Goal: Task Accomplishment & Management: Use online tool/utility

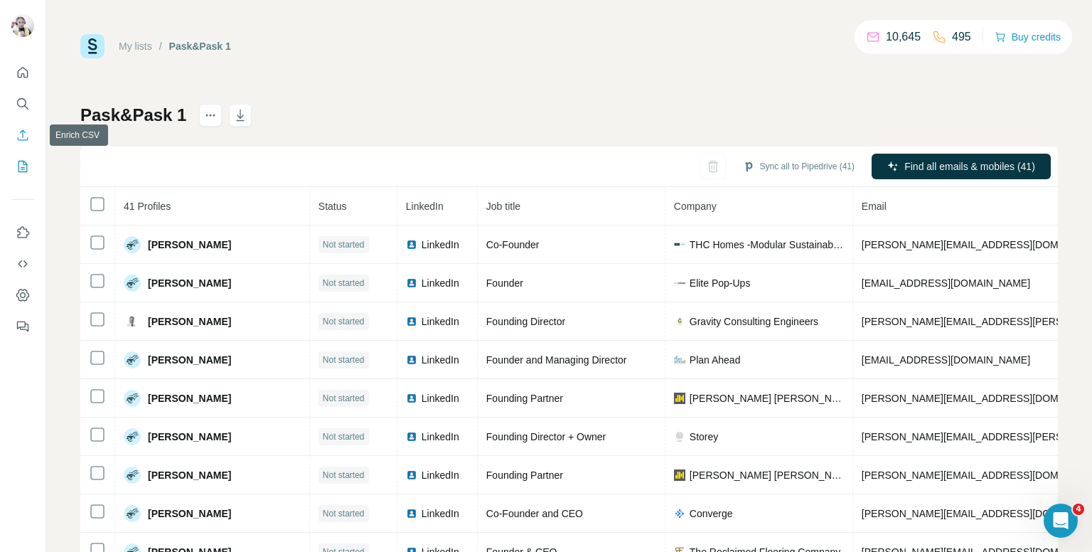
scroll to position [640, 0]
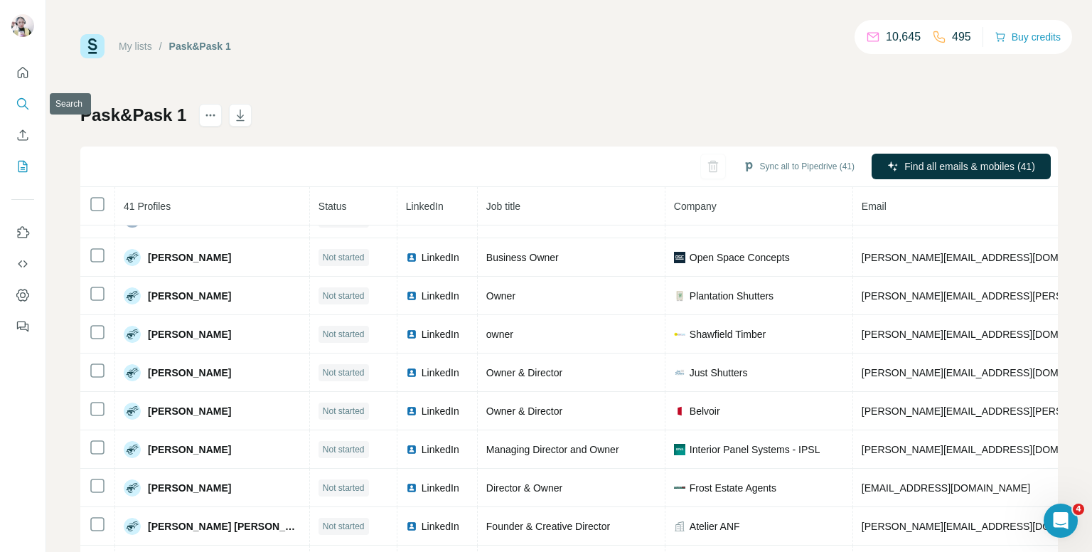
click at [26, 109] on icon "Search" at bounding box center [23, 104] width 14 height 14
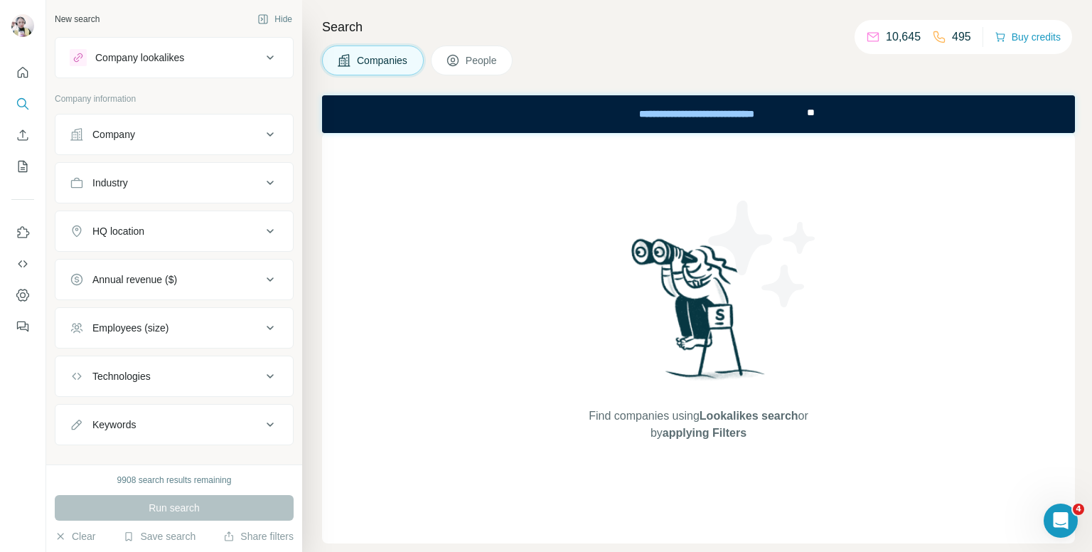
click at [478, 60] on span "People" at bounding box center [482, 60] width 33 height 14
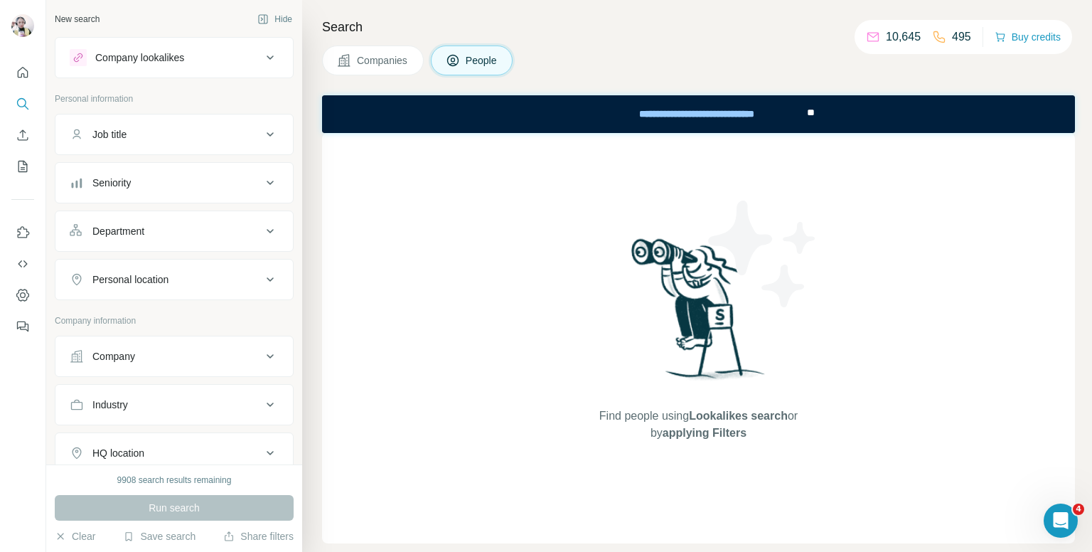
click at [138, 186] on div "Seniority" at bounding box center [166, 183] width 192 height 14
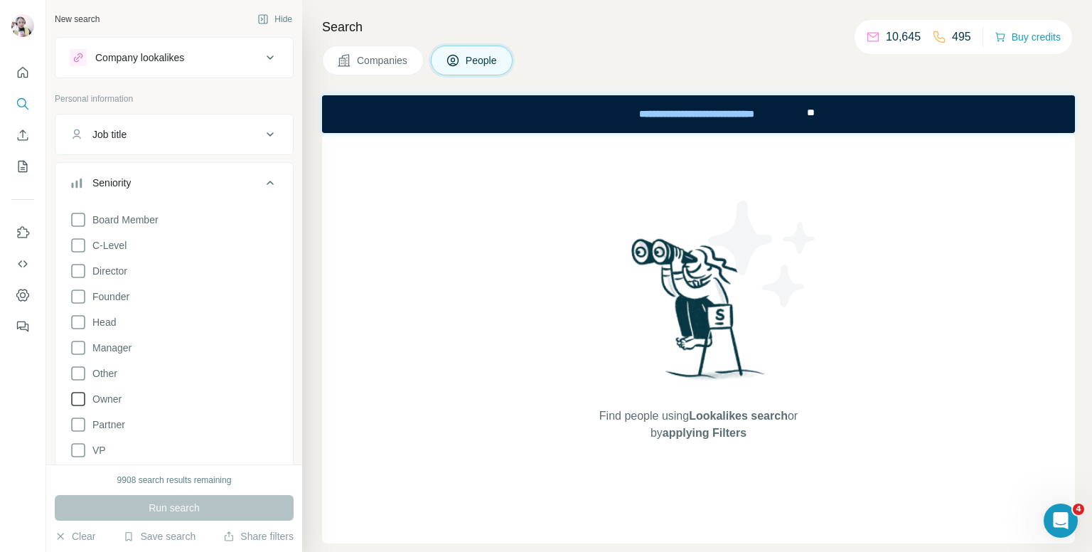
click at [82, 398] on icon at bounding box center [78, 398] width 17 height 17
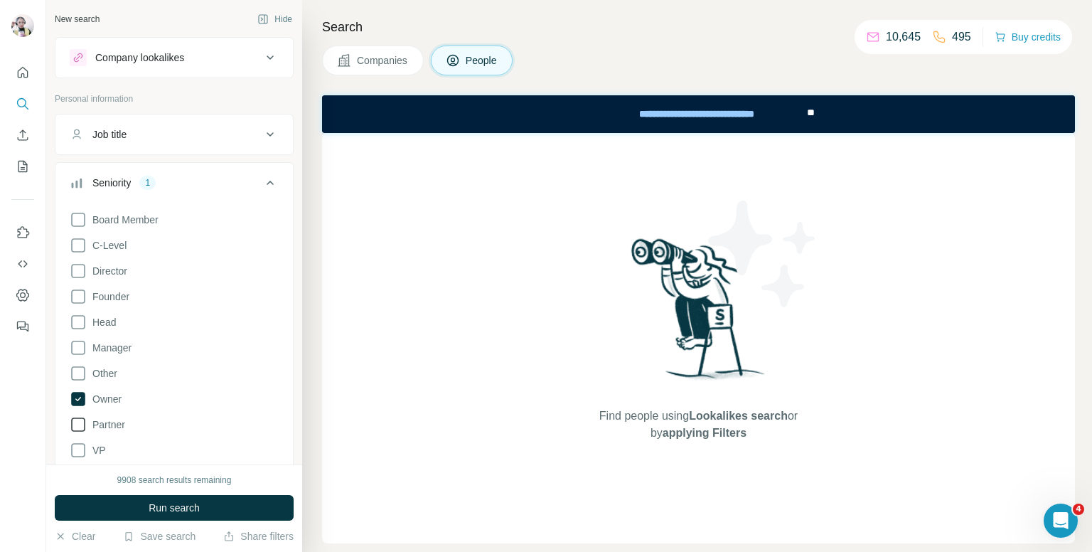
click at [81, 424] on icon at bounding box center [78, 424] width 17 height 17
click at [76, 292] on icon at bounding box center [78, 296] width 17 height 17
drag, startPoint x: 78, startPoint y: 271, endPoint x: 85, endPoint y: 286, distance: 15.9
click at [80, 271] on icon at bounding box center [78, 270] width 17 height 17
click at [262, 175] on icon at bounding box center [270, 182] width 17 height 17
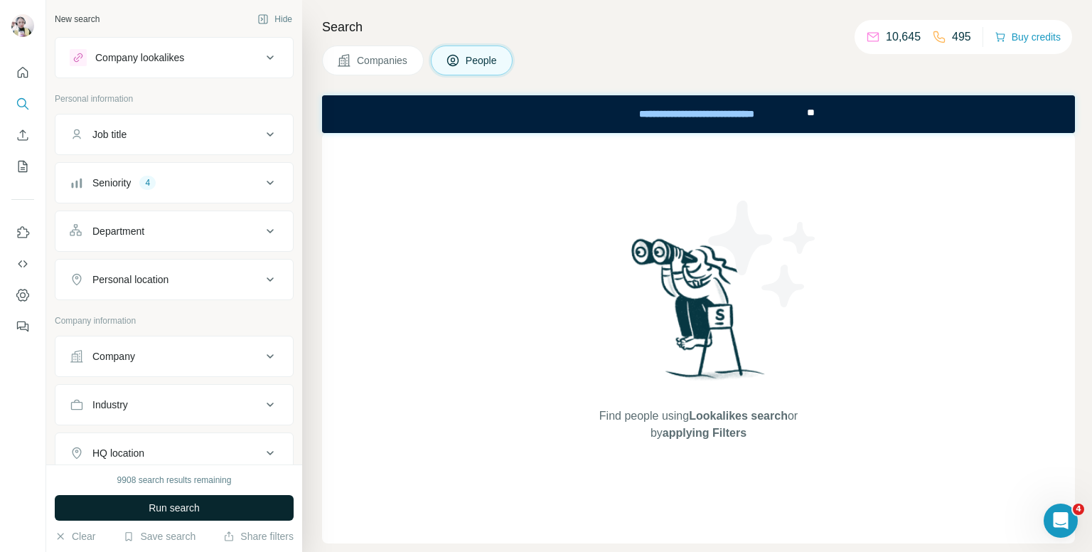
click at [185, 288] on button "Personal location" at bounding box center [173, 279] width 237 height 34
click at [139, 314] on input "text" at bounding box center [174, 315] width 209 height 26
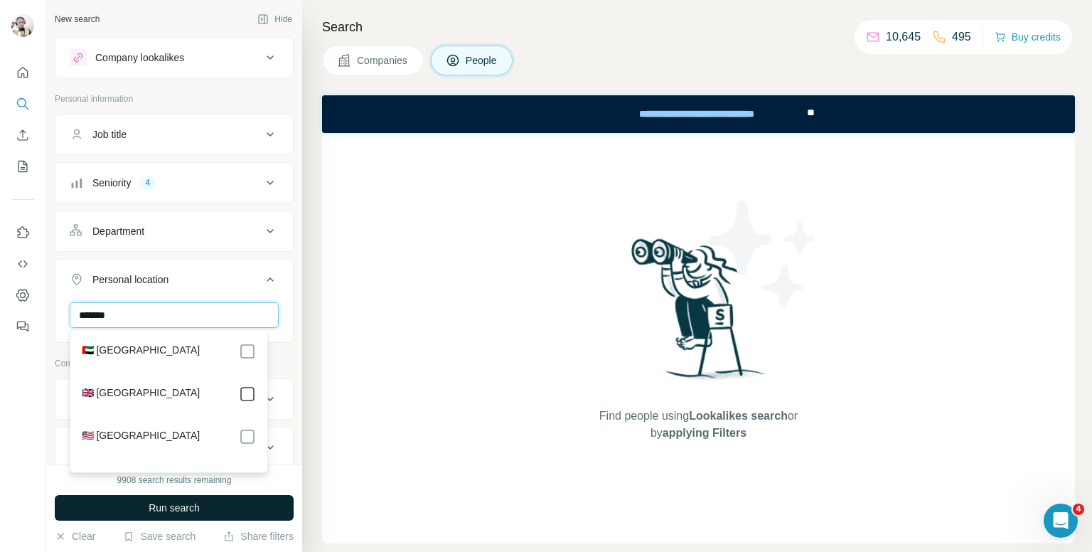
type input "******"
click at [262, 275] on icon at bounding box center [270, 279] width 17 height 17
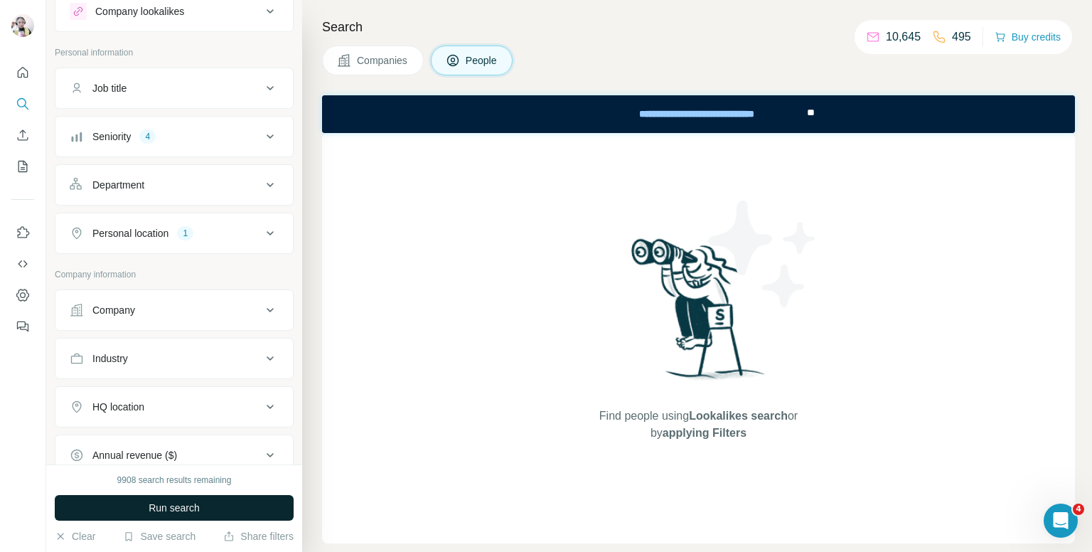
scroll to position [71, 0]
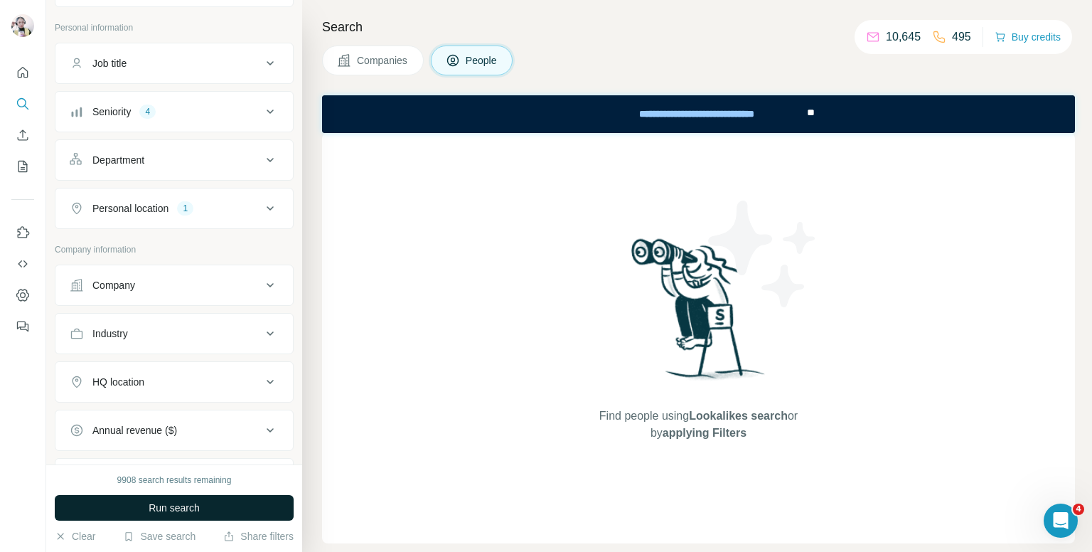
click at [185, 345] on button "Industry" at bounding box center [173, 333] width 237 height 34
click at [193, 372] on input at bounding box center [167, 369] width 176 height 16
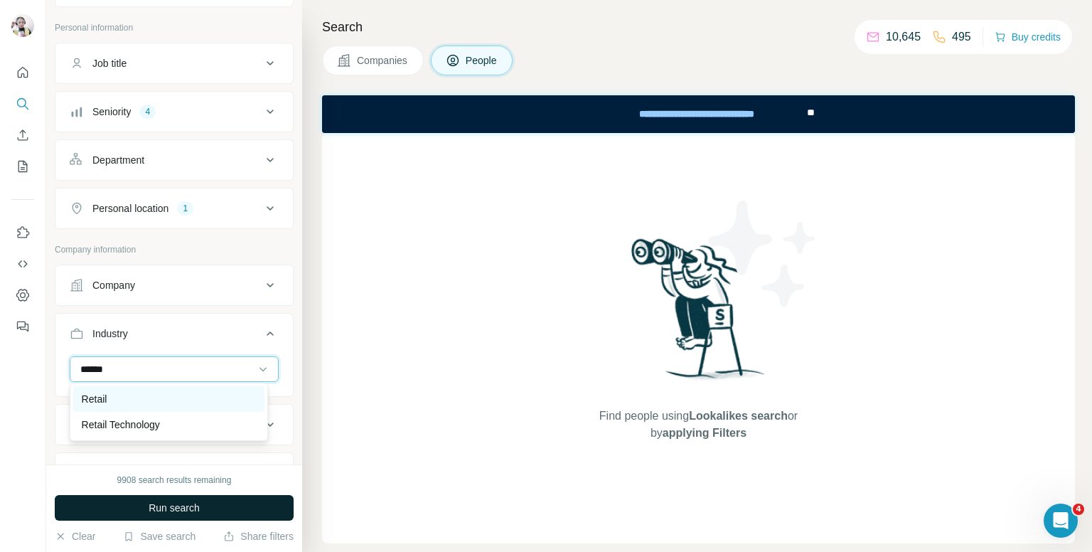
type input "******"
click at [87, 397] on p "Retail" at bounding box center [95, 399] width 26 height 14
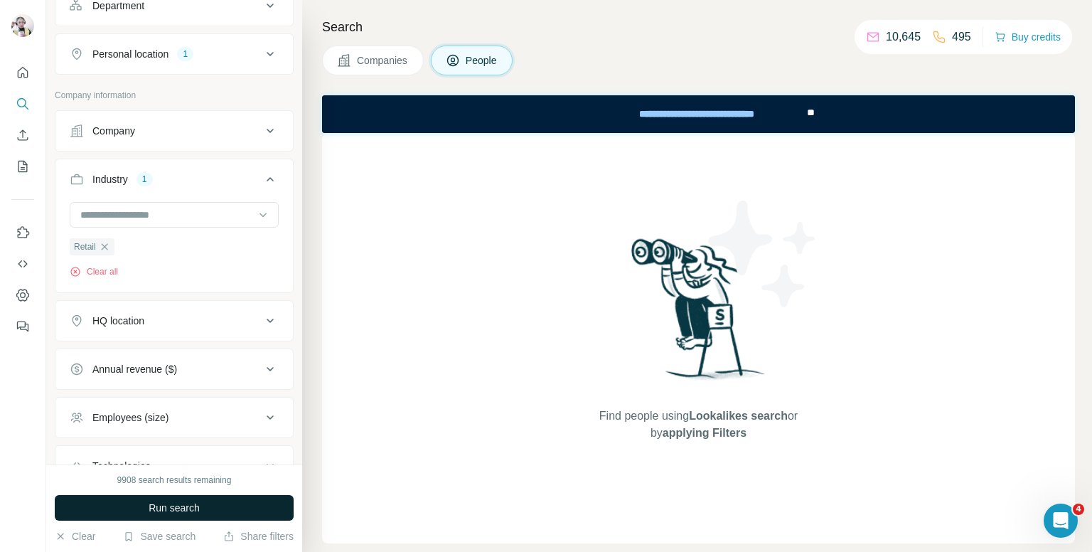
scroll to position [355, 0]
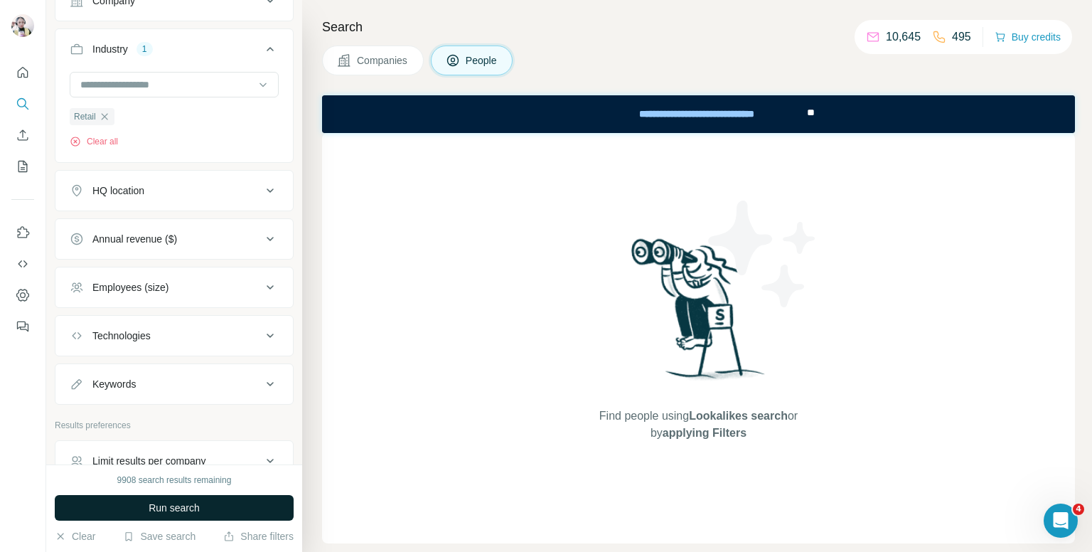
drag, startPoint x: 200, startPoint y: 291, endPoint x: 185, endPoint y: 291, distance: 15.6
click at [199, 289] on div "Employees (size)" at bounding box center [166, 287] width 192 height 14
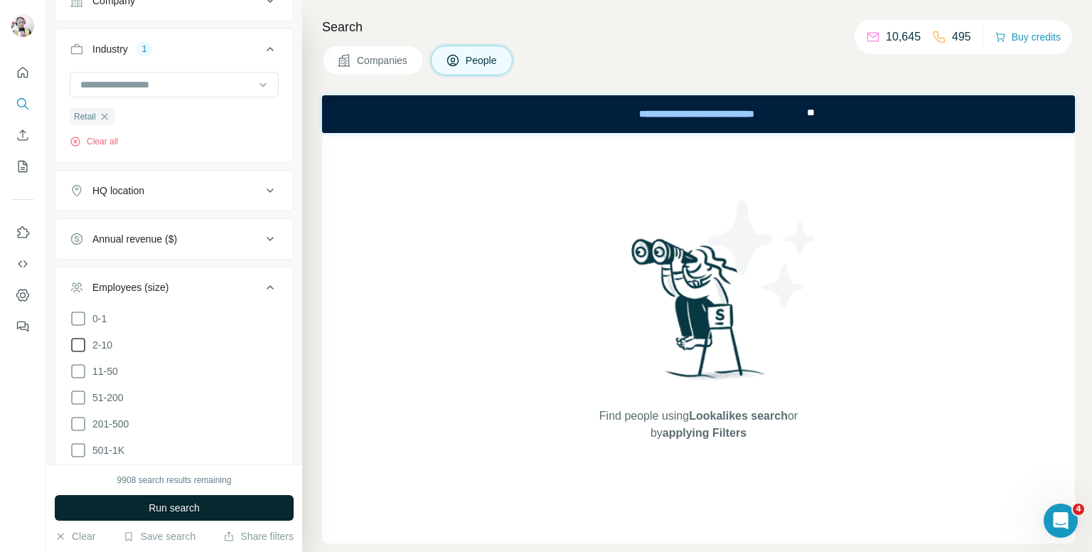
click at [82, 339] on icon at bounding box center [78, 344] width 17 height 17
click at [75, 365] on icon at bounding box center [78, 370] width 17 height 17
click at [75, 390] on icon at bounding box center [78, 397] width 14 height 14
click at [262, 283] on icon at bounding box center [270, 287] width 17 height 17
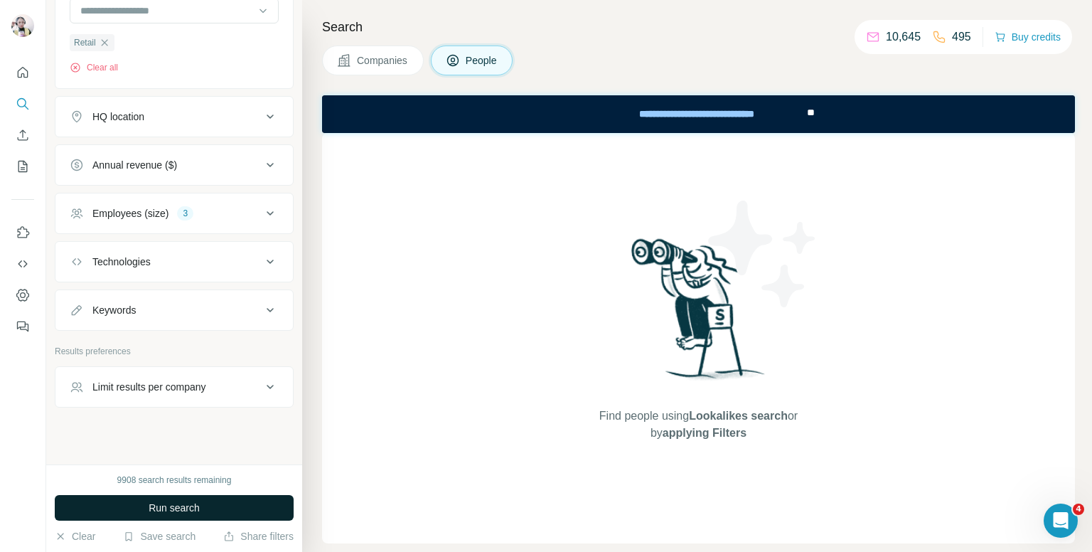
scroll to position [434, 0]
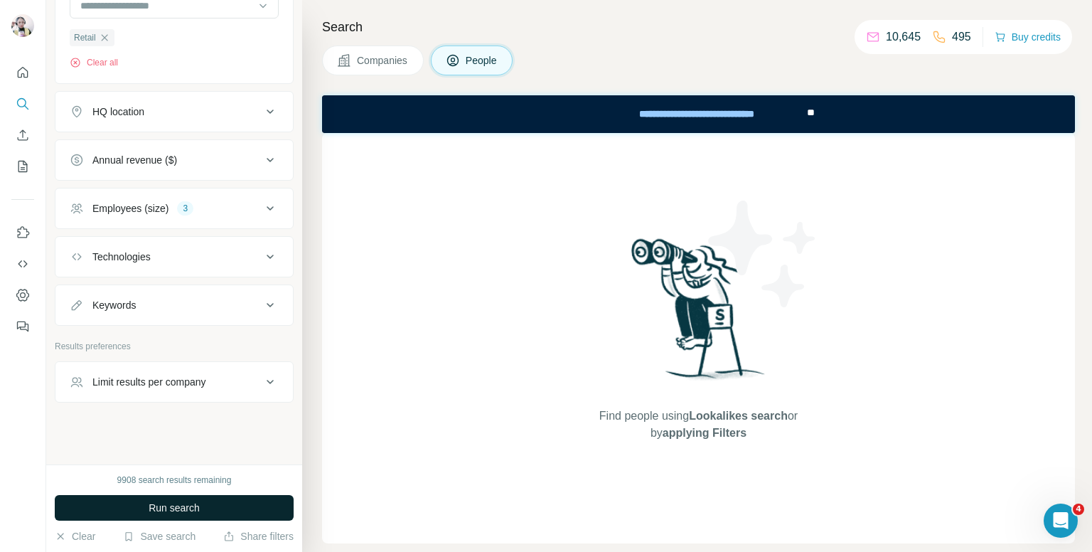
click at [180, 390] on button "Limit results per company" at bounding box center [173, 382] width 237 height 34
click at [188, 419] on input "number" at bounding box center [174, 417] width 209 height 26
type input "*"
click at [262, 382] on icon at bounding box center [270, 381] width 17 height 17
click at [210, 510] on button "Run search" at bounding box center [174, 508] width 239 height 26
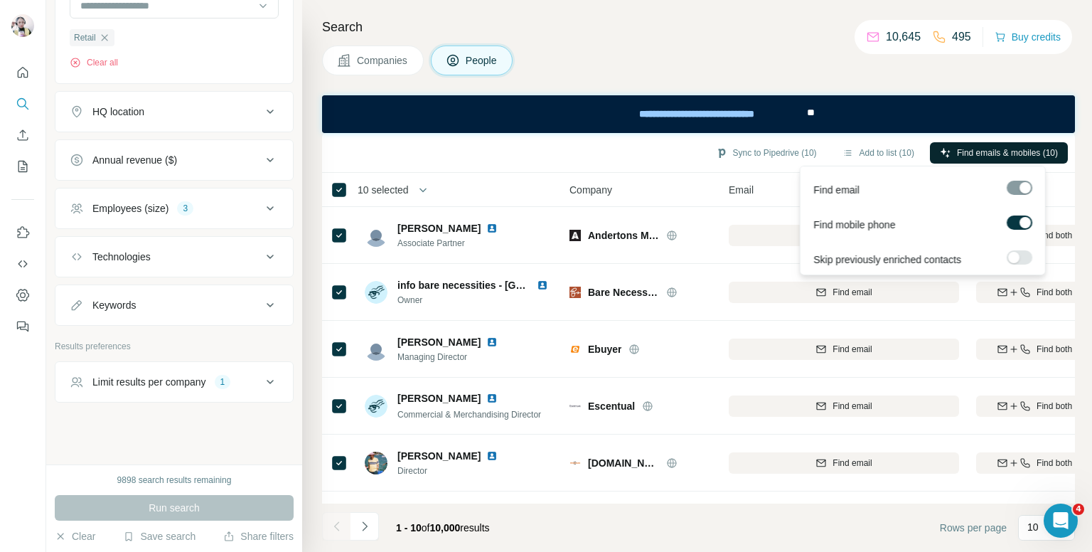
click at [981, 151] on span "Find emails & mobiles (10)" at bounding box center [1007, 152] width 101 height 13
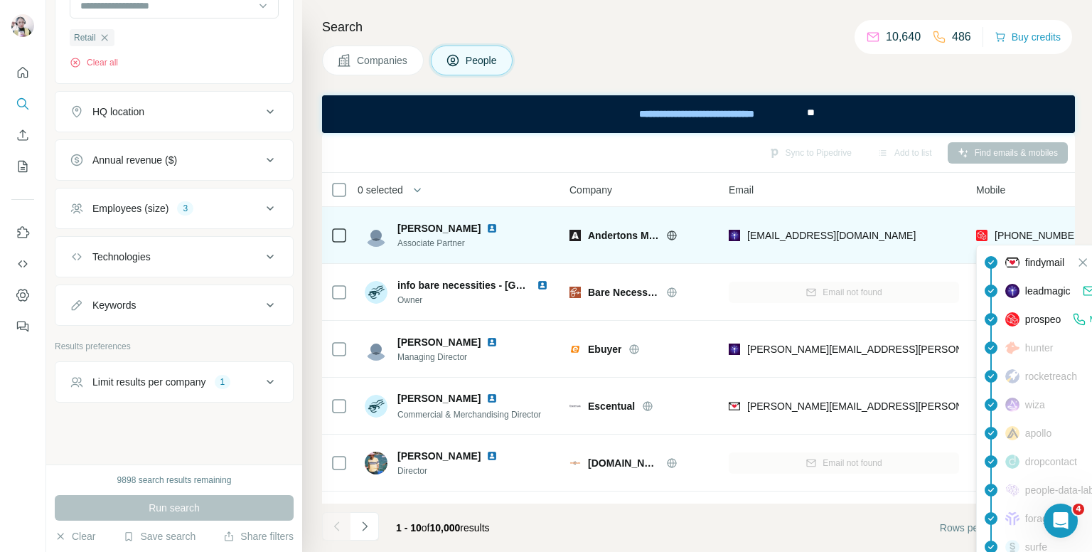
click at [1038, 235] on span "[PHONE_NUMBER]" at bounding box center [1039, 235] width 90 height 11
copy tr "[PHONE_NUMBER]"
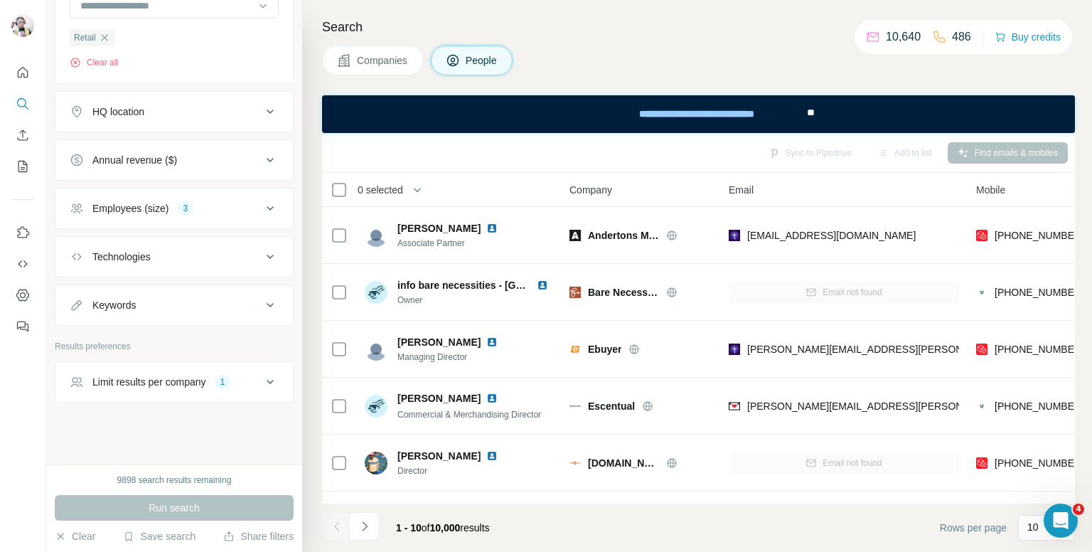
click at [695, 60] on div "Companies People" at bounding box center [698, 60] width 753 height 30
click at [875, 152] on button "Add to list (1)" at bounding box center [884, 152] width 87 height 21
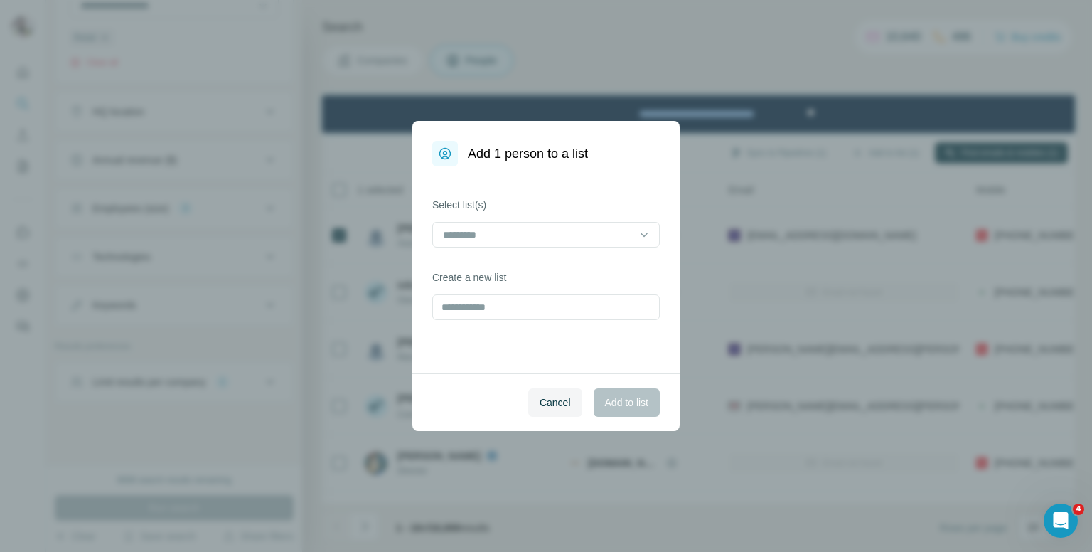
click at [544, 242] on div at bounding box center [537, 234] width 192 height 24
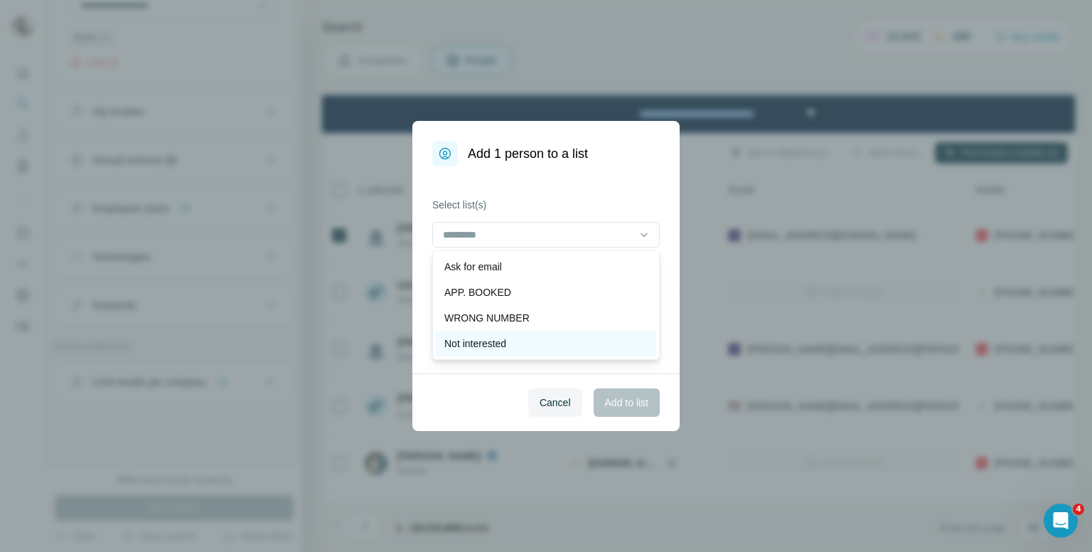
click at [506, 348] on p "Not interested" at bounding box center [475, 343] width 62 height 14
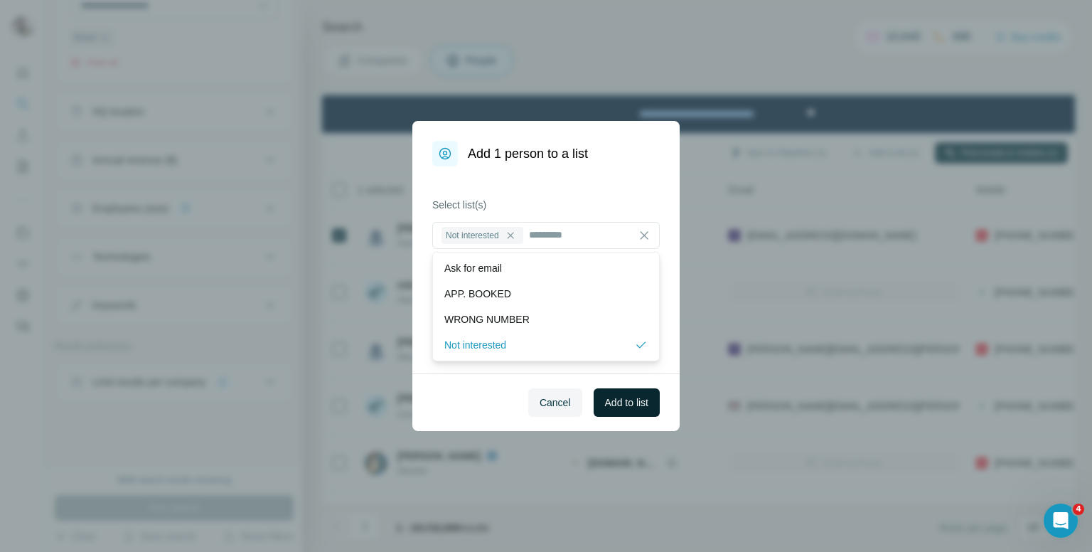
click at [628, 407] on span "Add to list" at bounding box center [626, 402] width 43 height 14
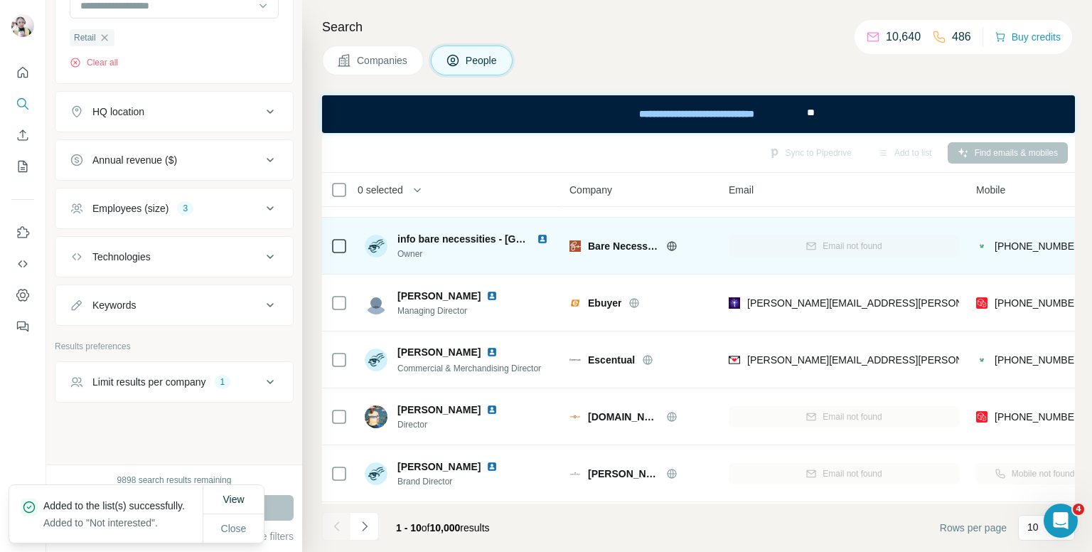
scroll to position [71, 0]
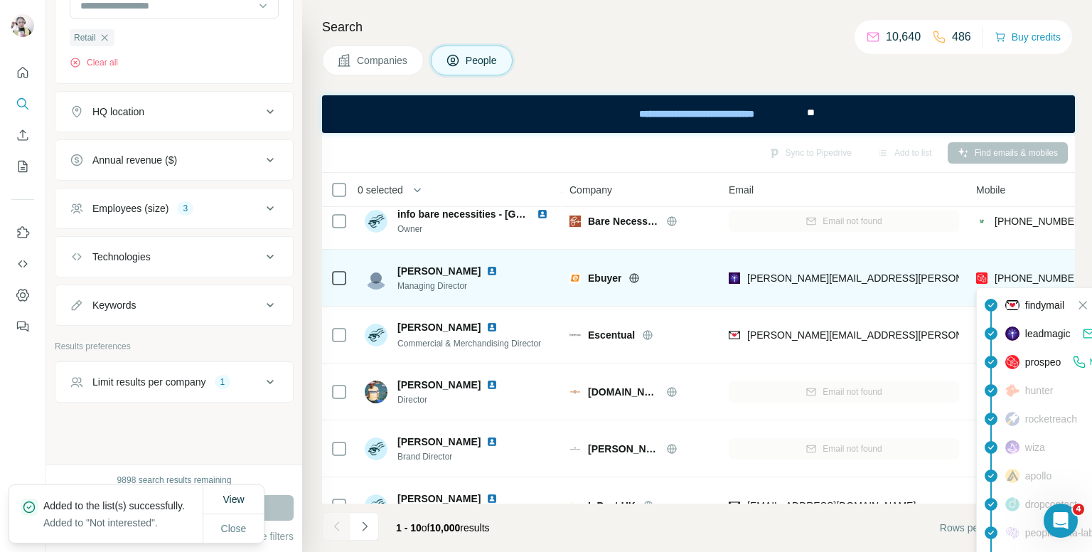
click at [1021, 274] on span "[PHONE_NUMBER]" at bounding box center [1039, 277] width 90 height 11
copy tr "[PHONE_NUMBER]"
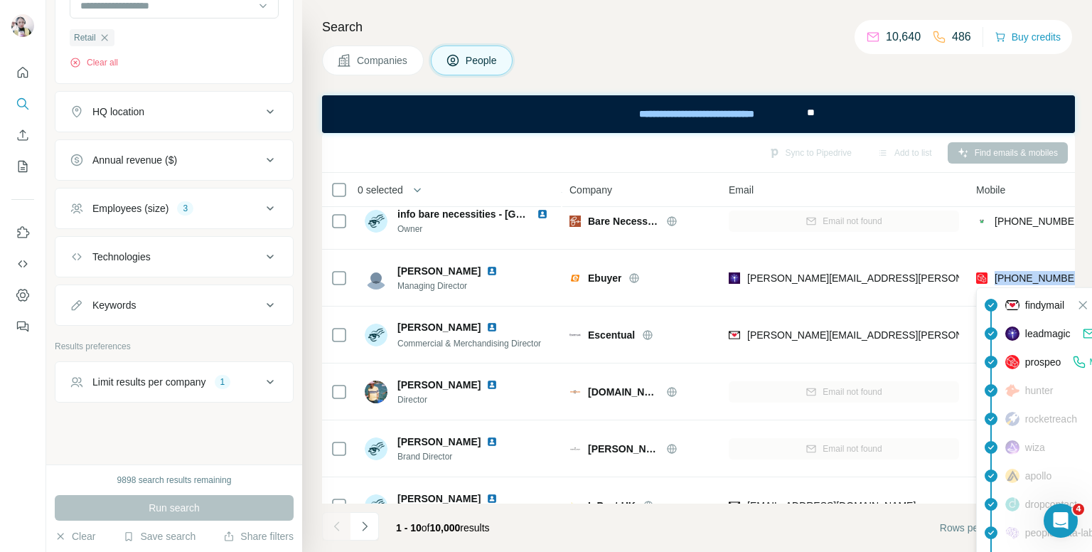
click at [714, 32] on h4 "Search" at bounding box center [698, 27] width 753 height 20
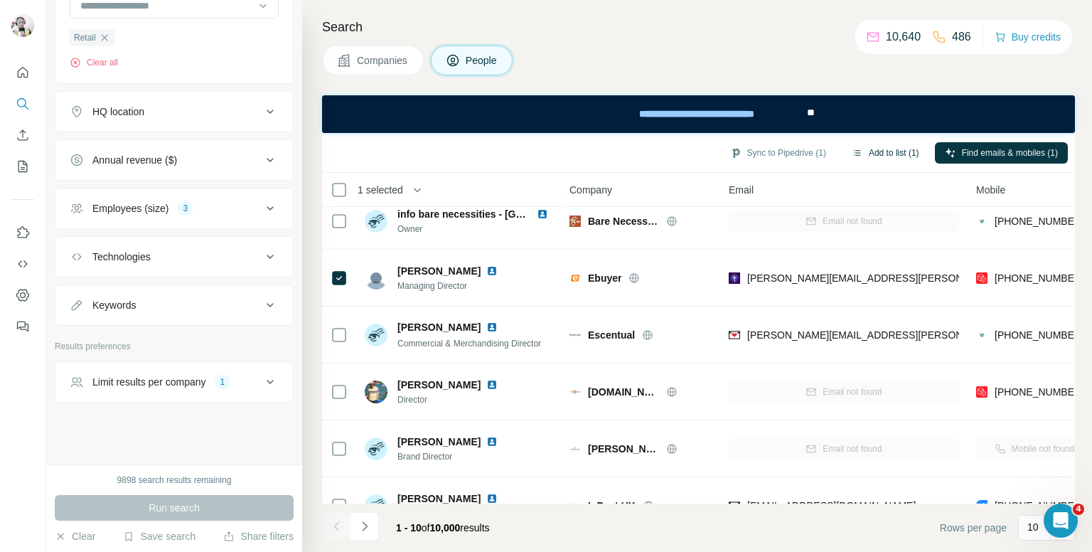
click at [892, 151] on button "Add to list (1)" at bounding box center [884, 152] width 87 height 21
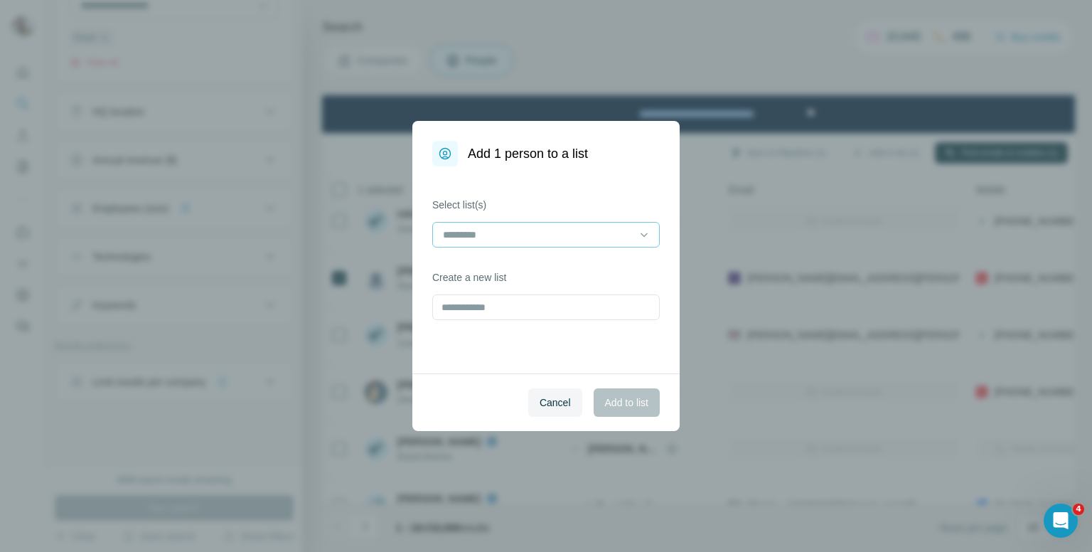
click at [557, 240] on input at bounding box center [537, 235] width 192 height 16
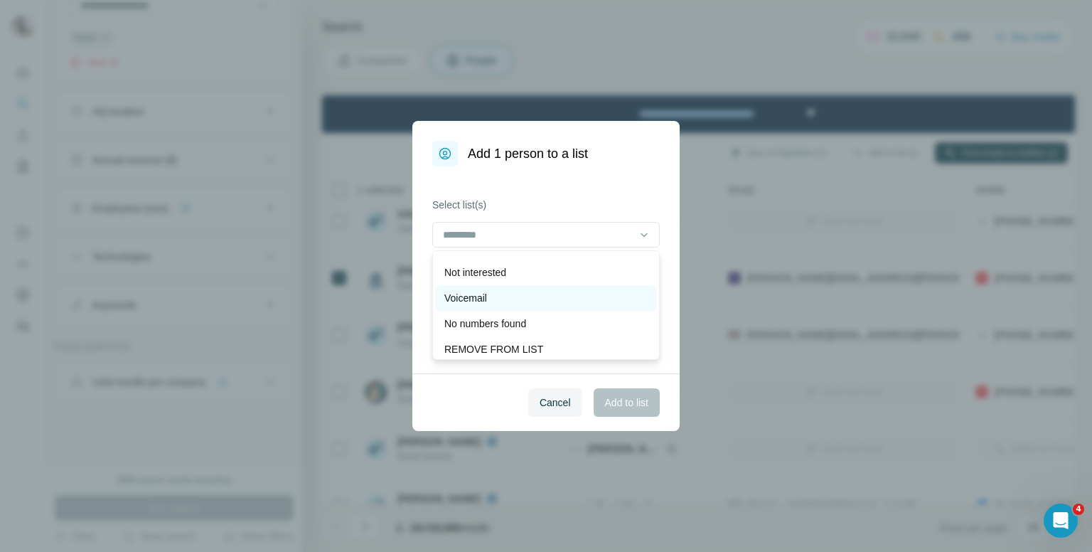
click at [499, 294] on div "Voicemail" at bounding box center [545, 298] width 203 height 14
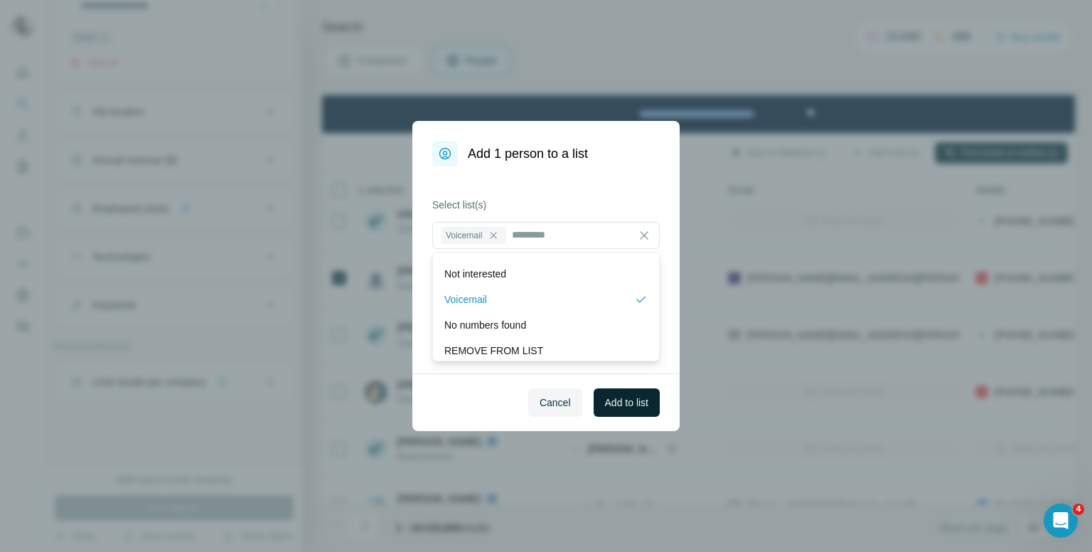
click at [611, 407] on span "Add to list" at bounding box center [626, 402] width 43 height 14
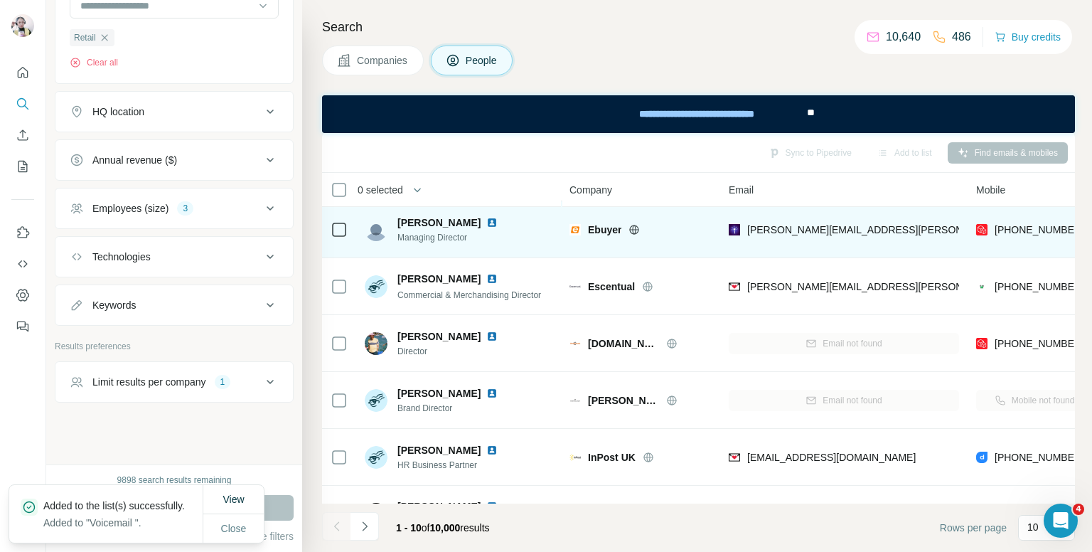
scroll to position [142, 0]
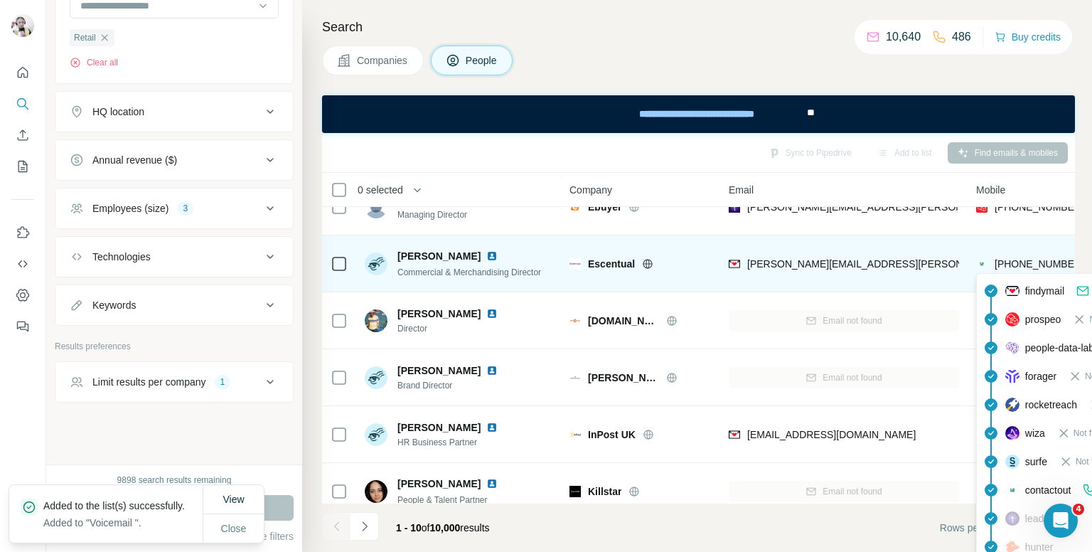
click at [1016, 266] on span "[PHONE_NUMBER]" at bounding box center [1039, 263] width 90 height 11
copy tr "[PHONE_NUMBER]"
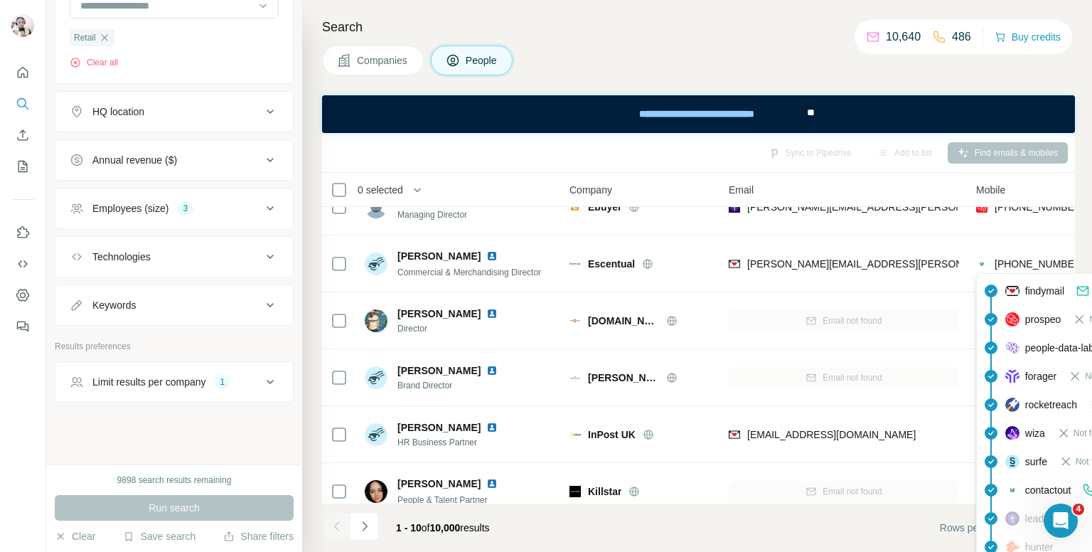
click at [763, 32] on h4 "Search" at bounding box center [698, 27] width 753 height 20
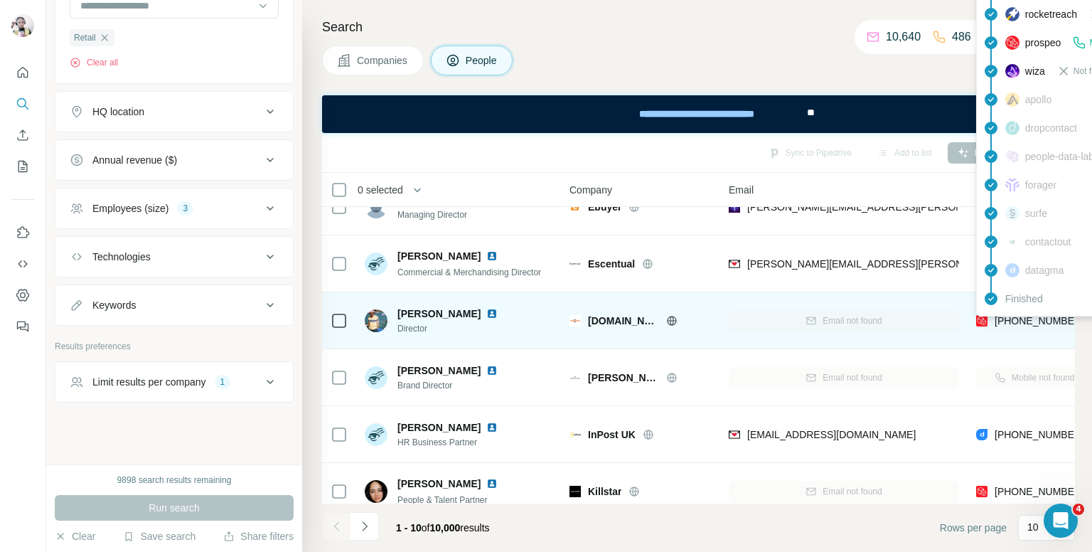
click at [1023, 321] on span "[PHONE_NUMBER]" at bounding box center [1039, 320] width 90 height 11
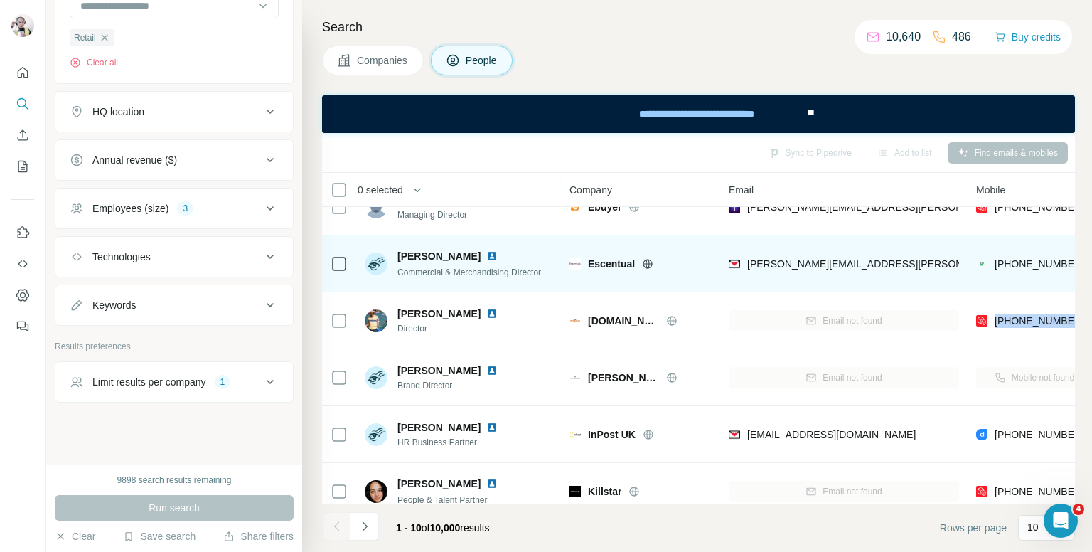
click at [341, 270] on div at bounding box center [338, 263] width 17 height 17
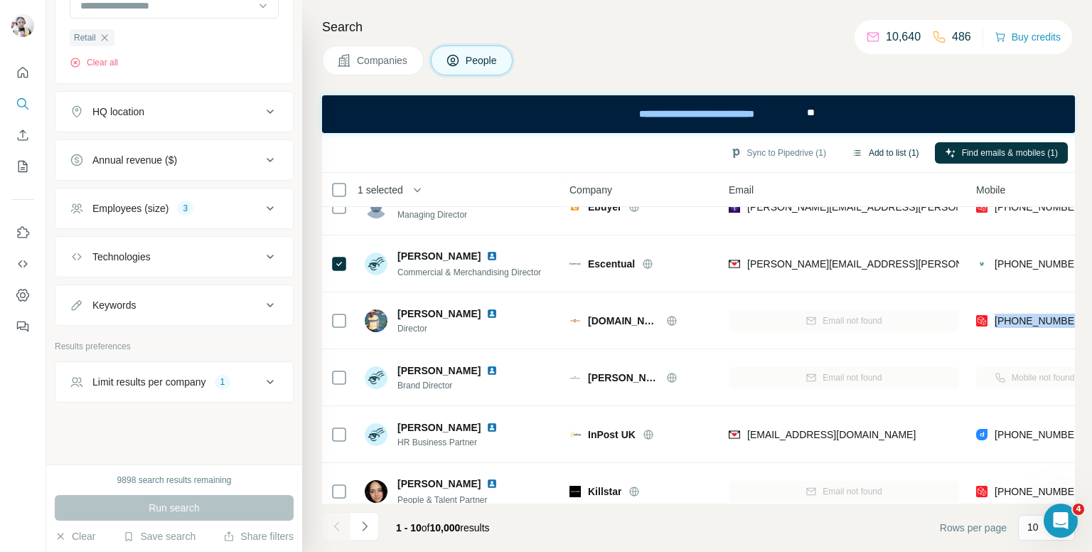
click at [876, 148] on button "Add to list (1)" at bounding box center [884, 152] width 87 height 21
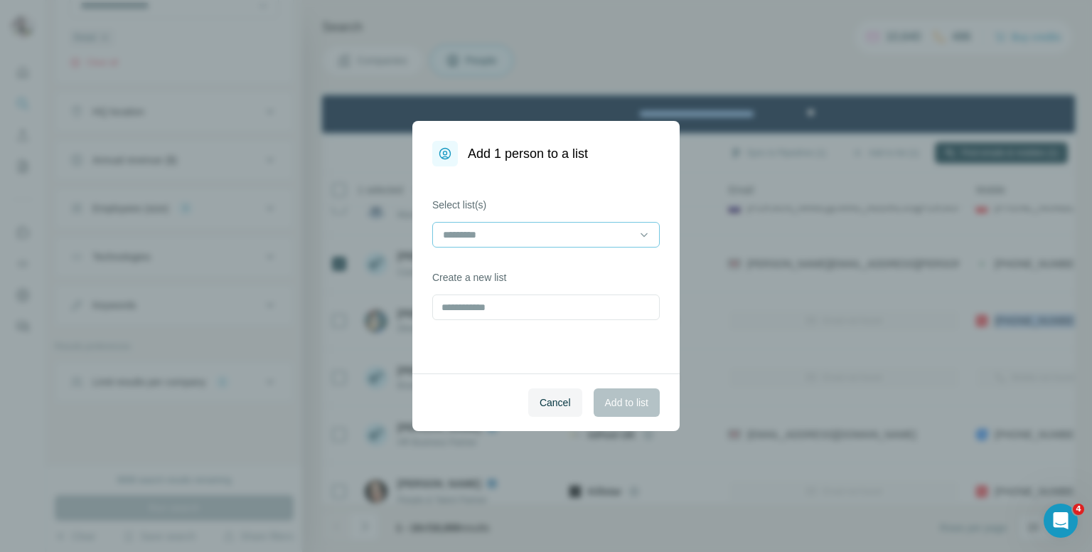
click at [493, 239] on input at bounding box center [537, 235] width 192 height 16
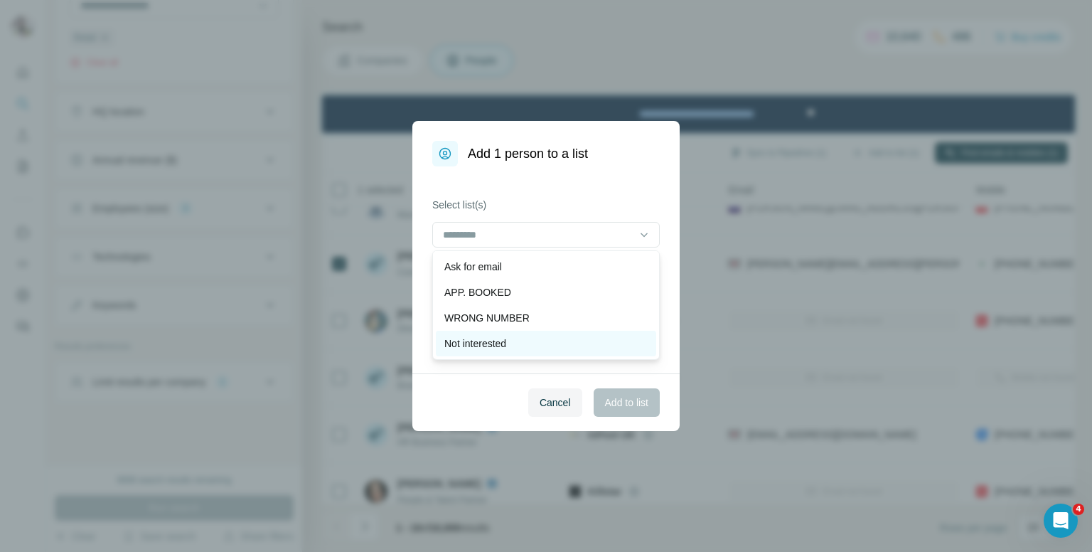
click at [506, 339] on p "Not interested" at bounding box center [475, 343] width 62 height 14
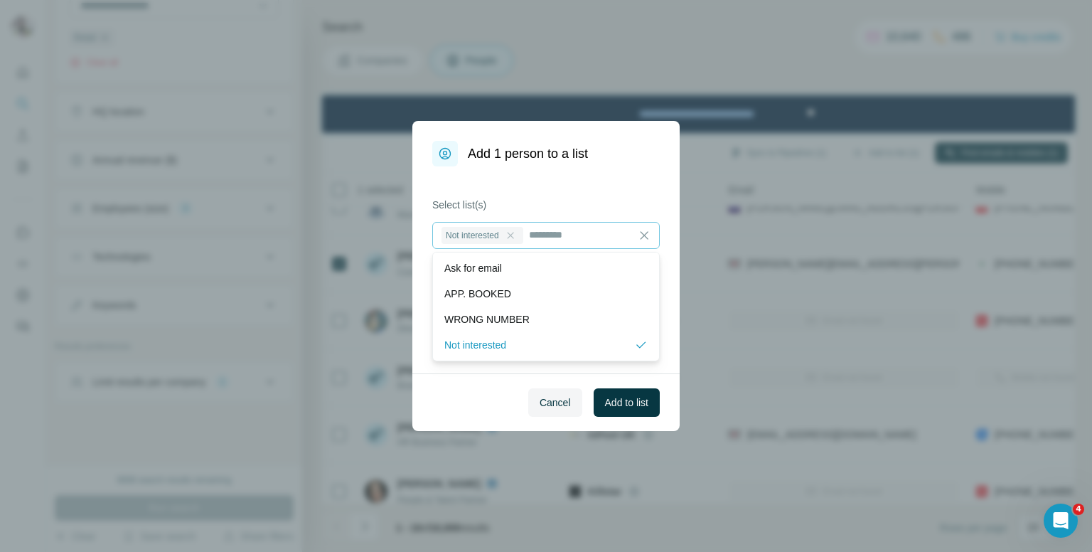
click at [511, 234] on icon at bounding box center [510, 235] width 11 height 11
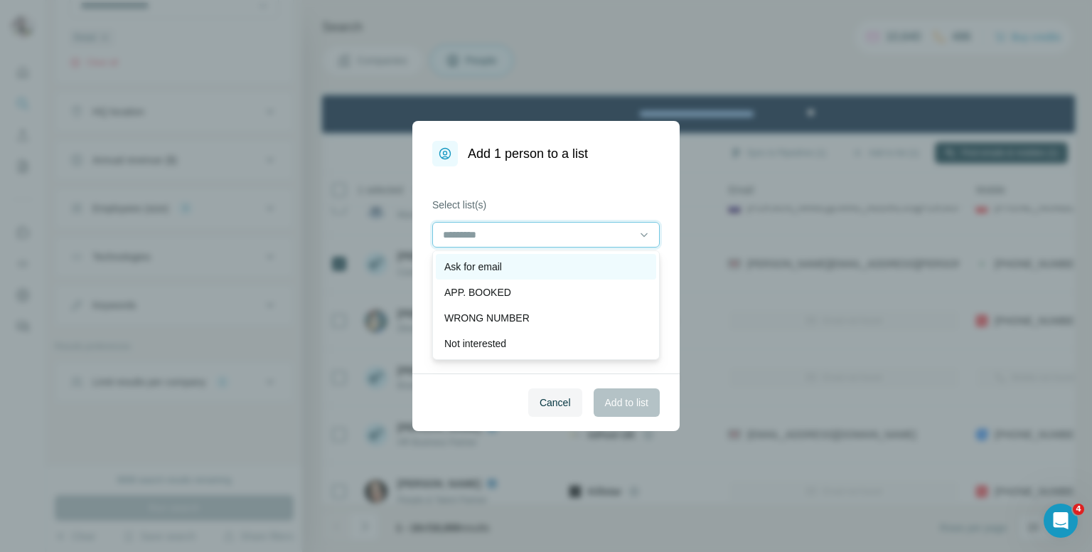
scroll to position [71, 0]
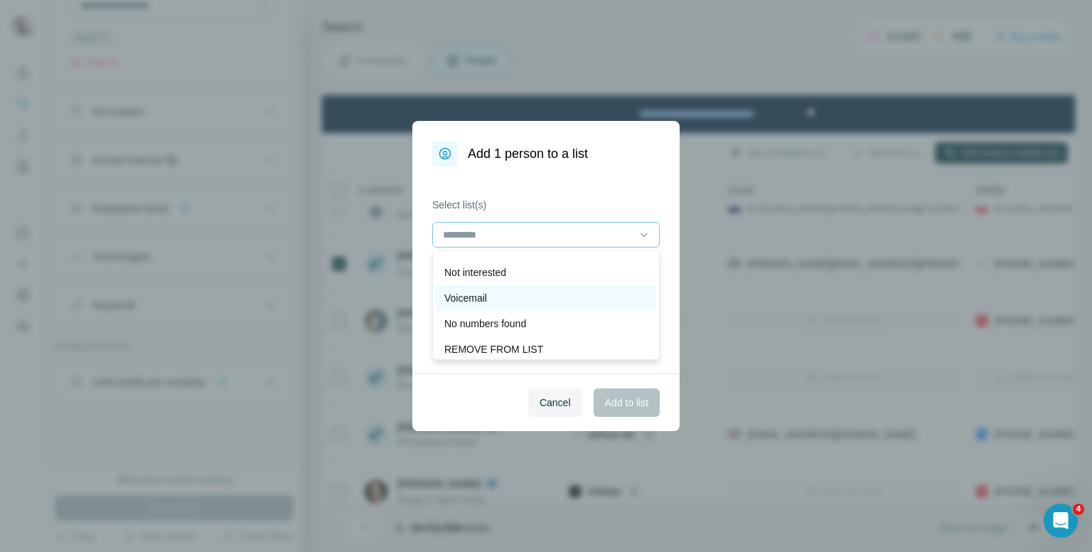
click at [490, 289] on div "Voicemail" at bounding box center [546, 298] width 220 height 26
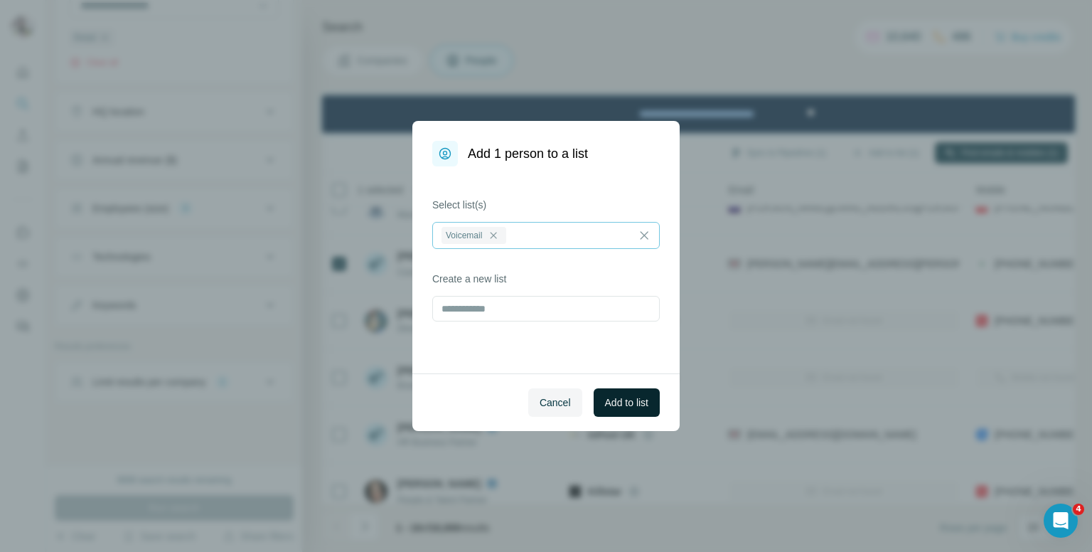
click at [640, 404] on span "Add to list" at bounding box center [626, 402] width 43 height 14
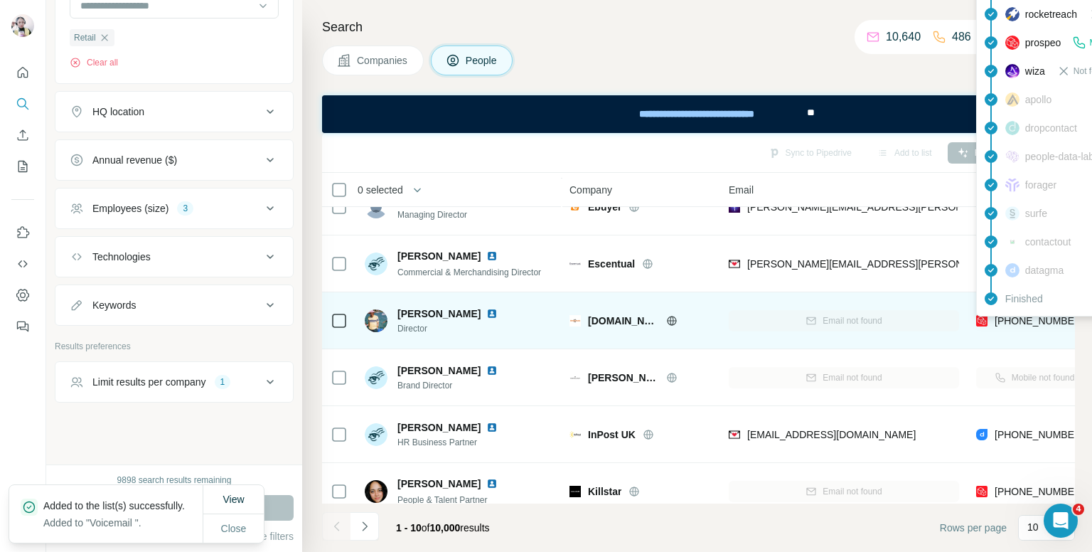
click at [1036, 320] on span "[PHONE_NUMBER]" at bounding box center [1039, 320] width 90 height 11
copy tr "[PHONE_NUMBER]"
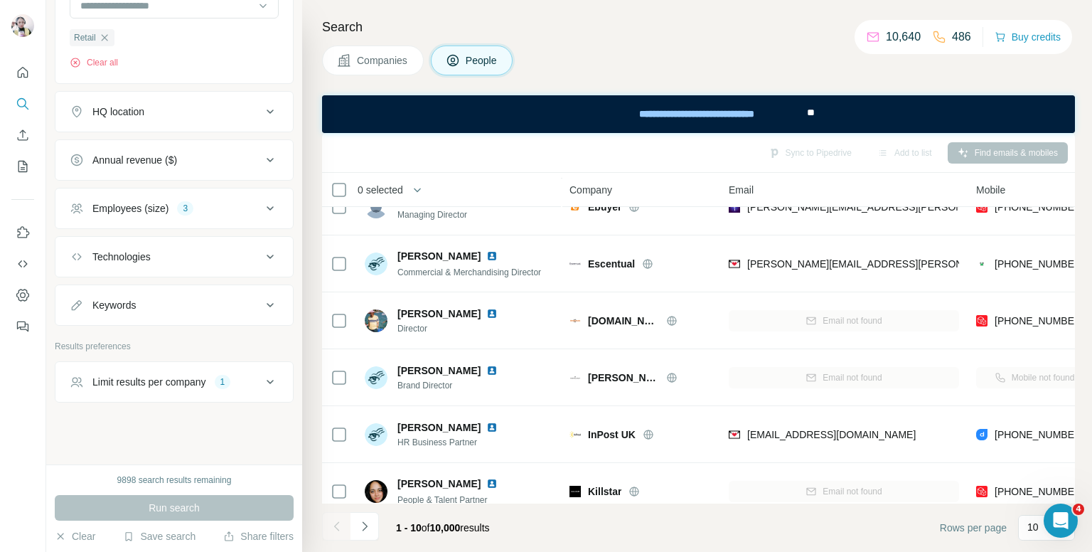
click at [730, 43] on div "Search Companies People Sync to Pipedrive Add to list Find emails & mobiles 0 s…" at bounding box center [697, 276] width 790 height 552
click at [876, 158] on button "Add to list (1)" at bounding box center [884, 152] width 87 height 21
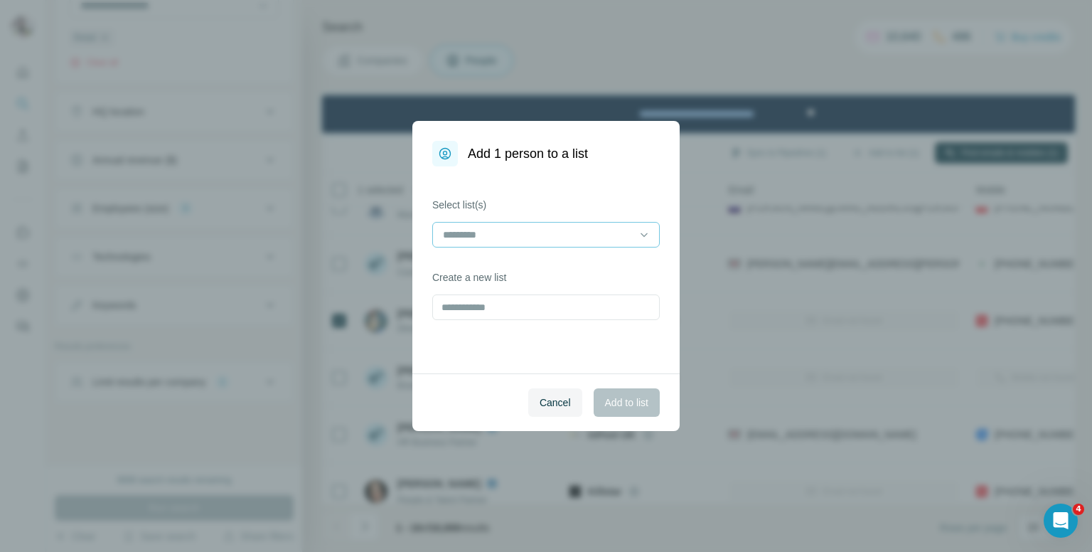
click at [545, 240] on input at bounding box center [537, 235] width 192 height 16
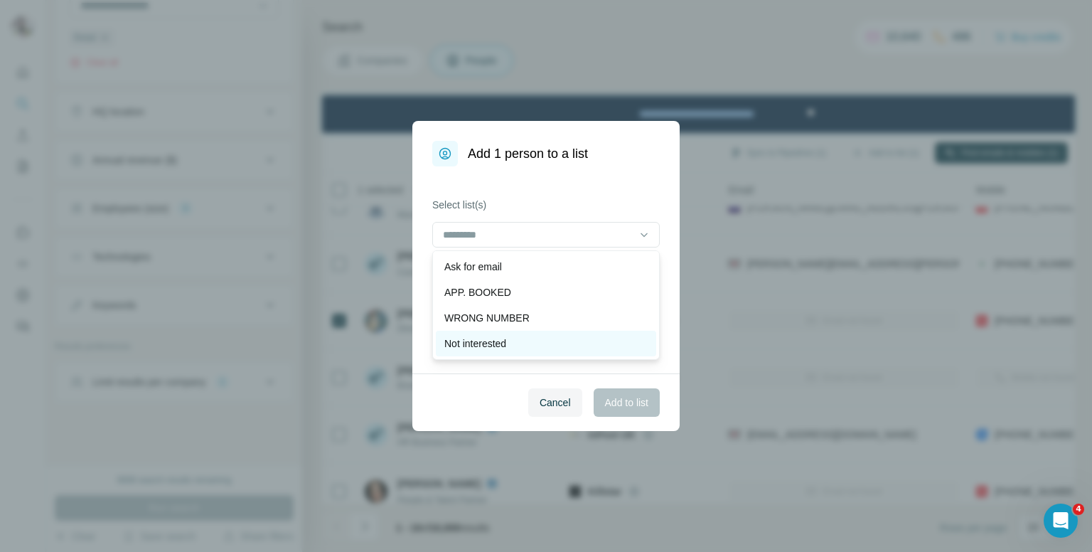
click at [489, 343] on p "Not interested" at bounding box center [475, 343] width 62 height 14
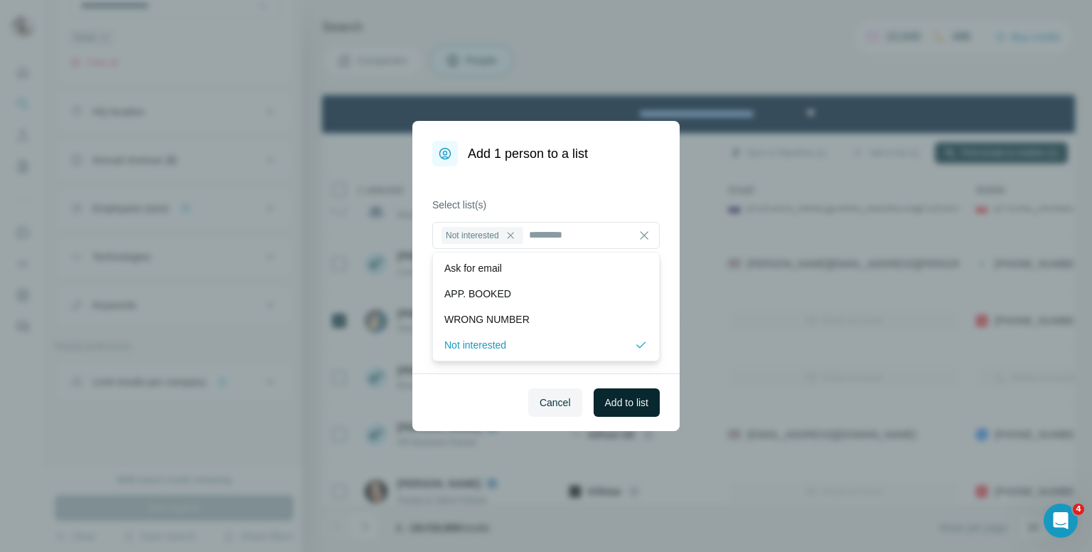
click at [643, 402] on span "Add to list" at bounding box center [626, 402] width 43 height 14
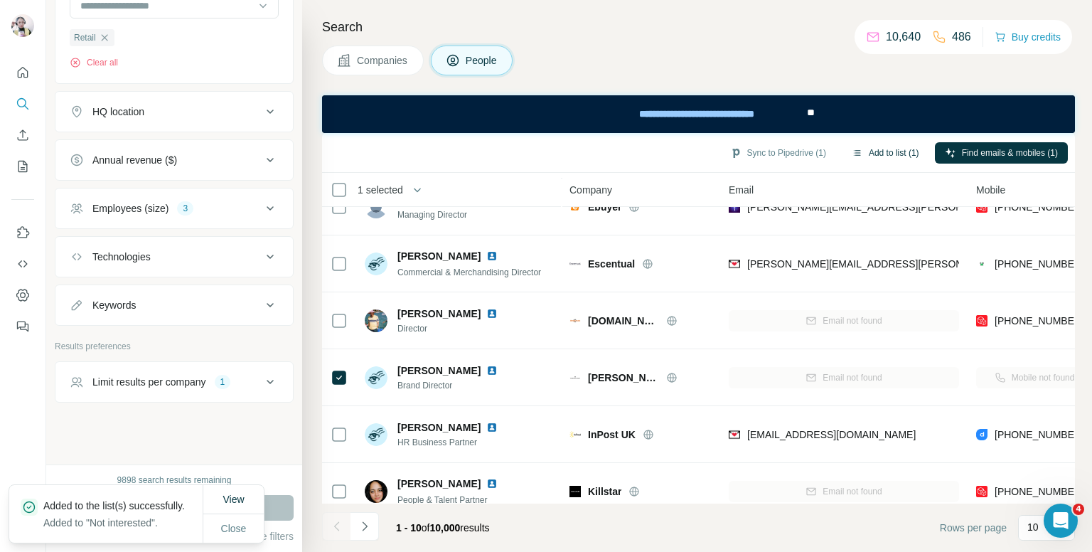
click at [894, 148] on button "Add to list (1)" at bounding box center [884, 152] width 87 height 21
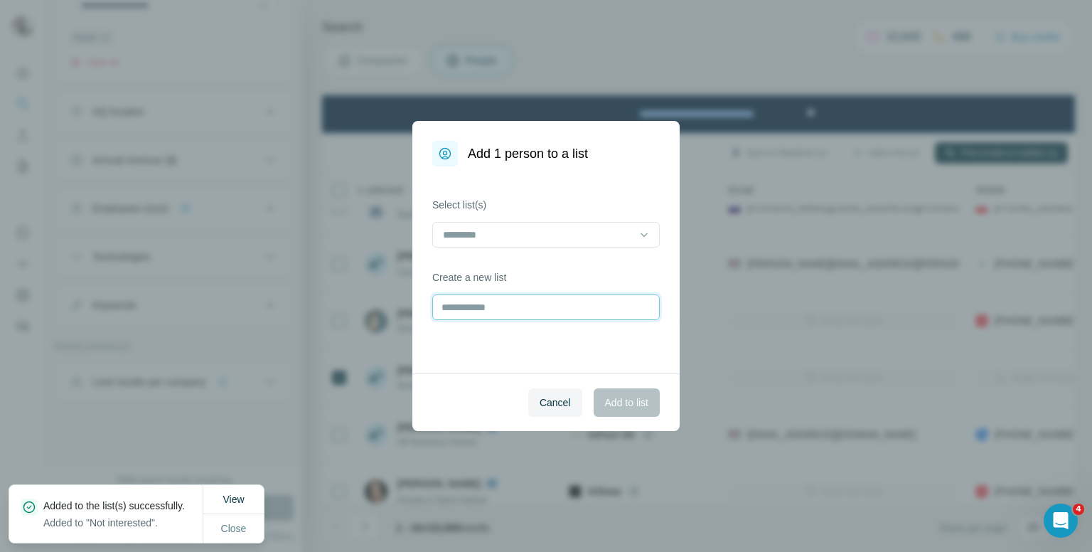
click at [522, 306] on input "text" at bounding box center [545, 307] width 227 height 26
click at [486, 239] on input at bounding box center [537, 235] width 192 height 16
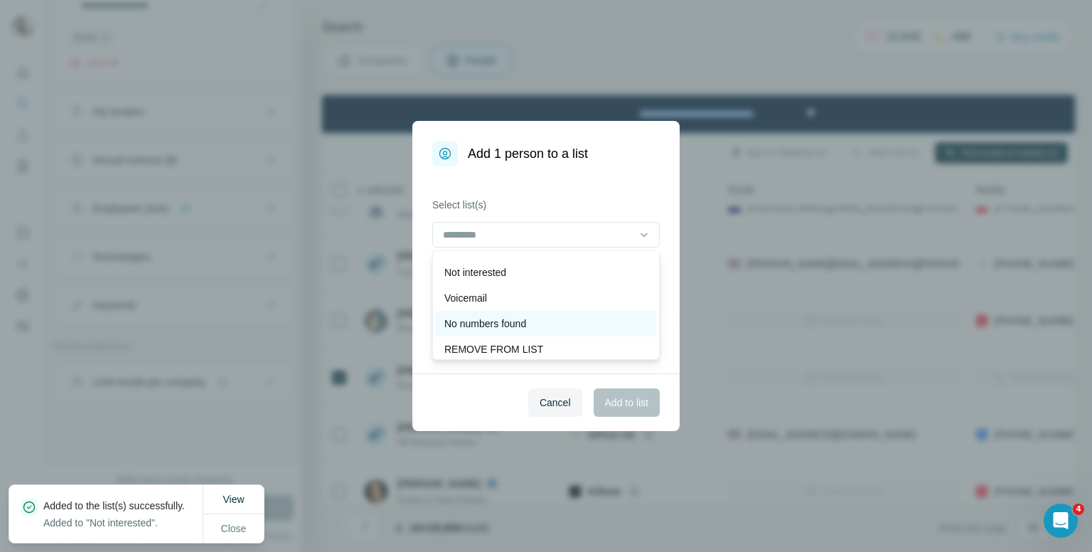
click at [483, 323] on p "No numbers found" at bounding box center [485, 323] width 82 height 14
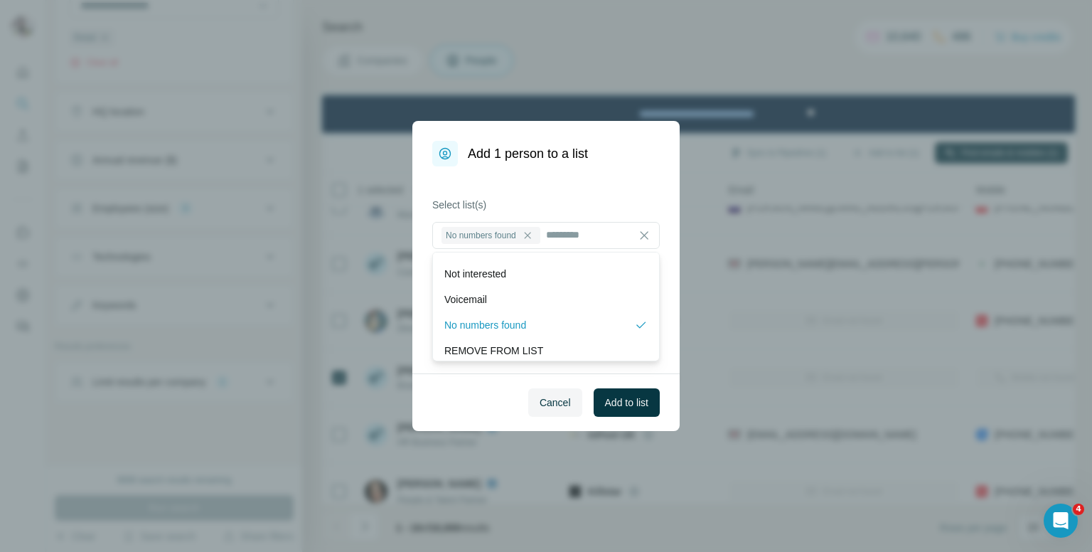
click at [623, 396] on span "Add to list" at bounding box center [626, 402] width 43 height 14
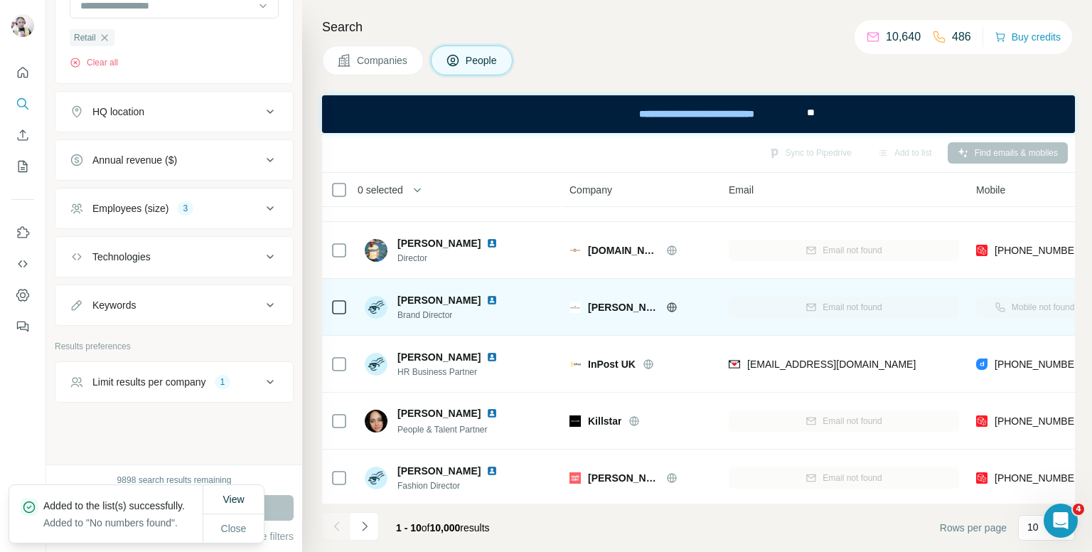
scroll to position [213, 0]
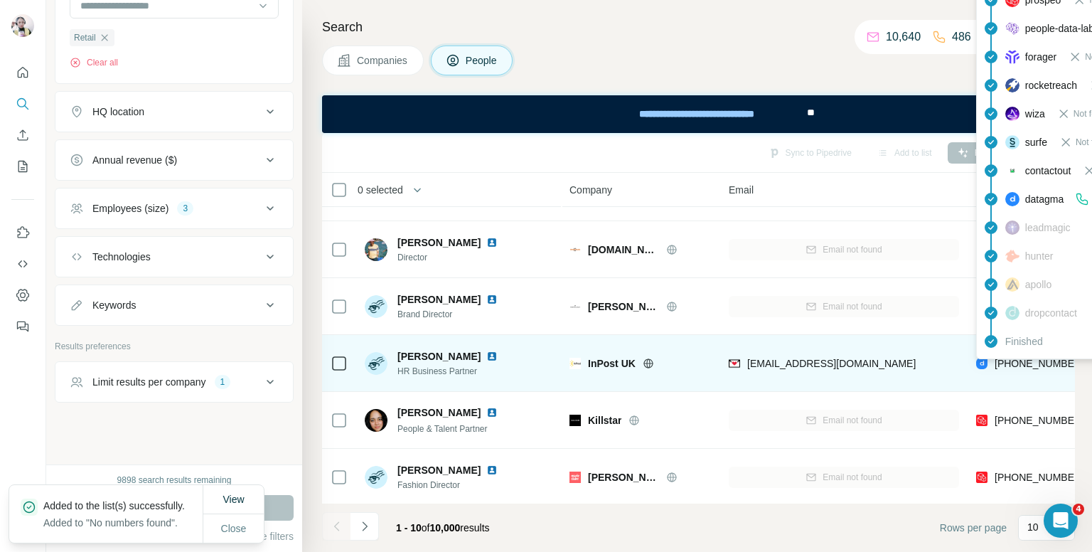
click at [1038, 365] on span "[PHONE_NUMBER]" at bounding box center [1039, 362] width 90 height 11
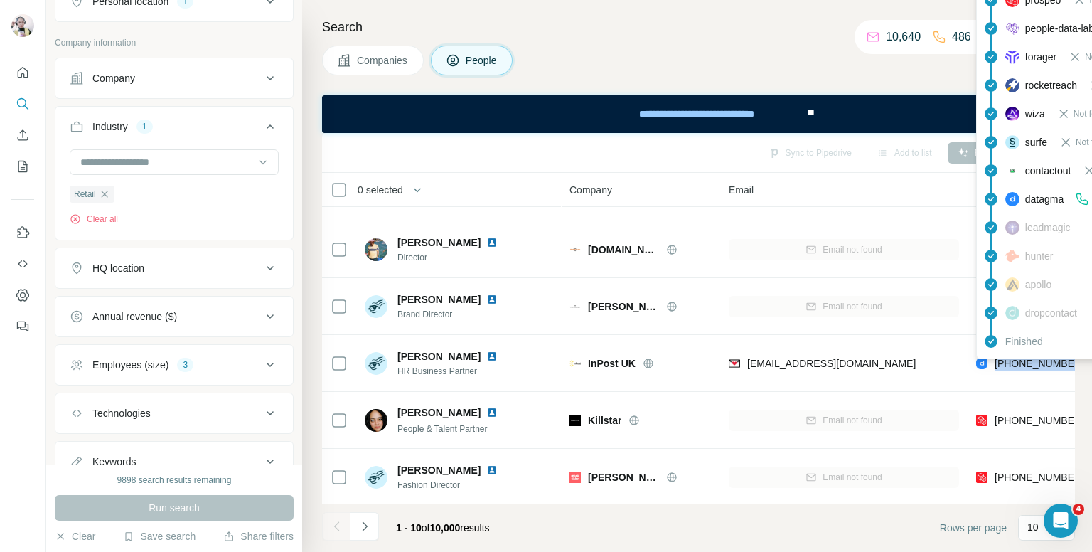
scroll to position [292, 0]
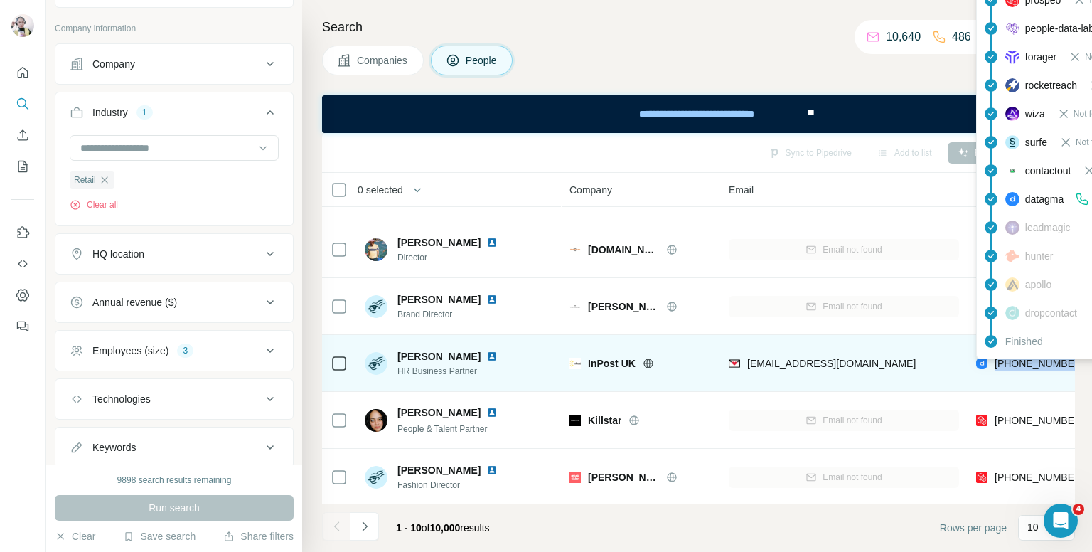
click at [1013, 367] on span "[PHONE_NUMBER]" at bounding box center [1039, 362] width 90 height 11
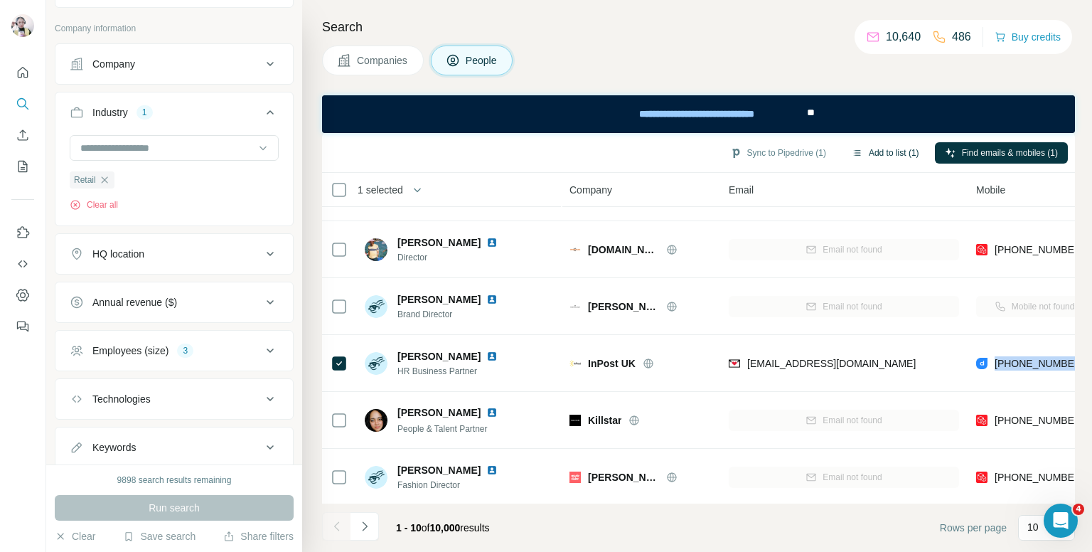
click at [875, 151] on button "Add to list (1)" at bounding box center [884, 152] width 87 height 21
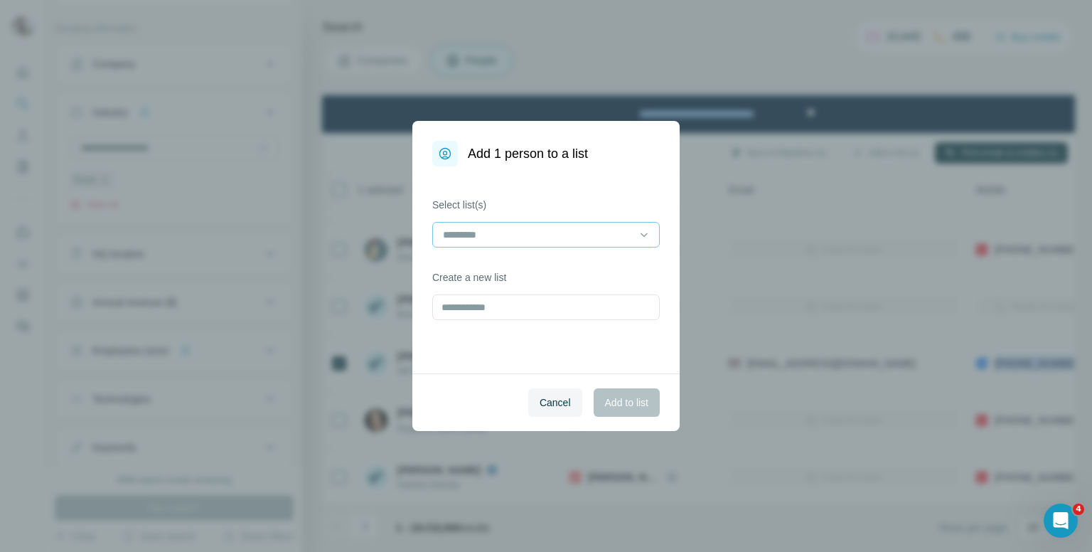
click at [512, 240] on input at bounding box center [537, 235] width 192 height 16
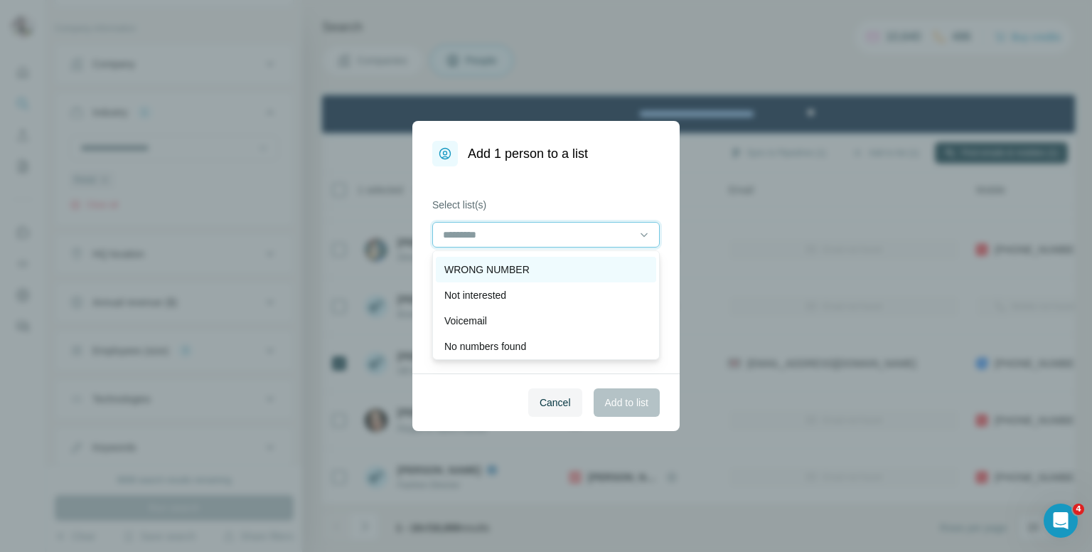
scroll to position [71, 0]
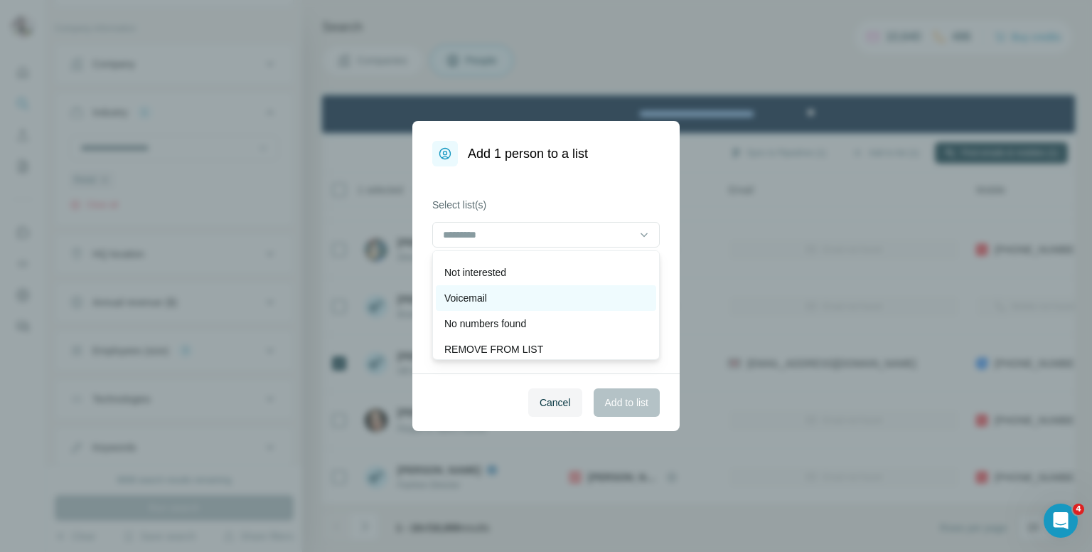
click at [505, 294] on div "Voicemail" at bounding box center [545, 298] width 203 height 14
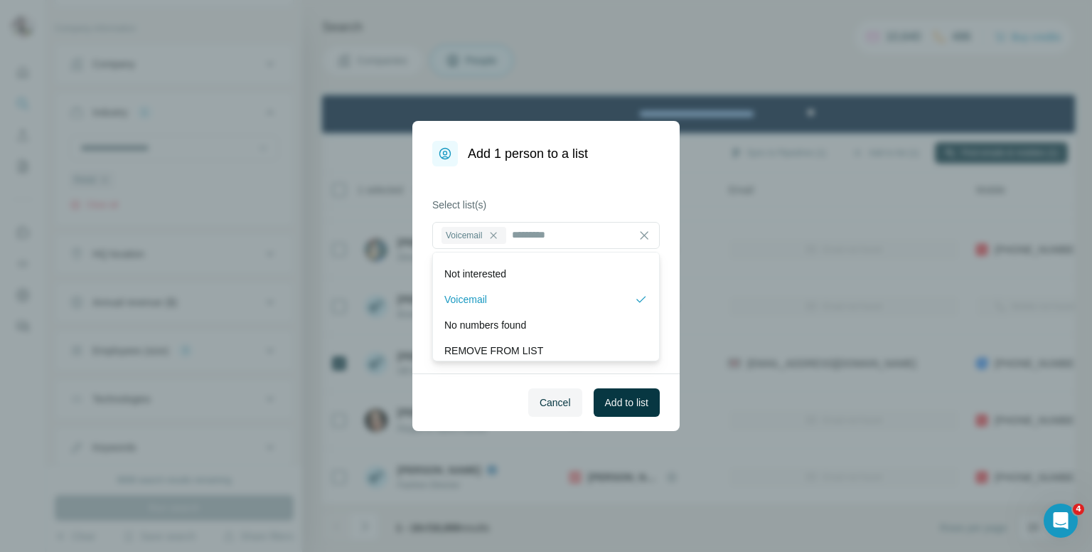
click at [618, 387] on div "Cancel Add to list" at bounding box center [545, 402] width 267 height 58
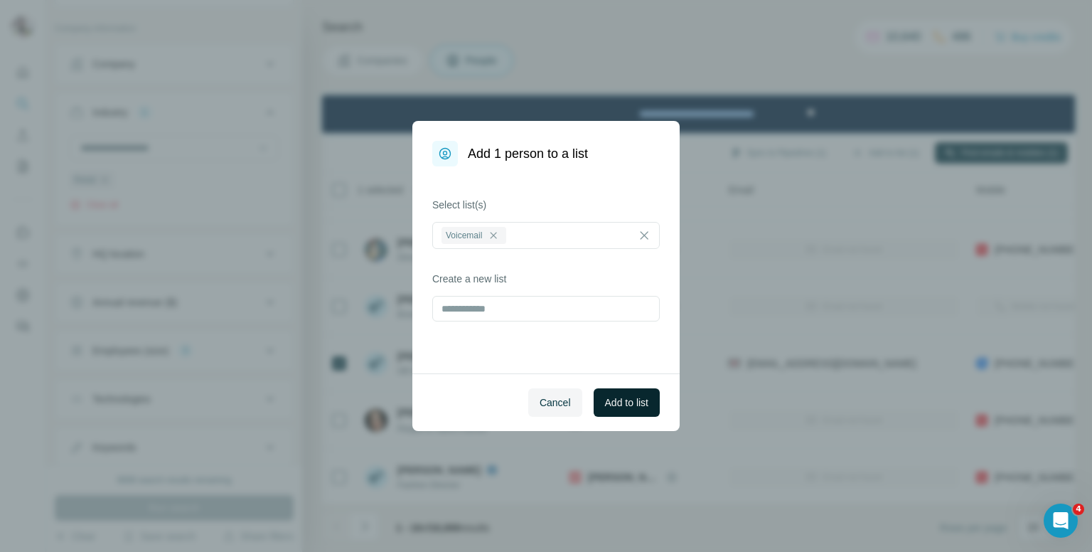
click at [626, 404] on span "Add to list" at bounding box center [626, 402] width 43 height 14
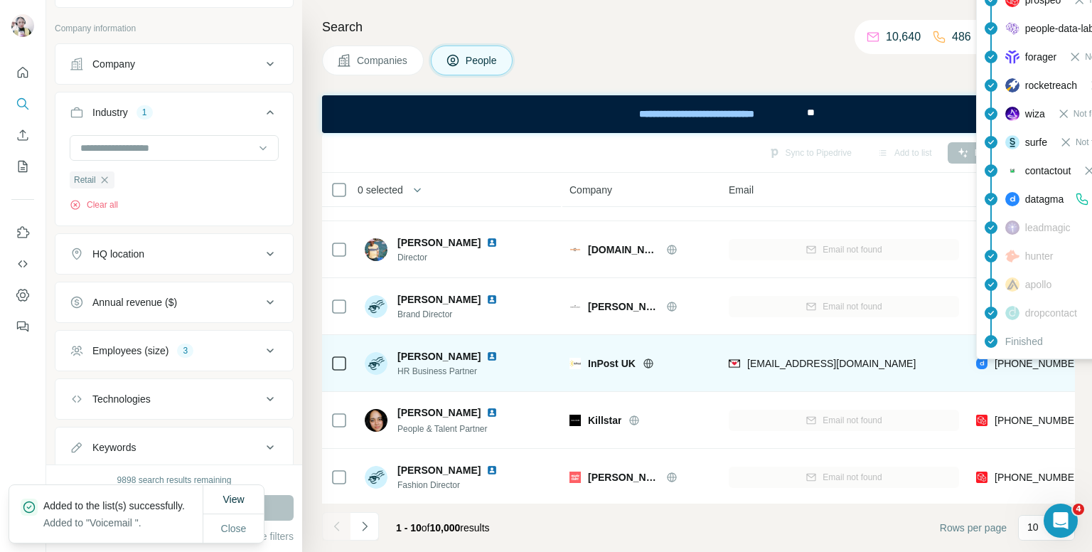
click at [1041, 361] on span "[PHONE_NUMBER]" at bounding box center [1039, 362] width 90 height 11
copy tr "[PHONE_NUMBER]"
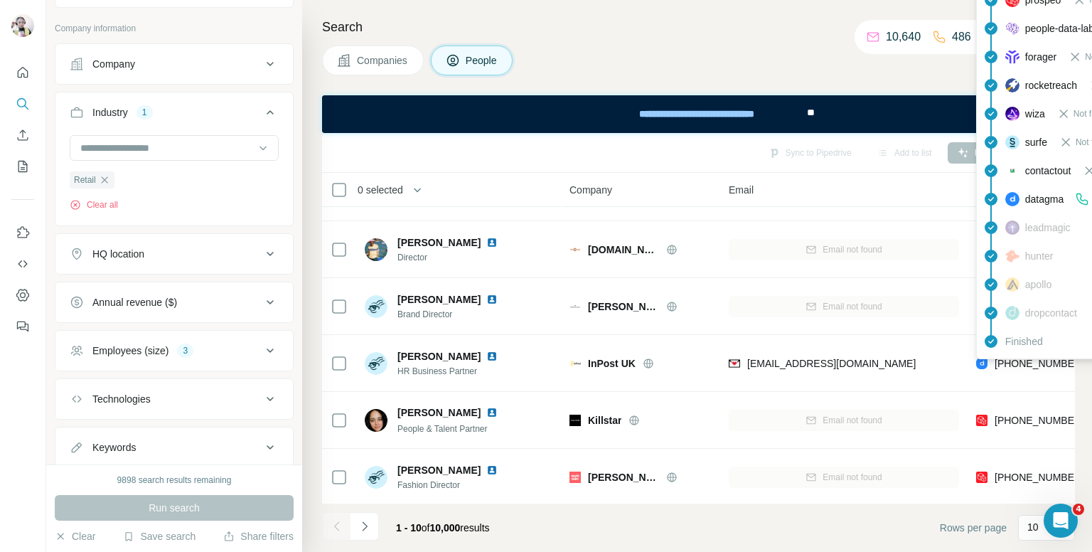
click at [702, 46] on div "Companies People" at bounding box center [698, 60] width 753 height 30
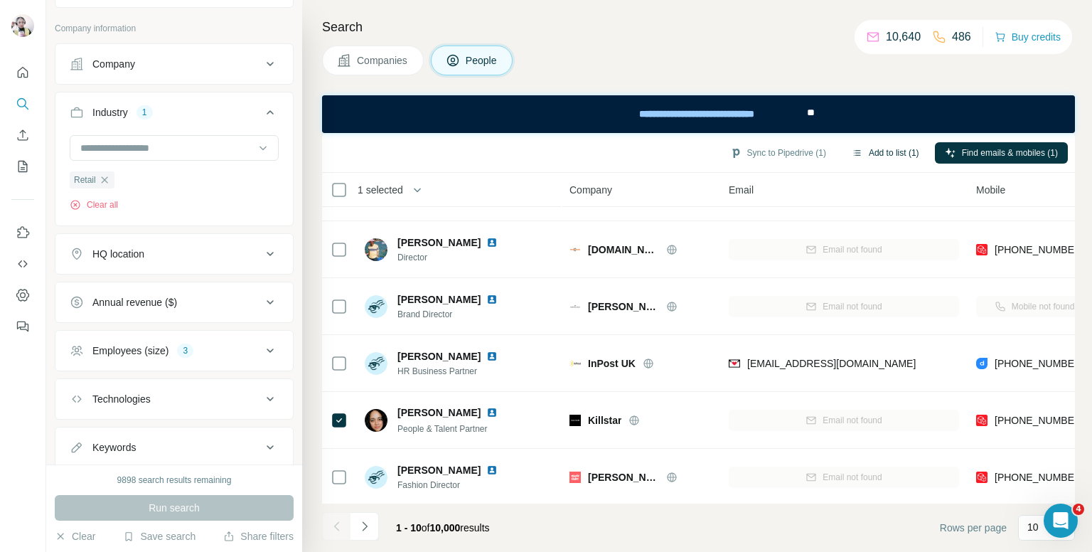
click at [895, 149] on button "Add to list (1)" at bounding box center [884, 152] width 87 height 21
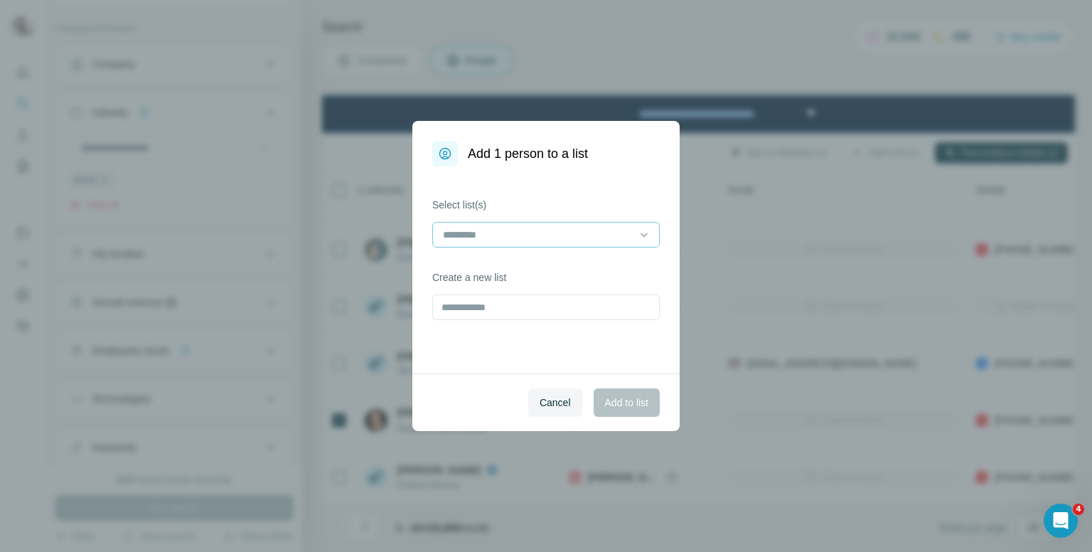
click at [593, 239] on input at bounding box center [537, 235] width 192 height 16
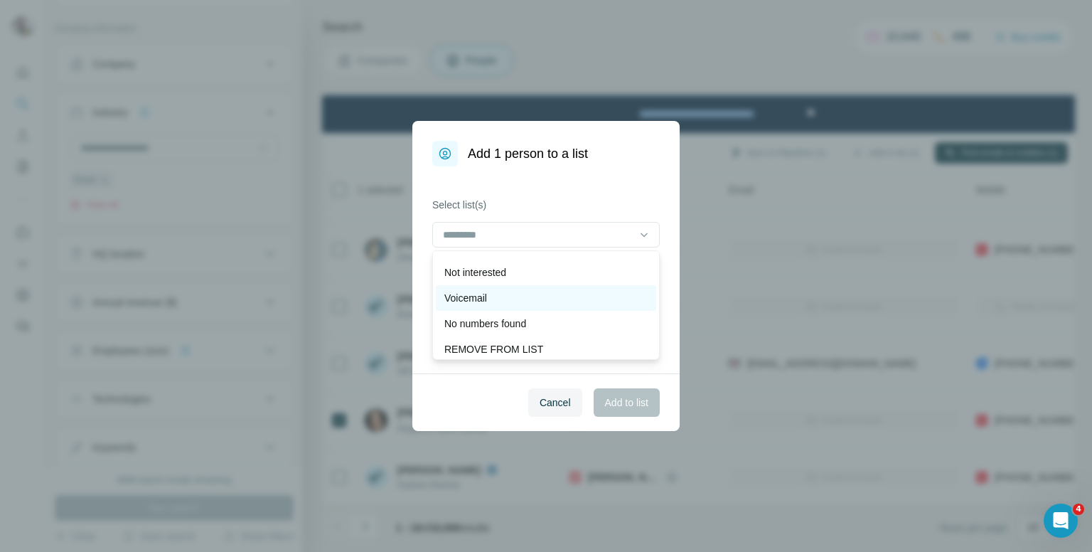
click at [499, 294] on div "Voicemail" at bounding box center [545, 298] width 203 height 14
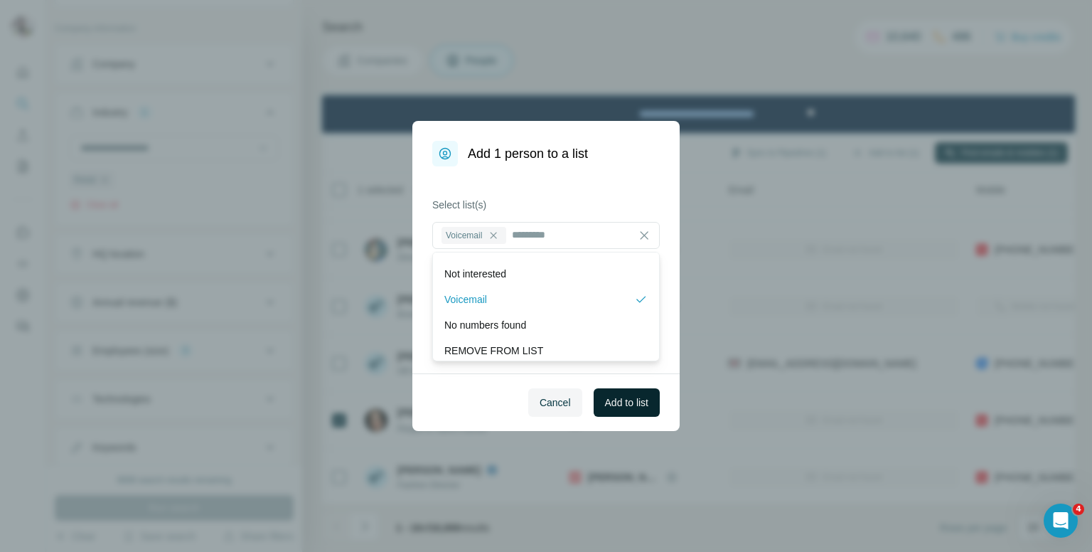
click at [603, 388] on button "Add to list" at bounding box center [626, 402] width 66 height 28
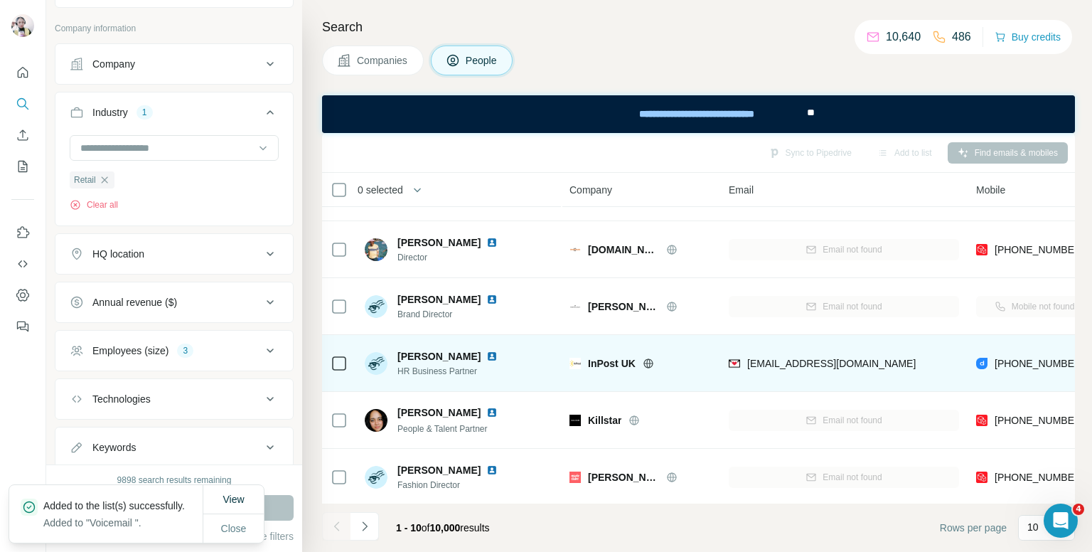
scroll to position [279, 0]
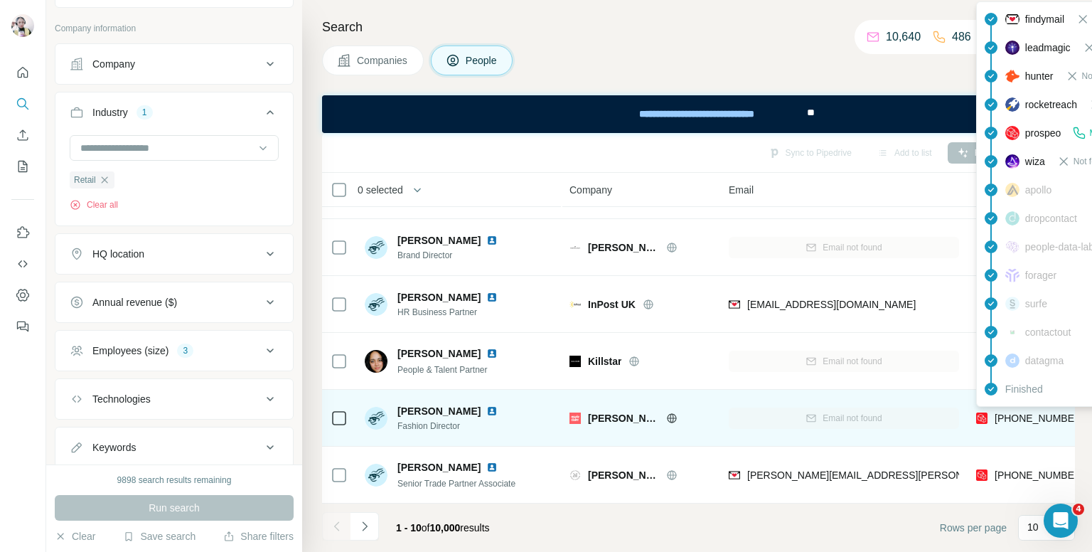
click at [1025, 413] on span "[PHONE_NUMBER]" at bounding box center [1039, 417] width 90 height 11
copy tr "[PHONE_NUMBER]"
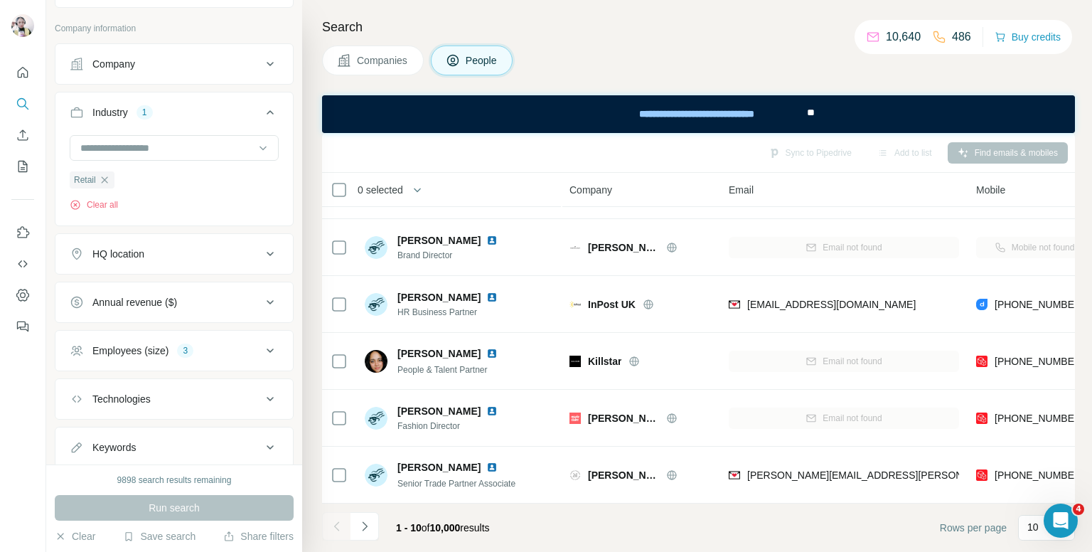
click at [659, 23] on h4 "Search" at bounding box center [698, 27] width 753 height 20
click at [883, 151] on button "Add to list (1)" at bounding box center [884, 152] width 87 height 21
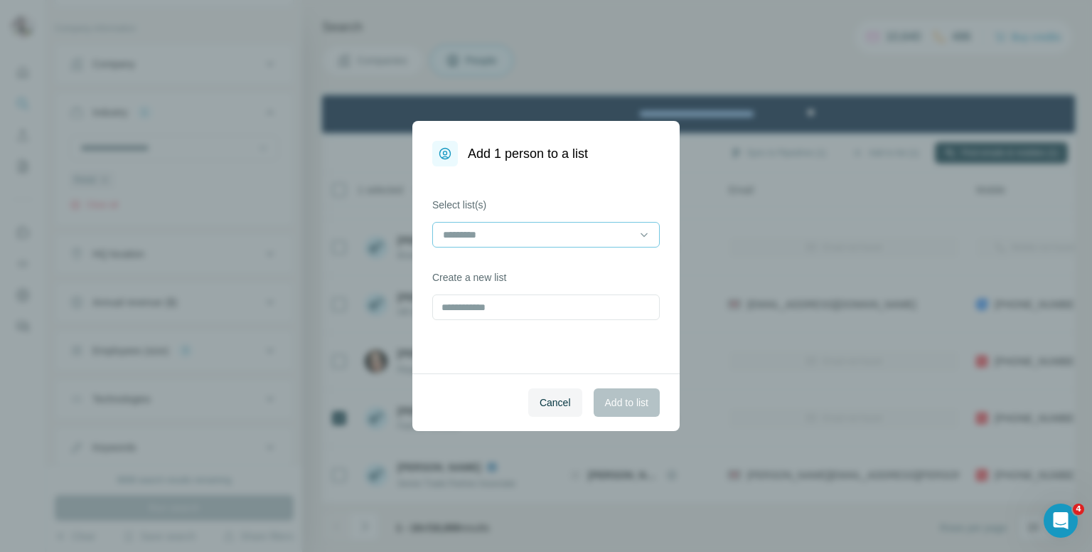
click at [523, 231] on input at bounding box center [537, 235] width 192 height 16
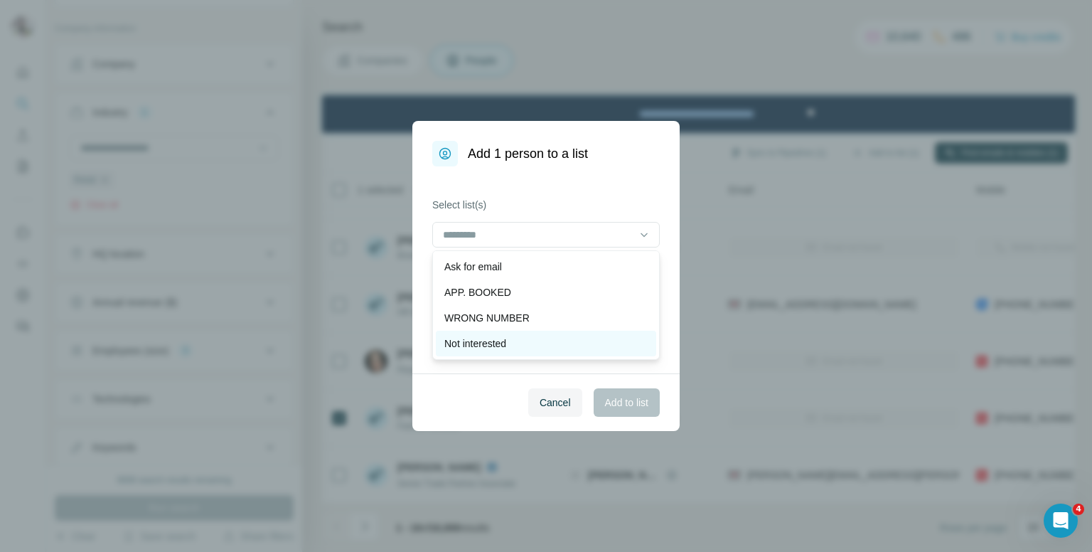
click at [488, 345] on p "Not interested" at bounding box center [475, 343] width 62 height 14
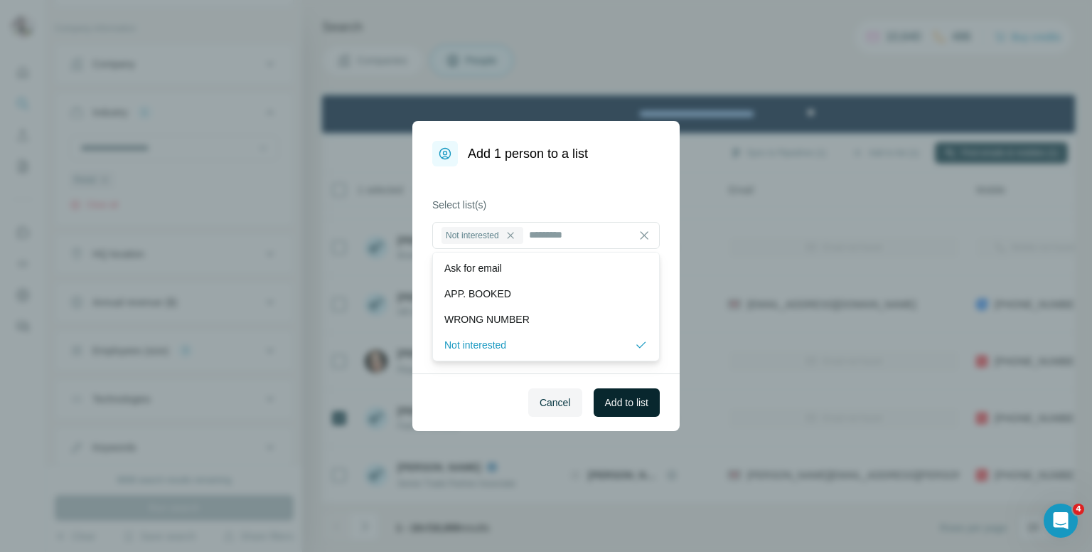
drag, startPoint x: 604, startPoint y: 402, endPoint x: 614, endPoint y: 402, distance: 10.0
click at [611, 402] on span "Add to list" at bounding box center [626, 402] width 43 height 14
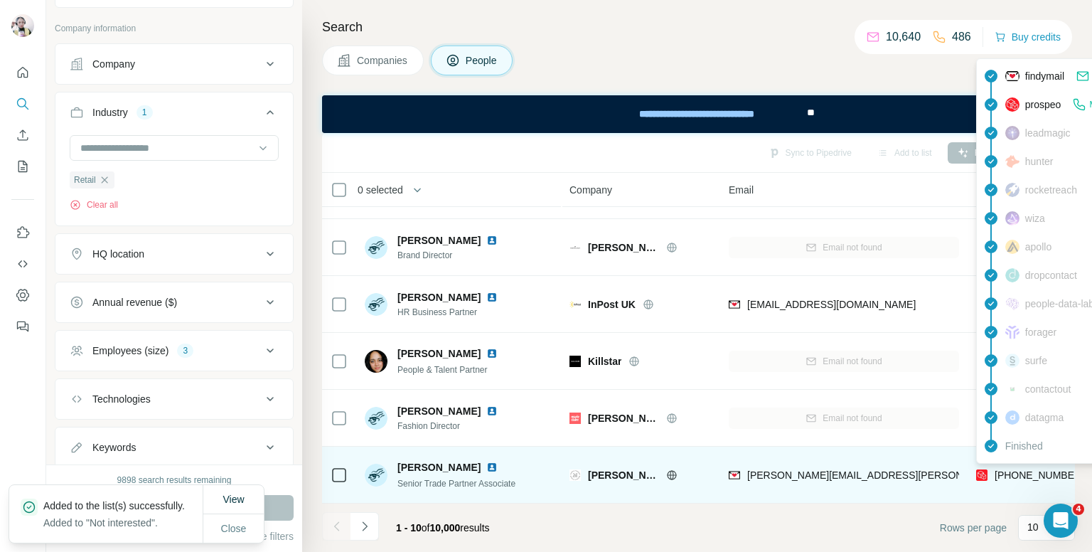
click at [1003, 469] on span "[PHONE_NUMBER]" at bounding box center [1039, 474] width 90 height 11
copy tr "[PHONE_NUMBER]"
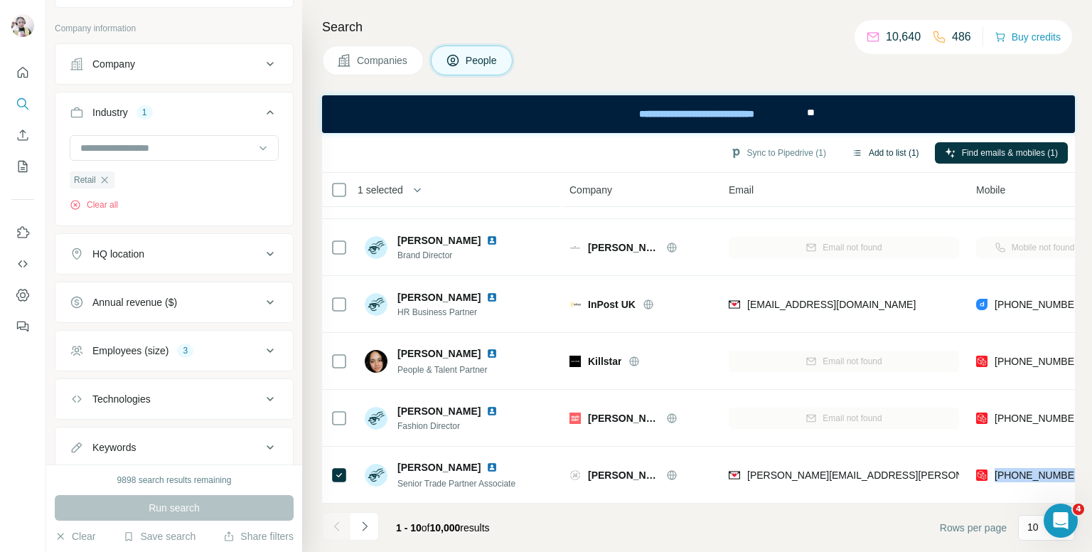
click at [891, 149] on button "Add to list (1)" at bounding box center [884, 152] width 87 height 21
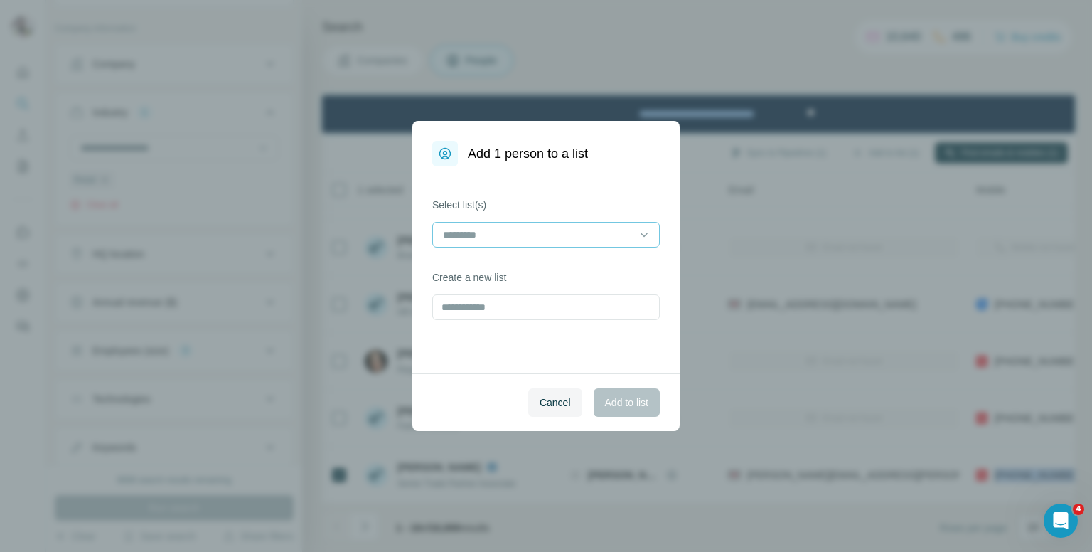
click at [533, 234] on input at bounding box center [537, 235] width 192 height 16
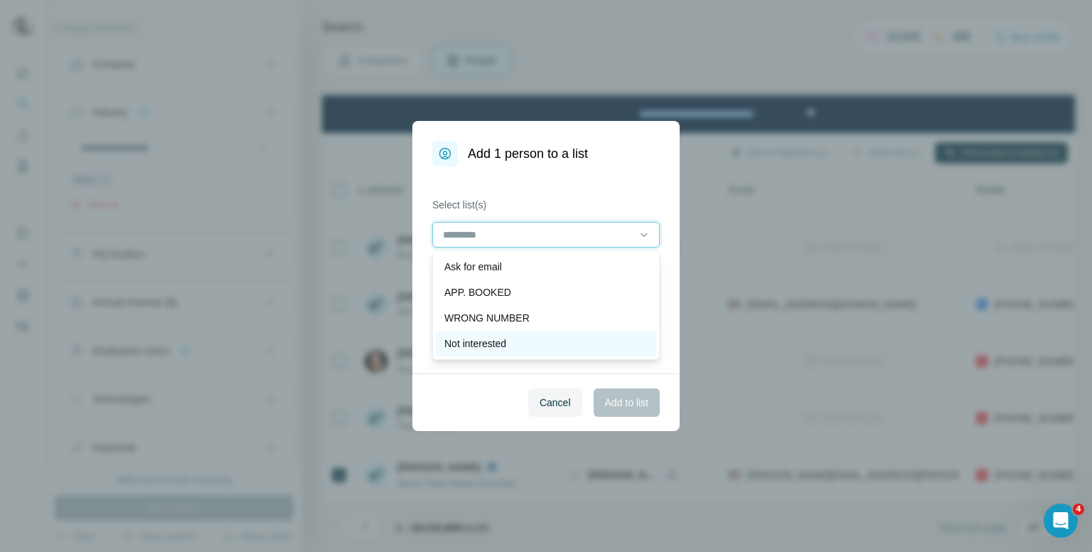
scroll to position [71, 0]
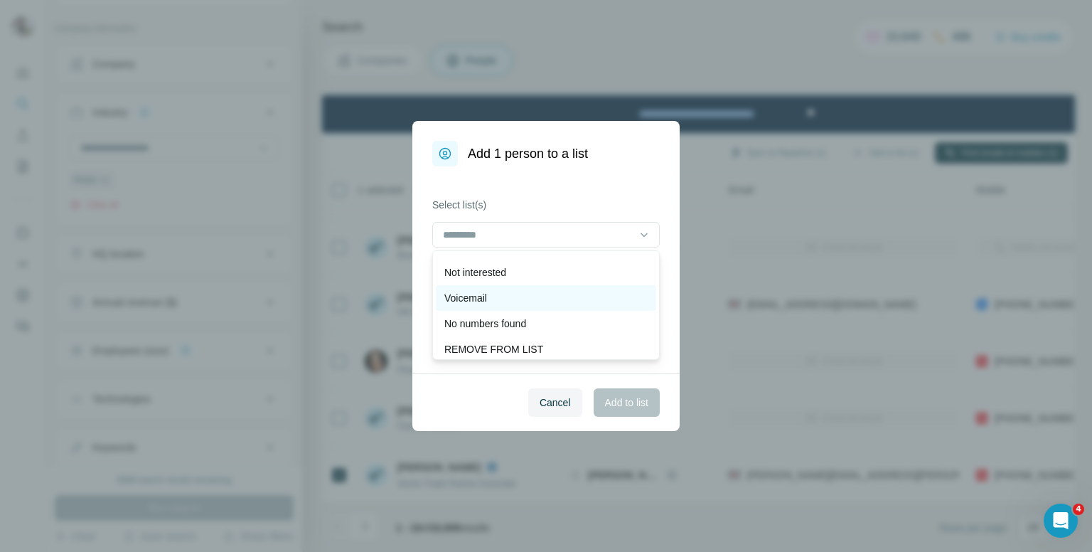
click at [483, 299] on p "Voicemail" at bounding box center [465, 298] width 43 height 14
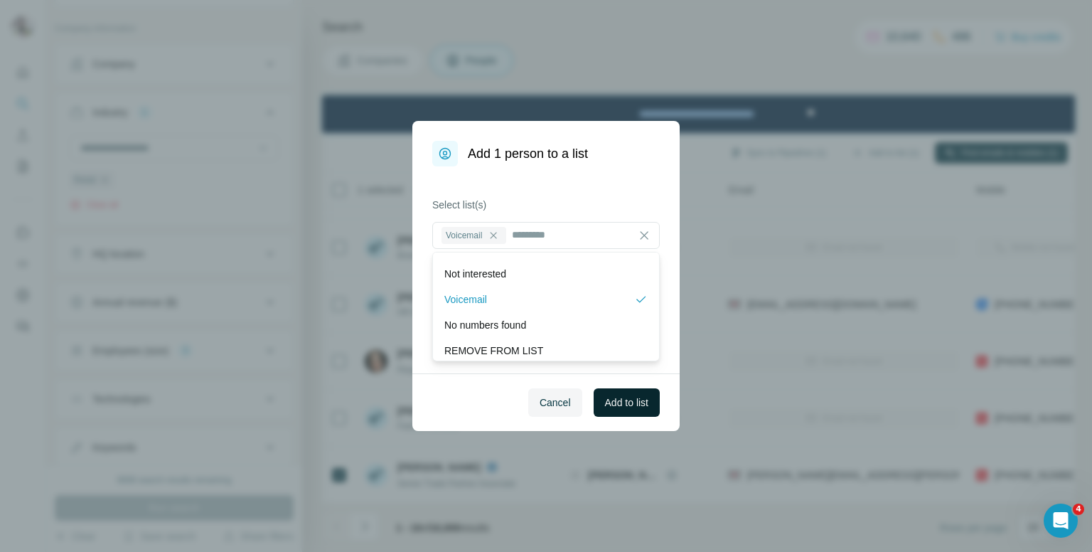
click at [609, 399] on span "Add to list" at bounding box center [626, 402] width 43 height 14
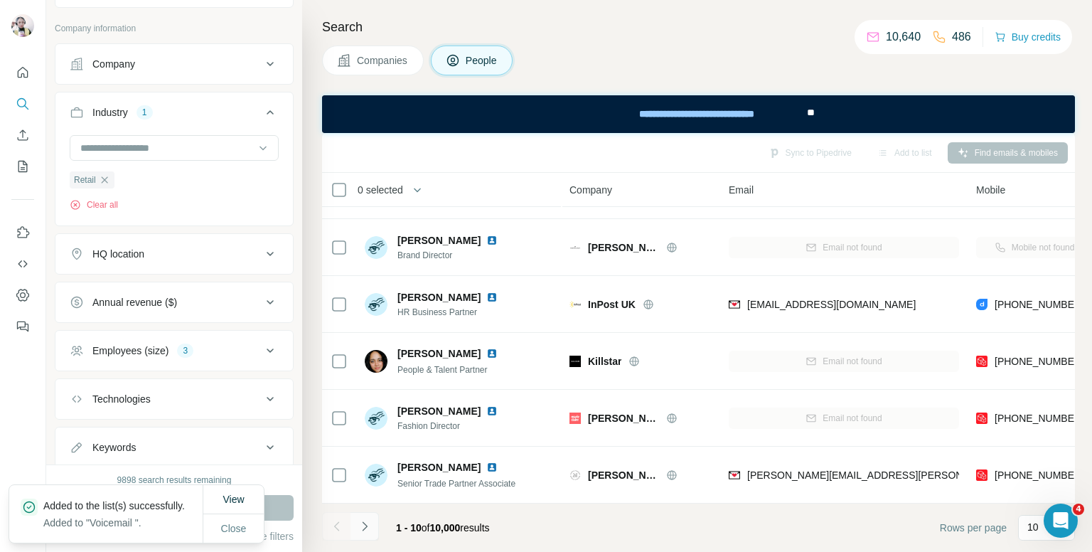
click at [364, 533] on button "Navigate to next page" at bounding box center [364, 526] width 28 height 28
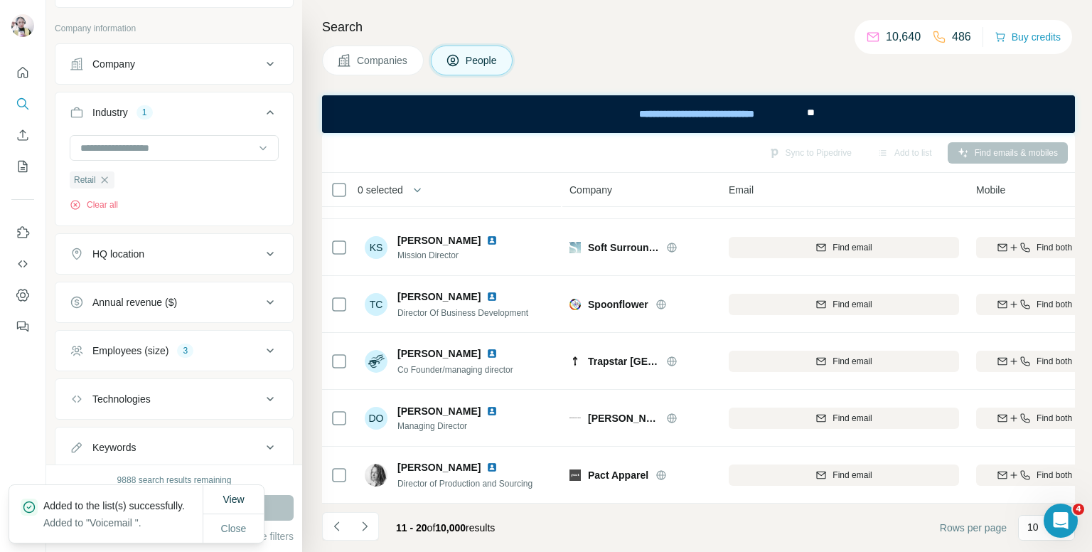
click at [348, 188] on div "0 selected" at bounding box center [375, 190] width 55 height 14
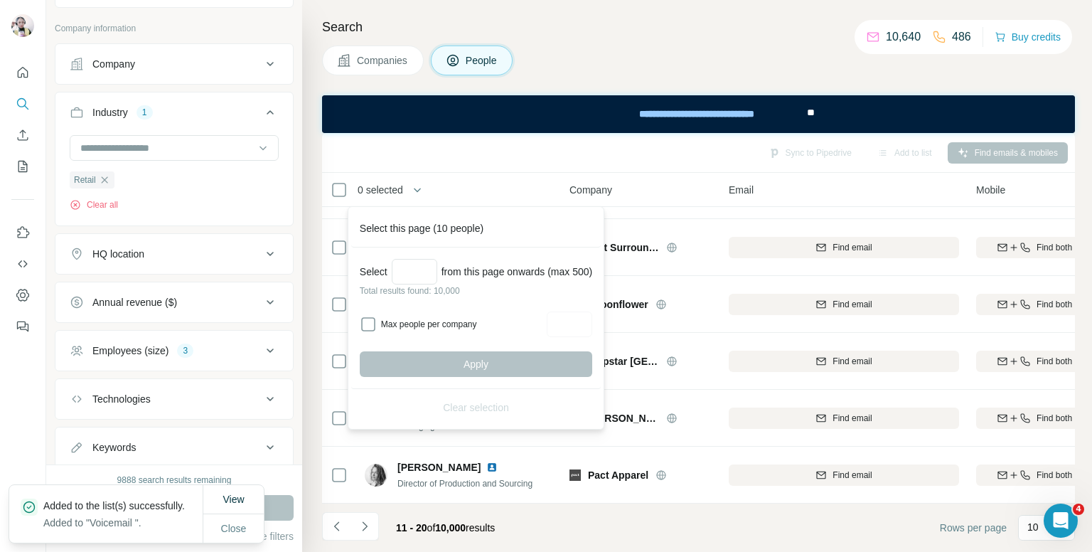
click at [571, 35] on h4 "Search" at bounding box center [698, 27] width 753 height 20
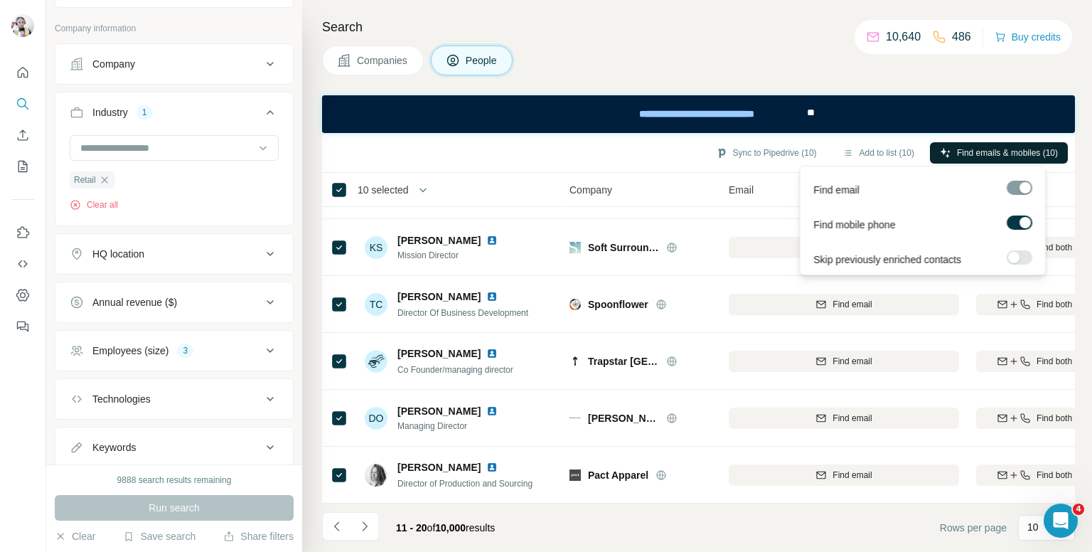
click at [945, 151] on icon "button" at bounding box center [945, 152] width 11 height 11
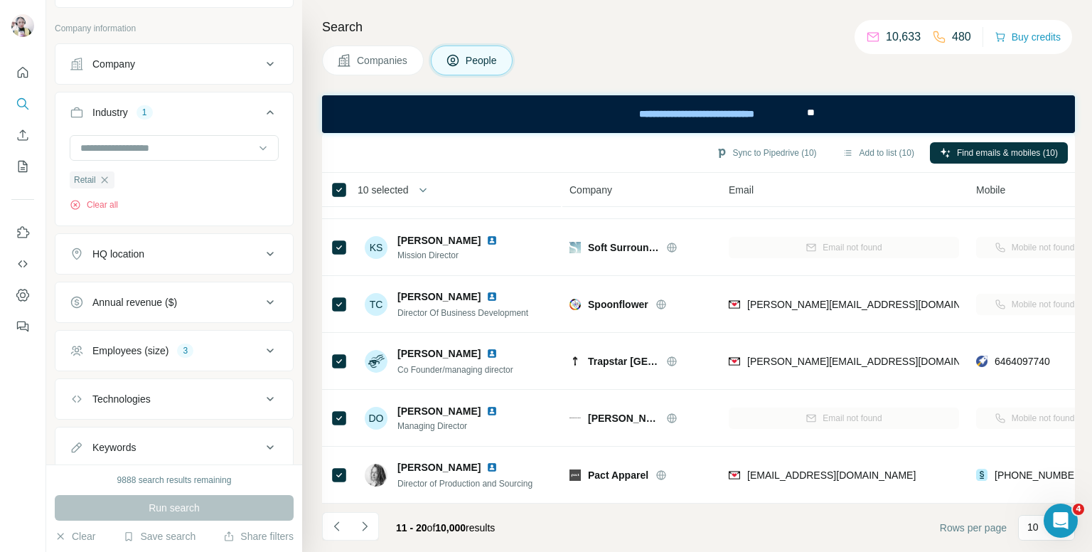
click at [338, 200] on th "10 selected" at bounding box center [435, 190] width 227 height 34
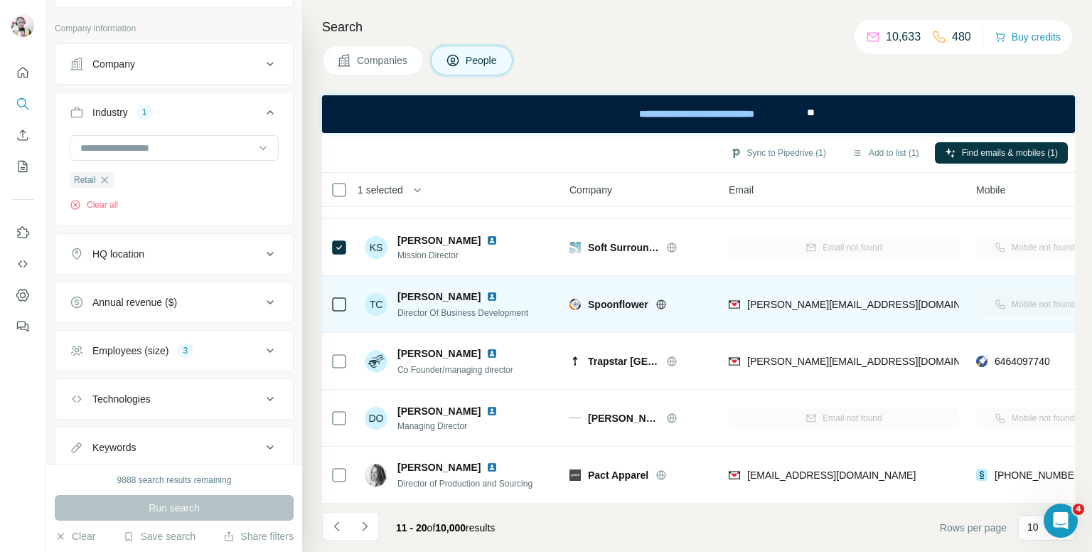
click at [338, 296] on icon at bounding box center [338, 304] width 17 height 17
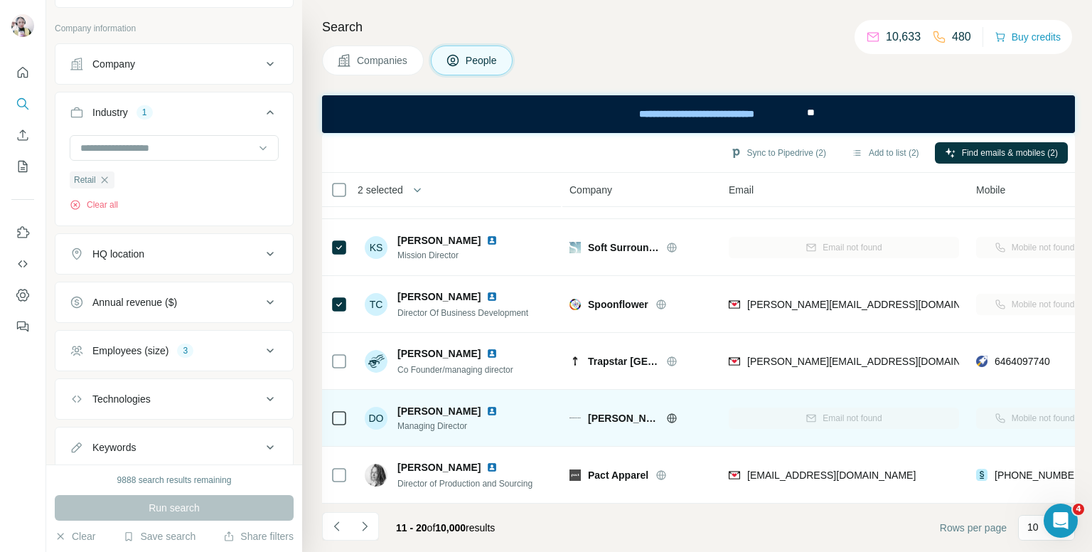
click at [347, 409] on td at bounding box center [339, 417] width 34 height 57
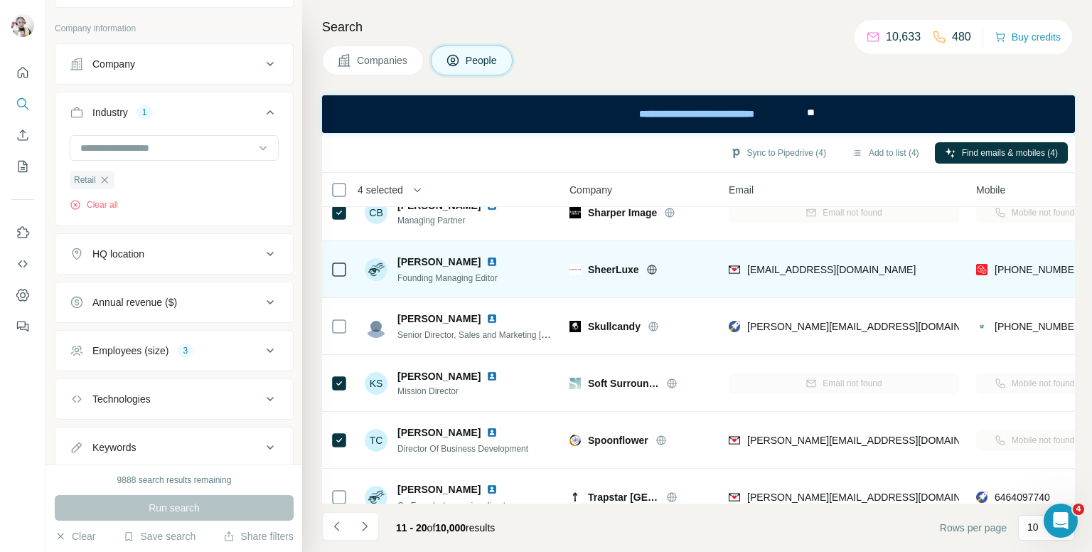
scroll to position [0, 0]
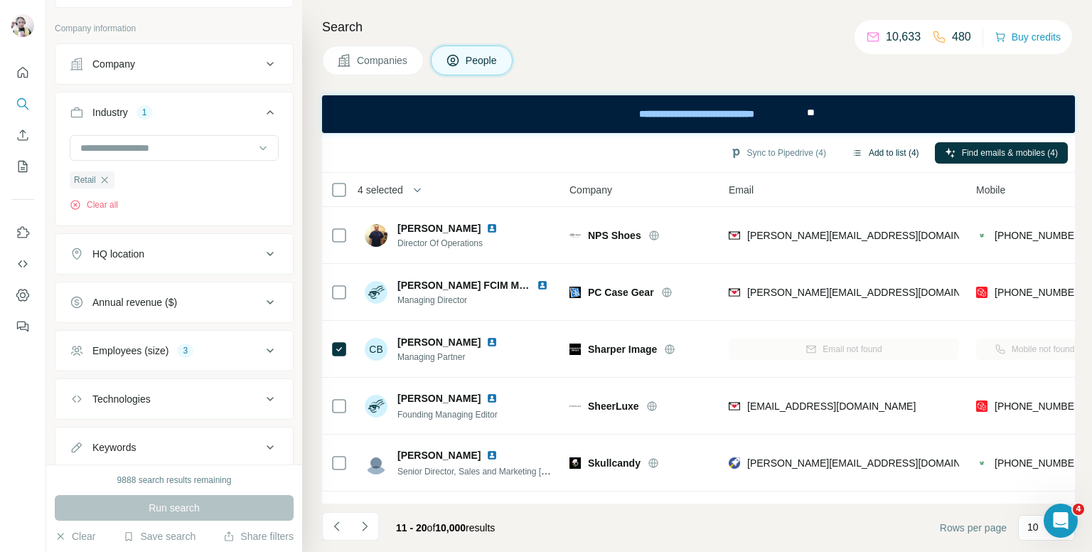
click at [874, 154] on button "Add to list (4)" at bounding box center [884, 152] width 87 height 21
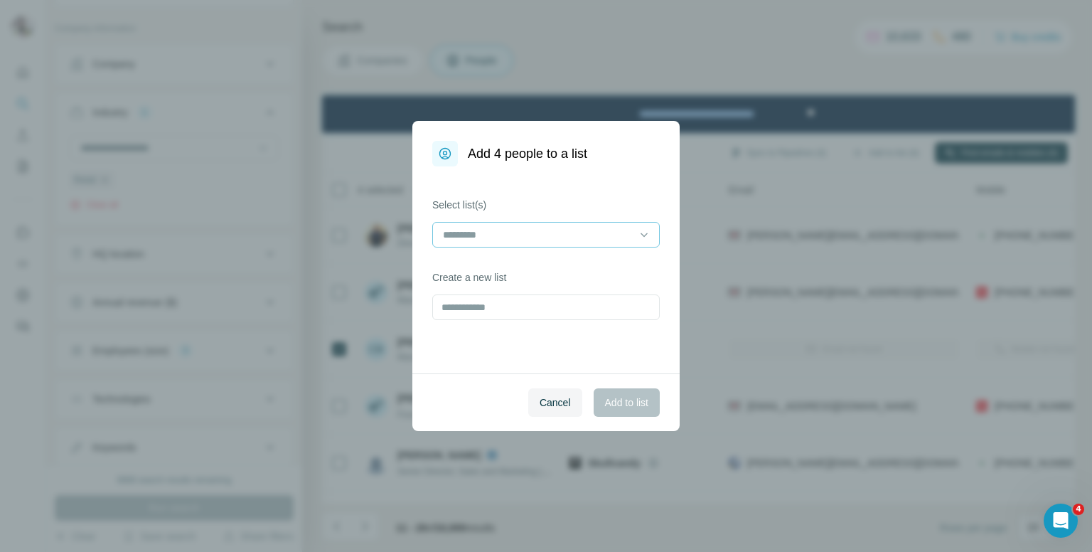
click at [543, 229] on input at bounding box center [537, 235] width 192 height 16
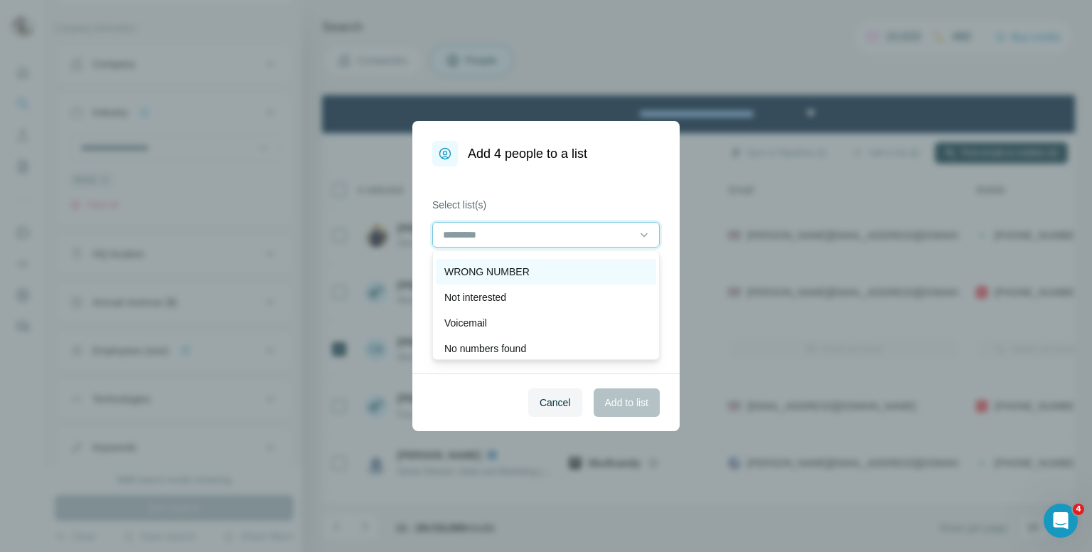
scroll to position [71, 0]
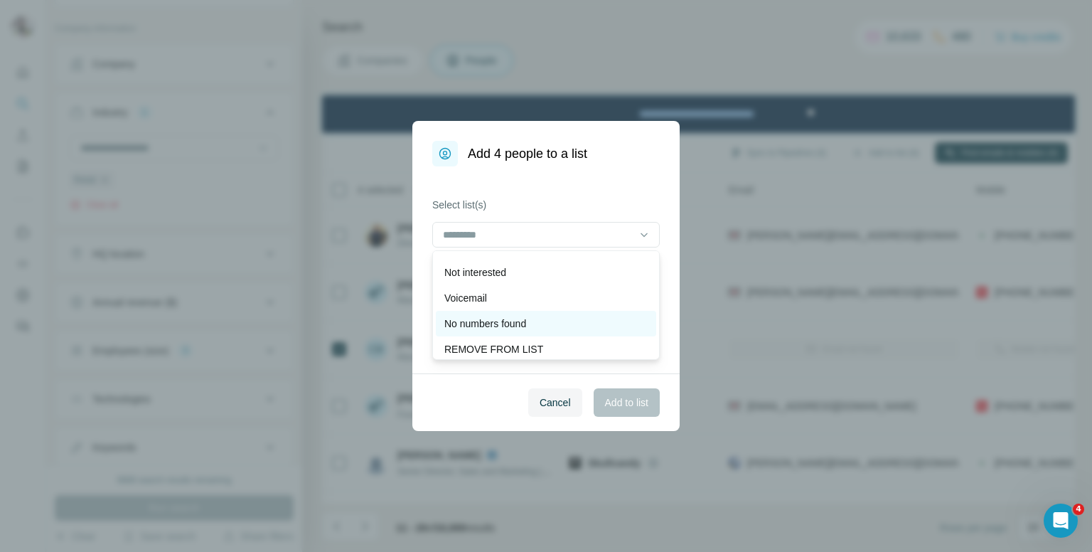
click at [483, 322] on p "No numbers found" at bounding box center [485, 323] width 82 height 14
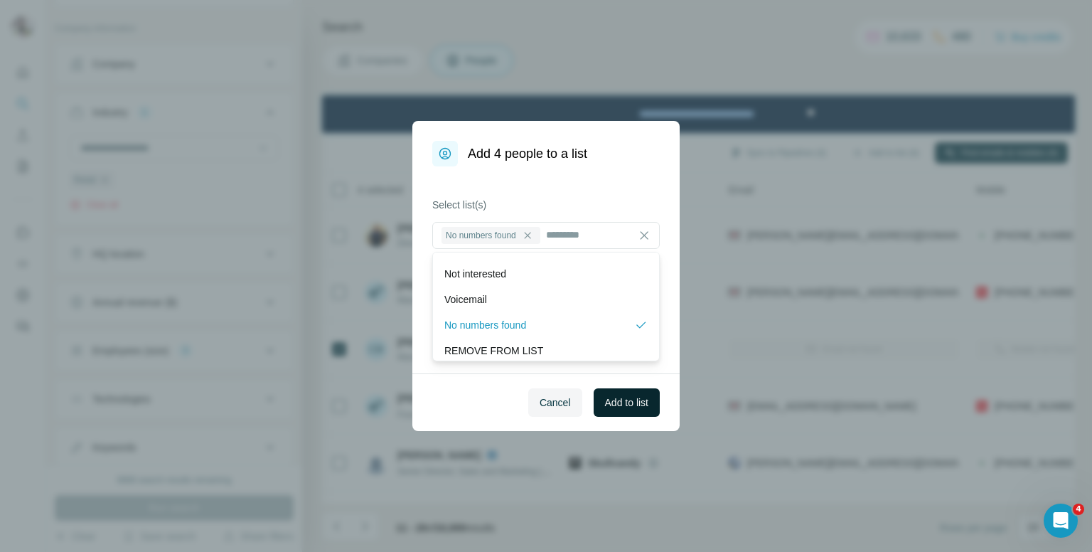
click at [628, 396] on span "Add to list" at bounding box center [626, 402] width 43 height 14
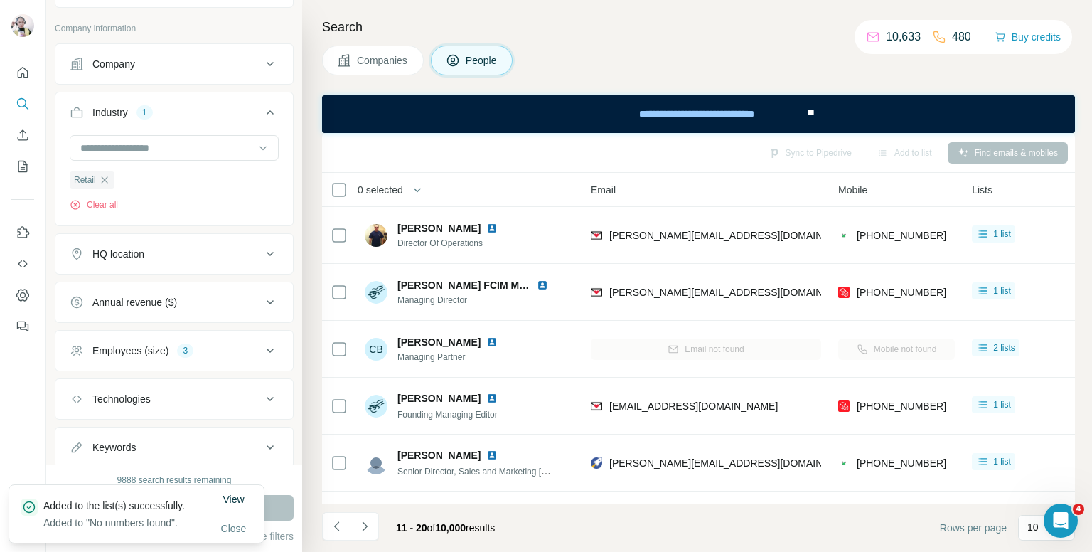
scroll to position [0, 0]
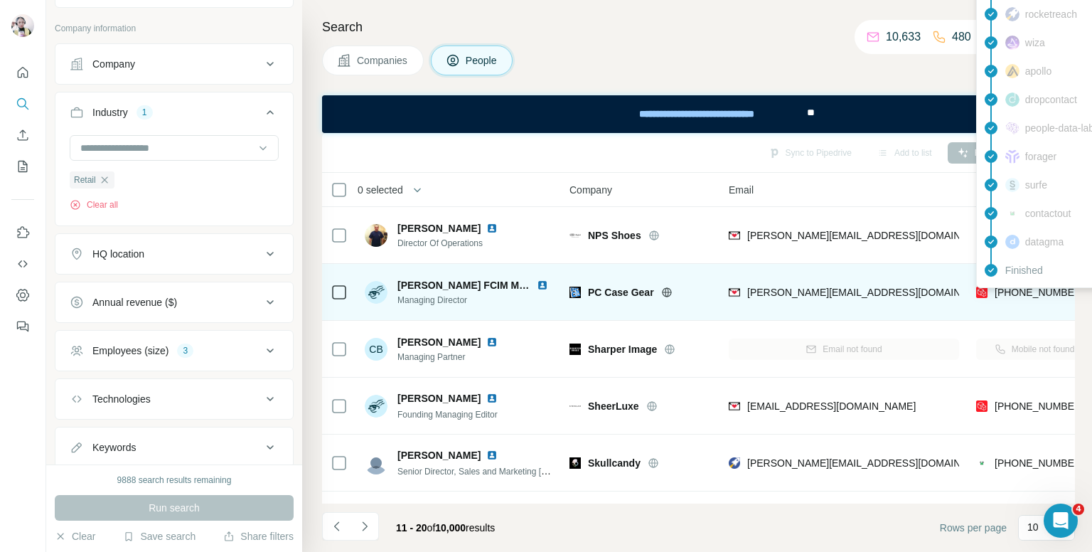
click at [1032, 294] on span "[PHONE_NUMBER]" at bounding box center [1039, 291] width 90 height 11
copy tr "[PHONE_NUMBER]"
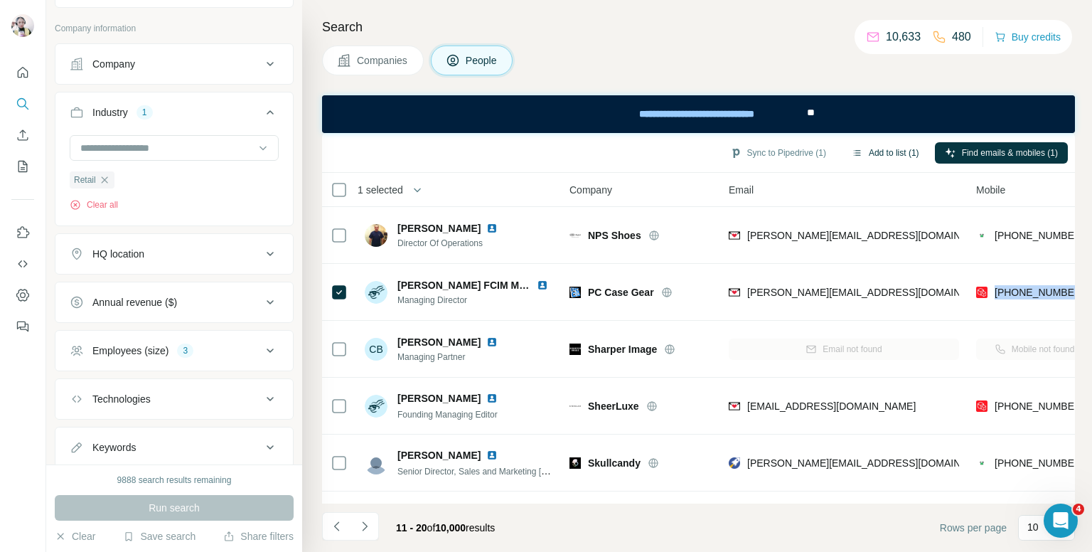
click at [881, 151] on button "Add to list (1)" at bounding box center [884, 152] width 87 height 21
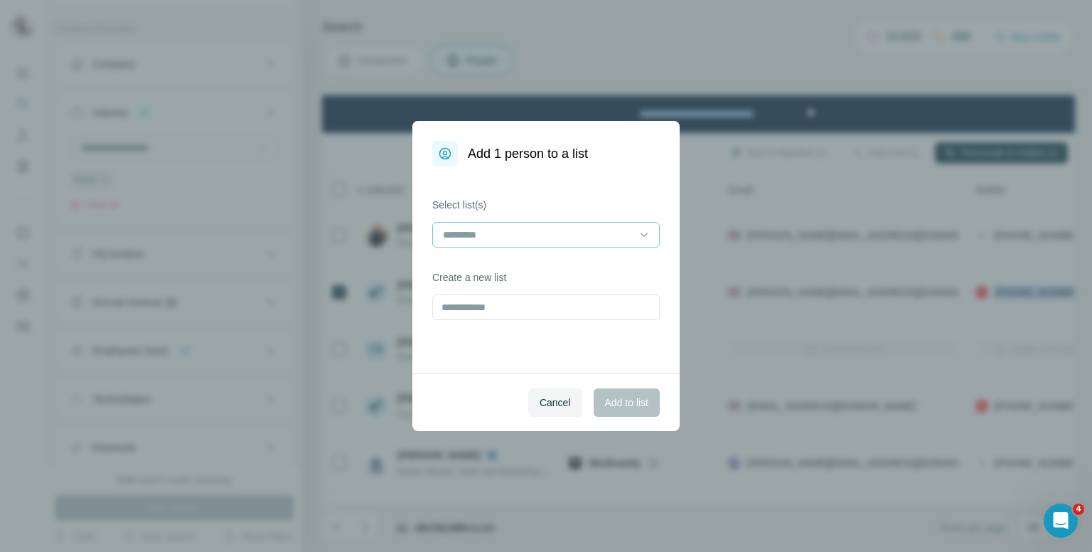
click at [513, 240] on input at bounding box center [537, 235] width 192 height 16
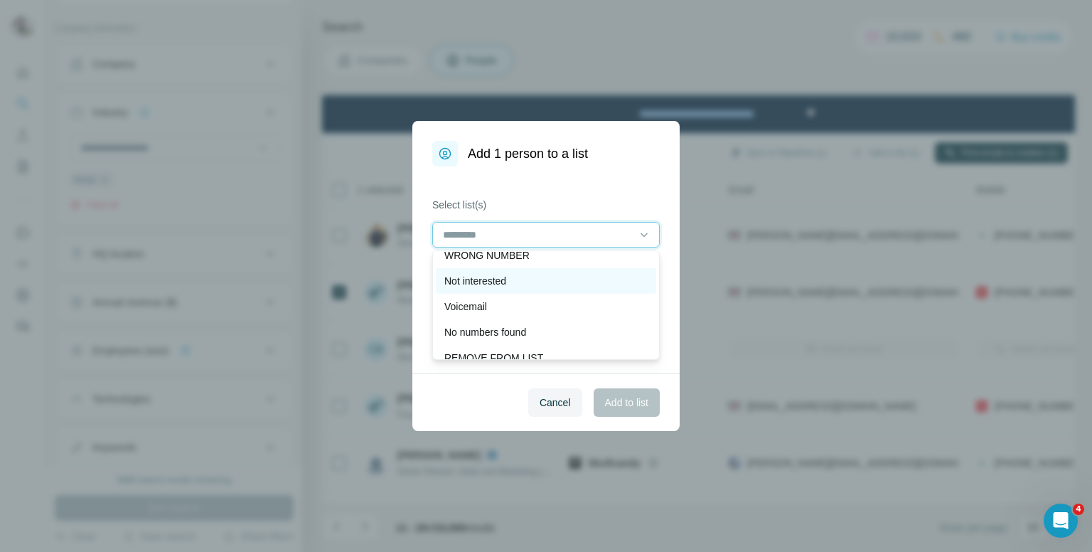
scroll to position [71, 0]
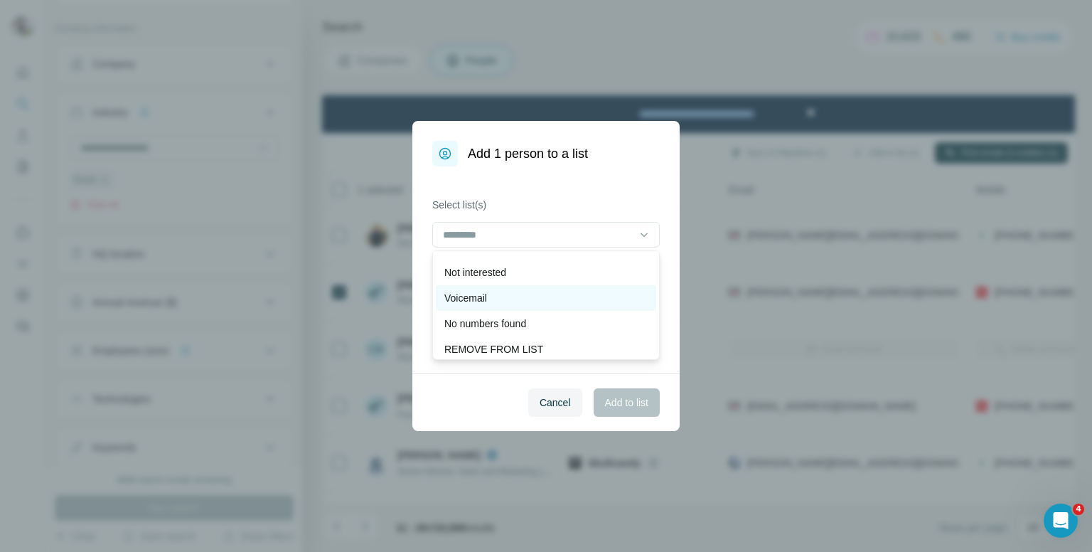
click at [513, 294] on div "Voicemail" at bounding box center [545, 298] width 203 height 14
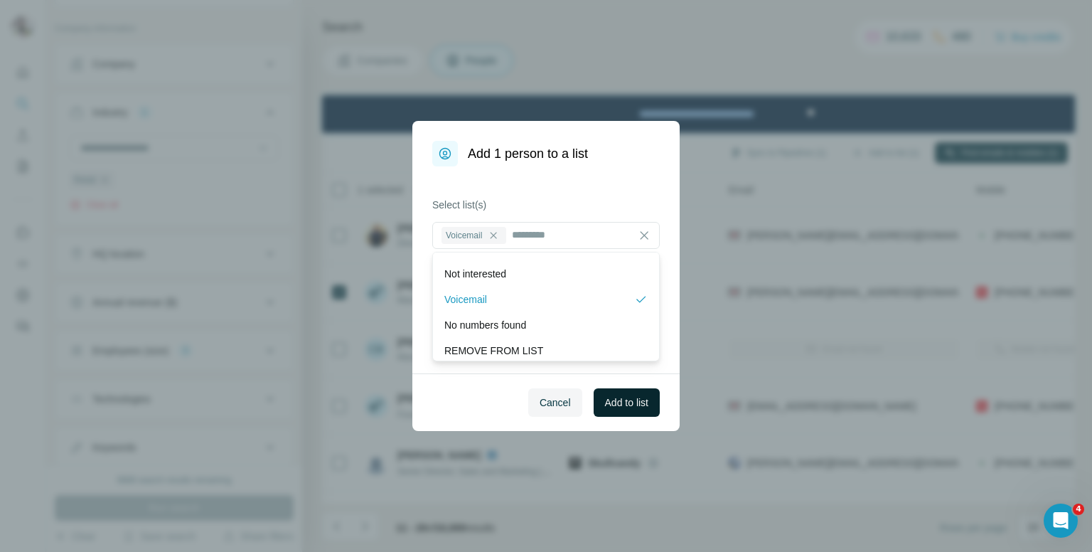
click at [614, 409] on span "Add to list" at bounding box center [626, 402] width 43 height 14
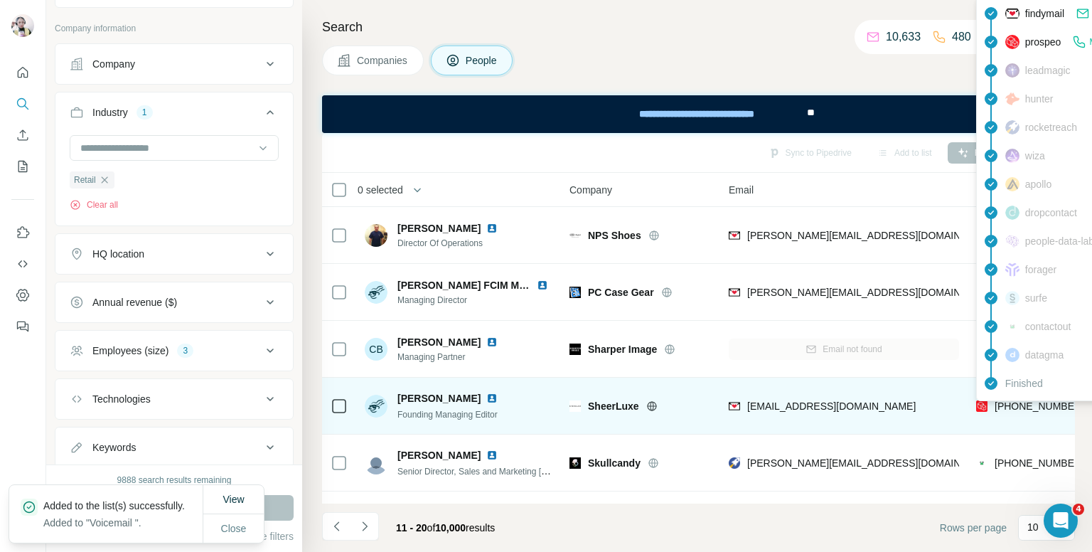
click at [1009, 404] on span "[PHONE_NUMBER]" at bounding box center [1039, 405] width 90 height 11
copy tr "[PHONE_NUMBER]"
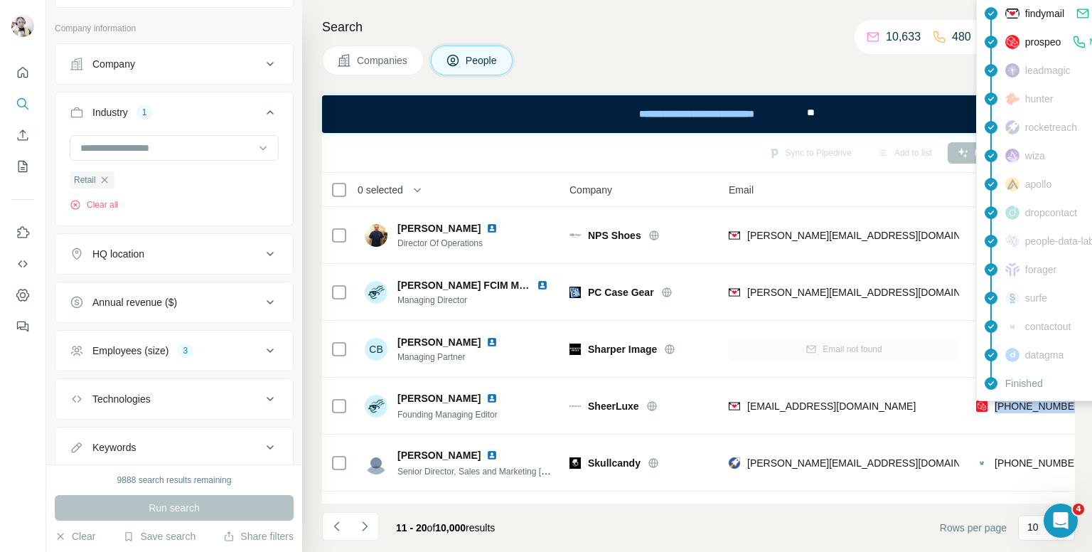
click at [806, 50] on div "Companies People" at bounding box center [698, 60] width 753 height 30
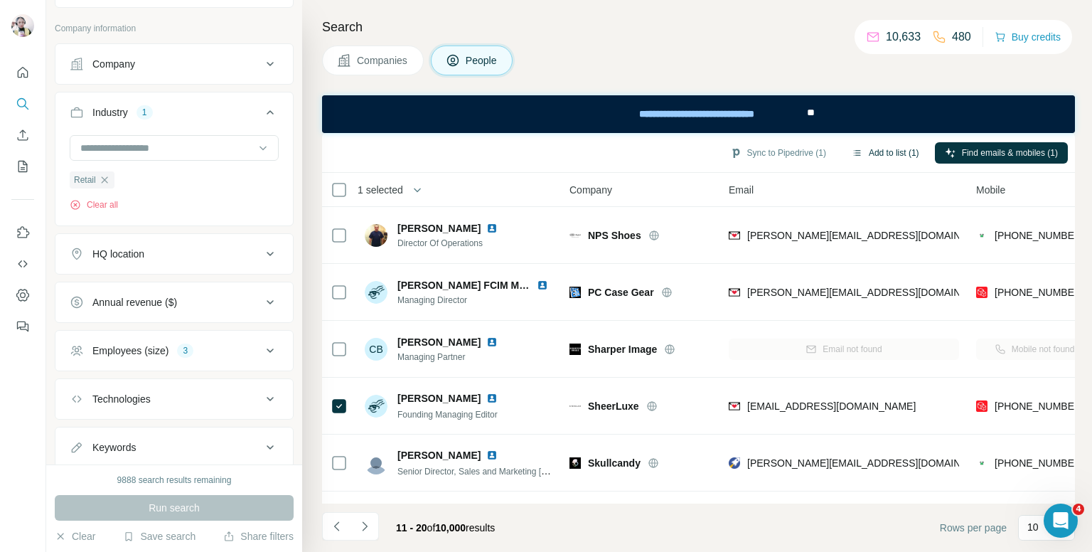
click at [904, 151] on button "Add to list (1)" at bounding box center [884, 152] width 87 height 21
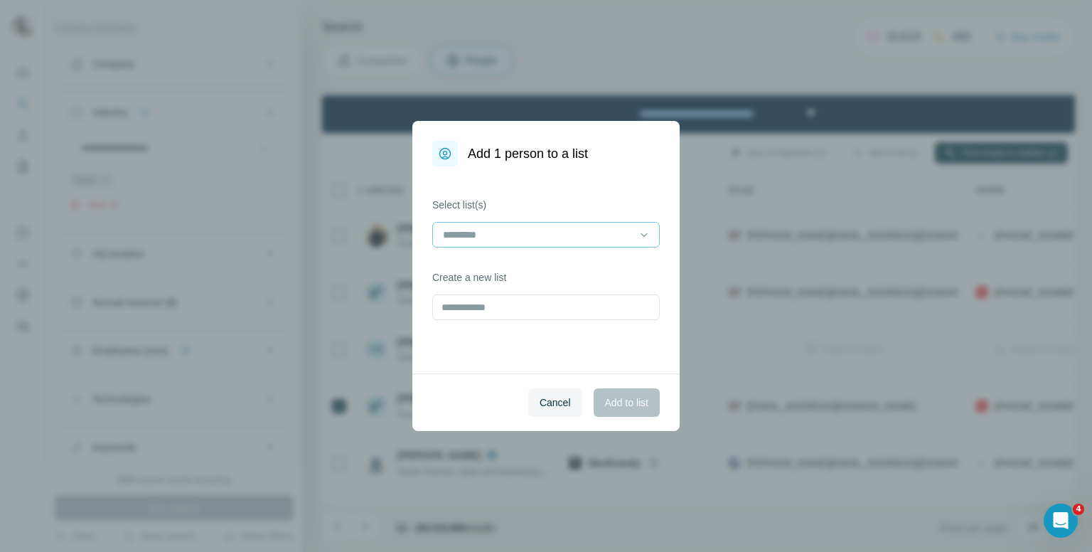
click at [480, 240] on input at bounding box center [537, 235] width 192 height 16
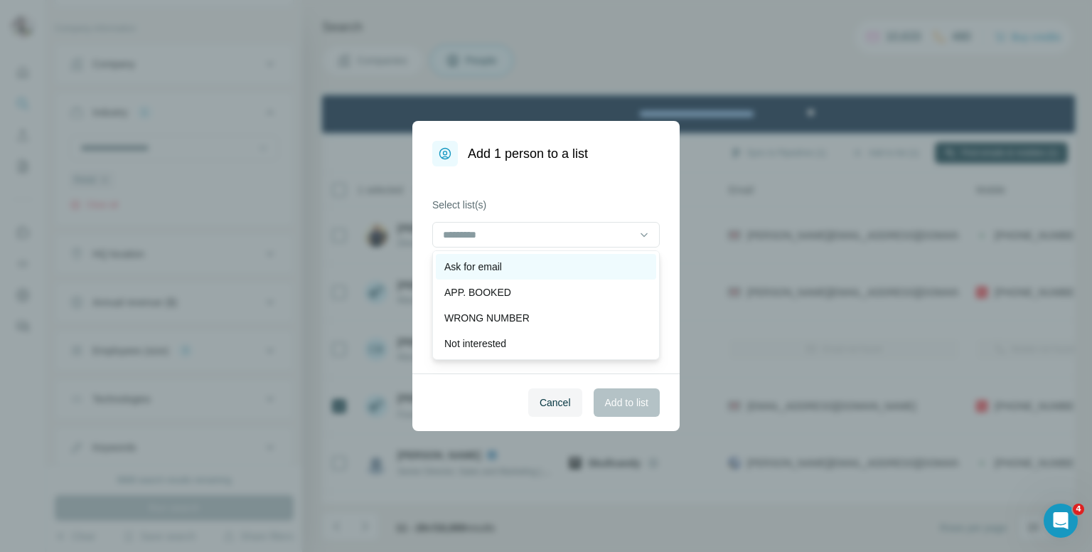
click at [505, 263] on div "Ask for email" at bounding box center [545, 266] width 203 height 14
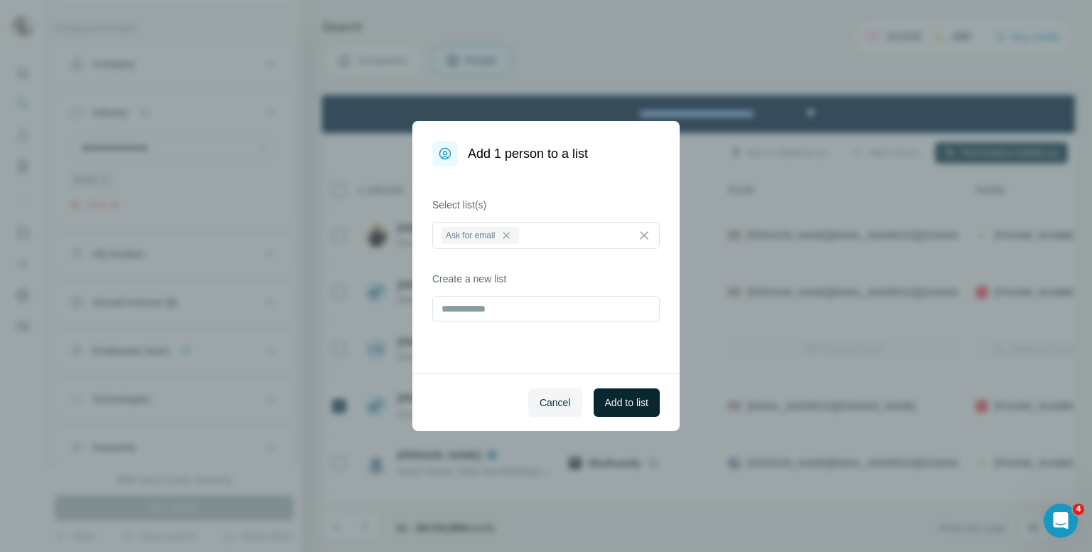
click at [619, 402] on span "Add to list" at bounding box center [626, 402] width 43 height 14
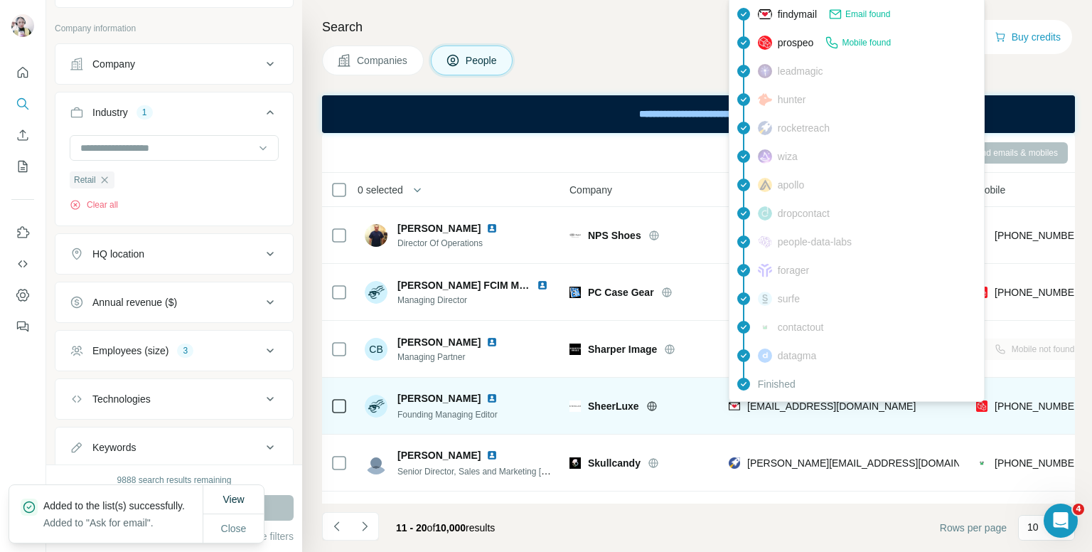
click at [759, 404] on span "[EMAIL_ADDRESS][DOMAIN_NAME]" at bounding box center [831, 405] width 168 height 11
copy span "[EMAIL_ADDRESS][DOMAIN_NAME]"
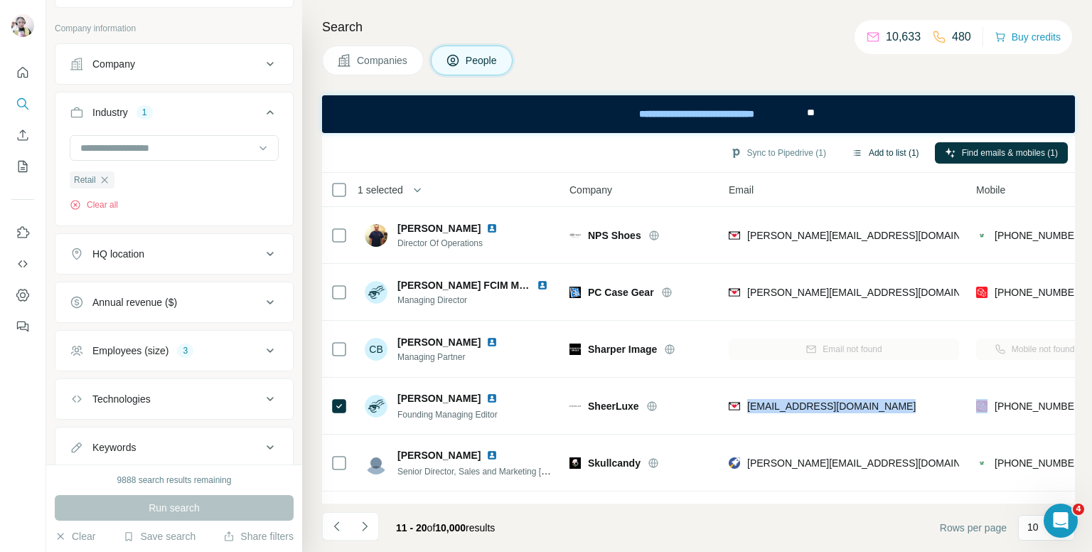
click at [883, 152] on button "Add to list (1)" at bounding box center [884, 152] width 87 height 21
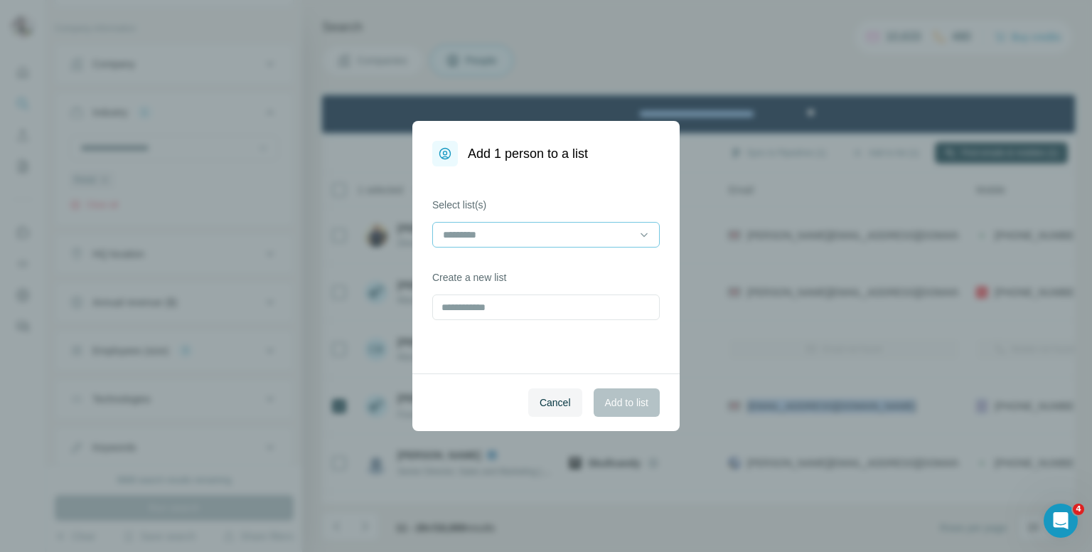
click at [544, 237] on input at bounding box center [537, 235] width 192 height 16
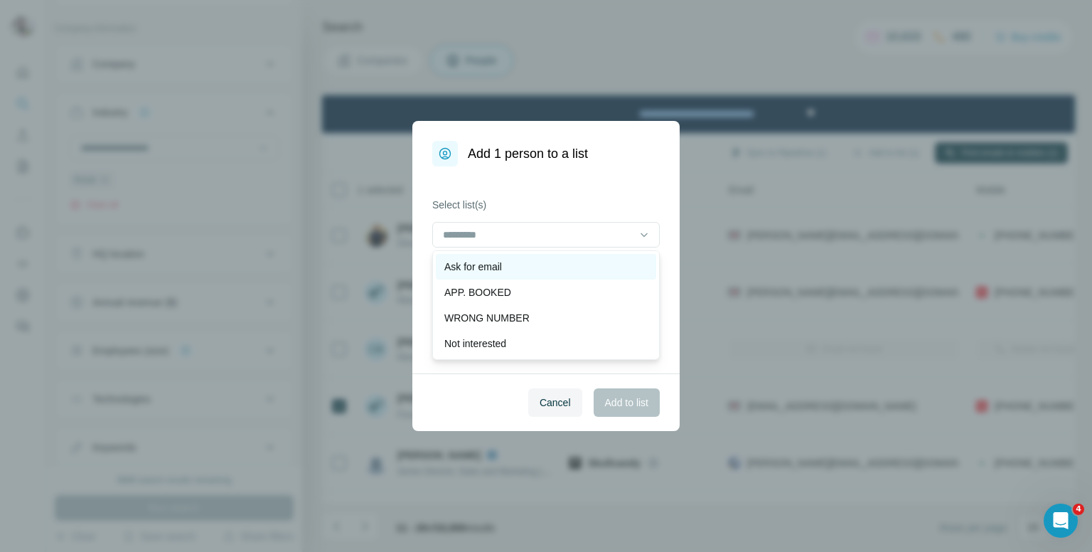
click at [501, 267] on p "Ask for email" at bounding box center [473, 266] width 58 height 14
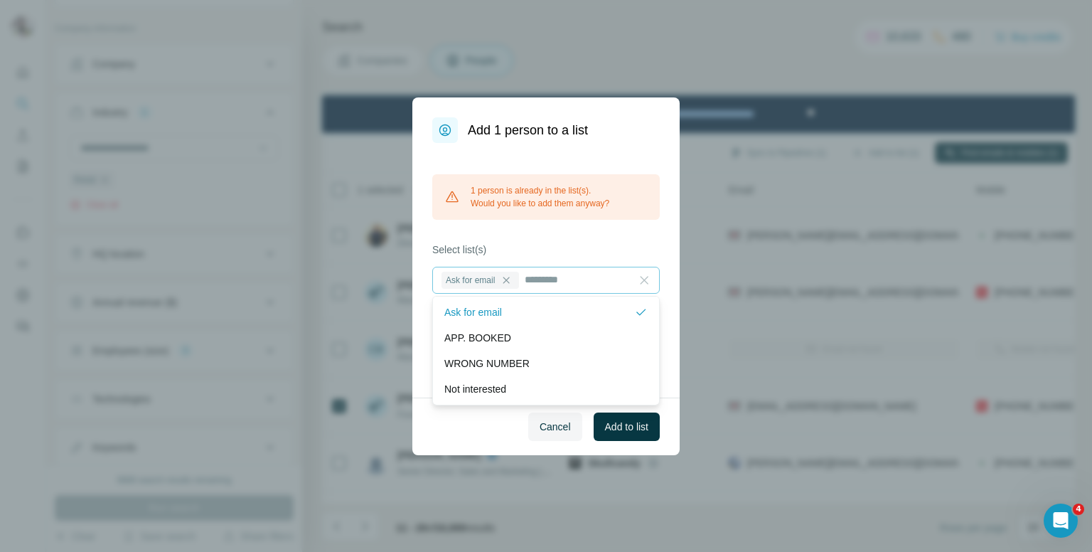
click at [644, 280] on icon at bounding box center [644, 280] width 8 height 8
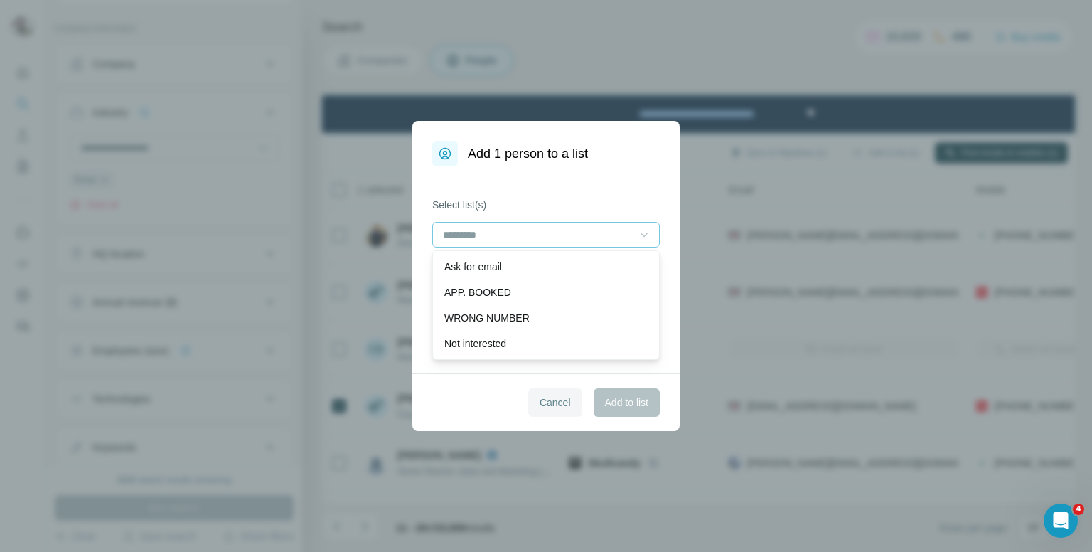
click at [561, 401] on span "Cancel" at bounding box center [554, 402] width 31 height 14
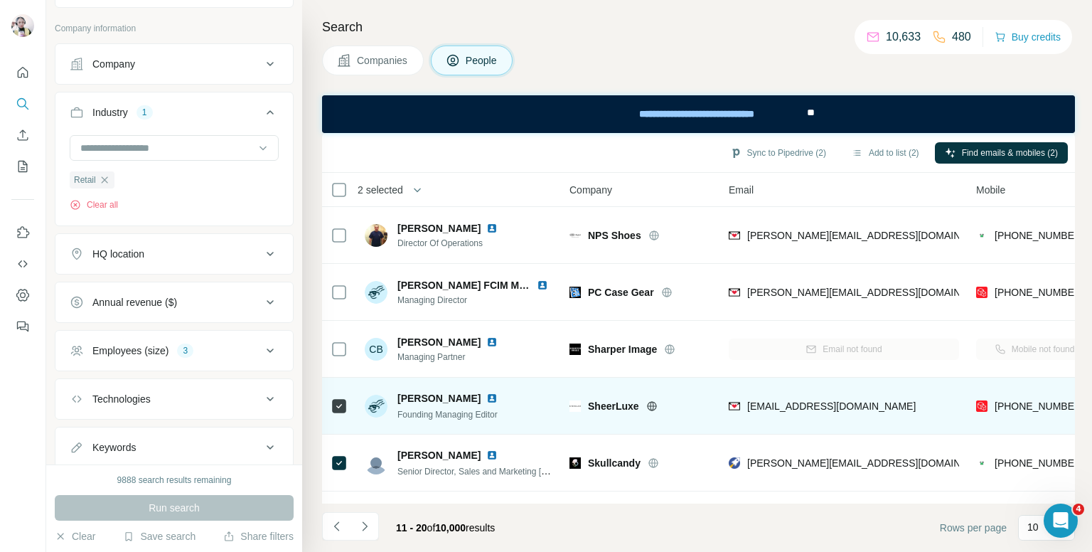
click at [344, 397] on icon at bounding box center [338, 405] width 17 height 17
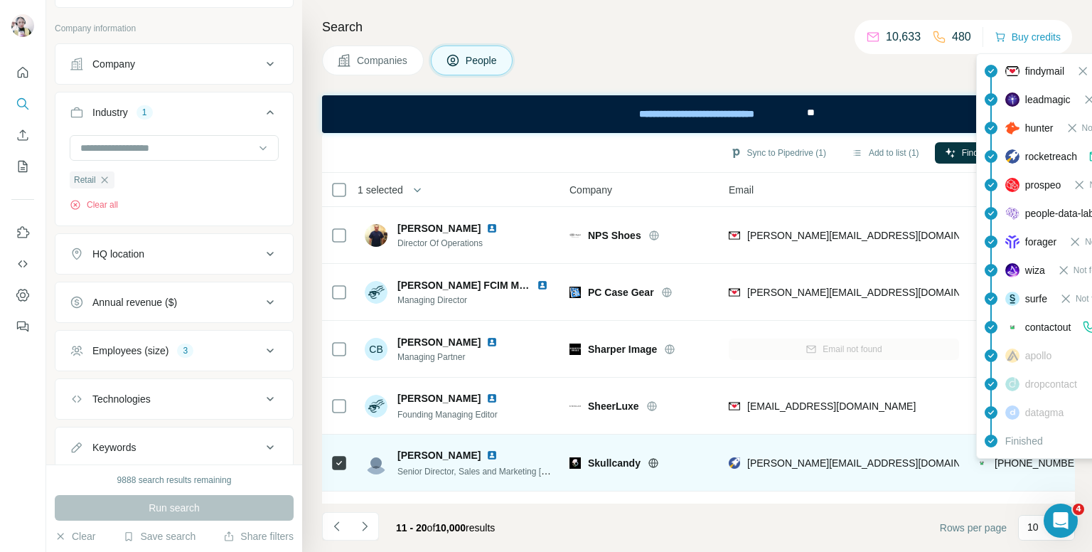
click at [1011, 457] on div "findymail Not found leadmagic Not found hunter Not found rocketreach Email foun…" at bounding box center [1104, 255] width 256 height 405
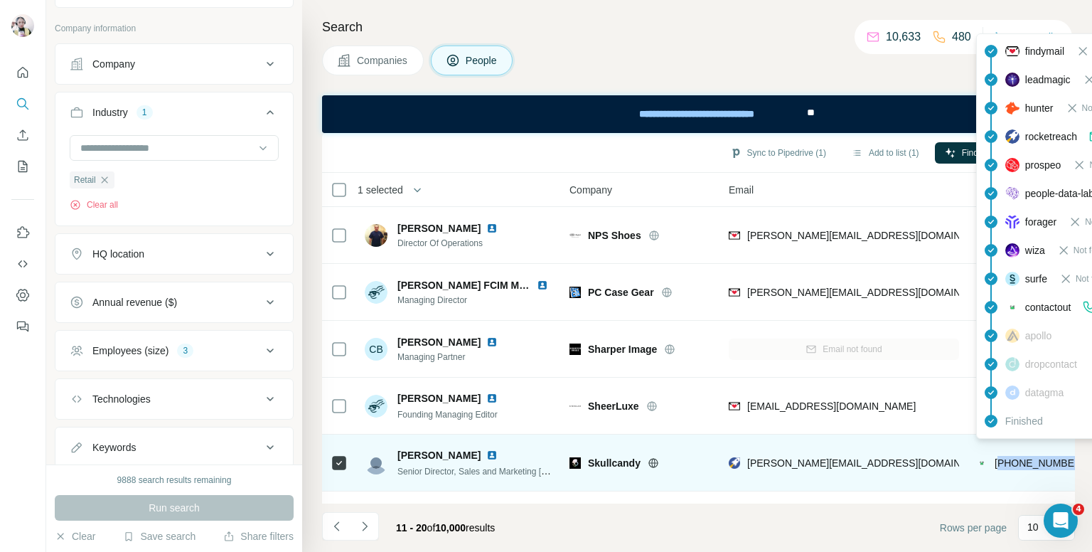
click at [1011, 457] on span "[PHONE_NUMBER]" at bounding box center [1039, 462] width 90 height 11
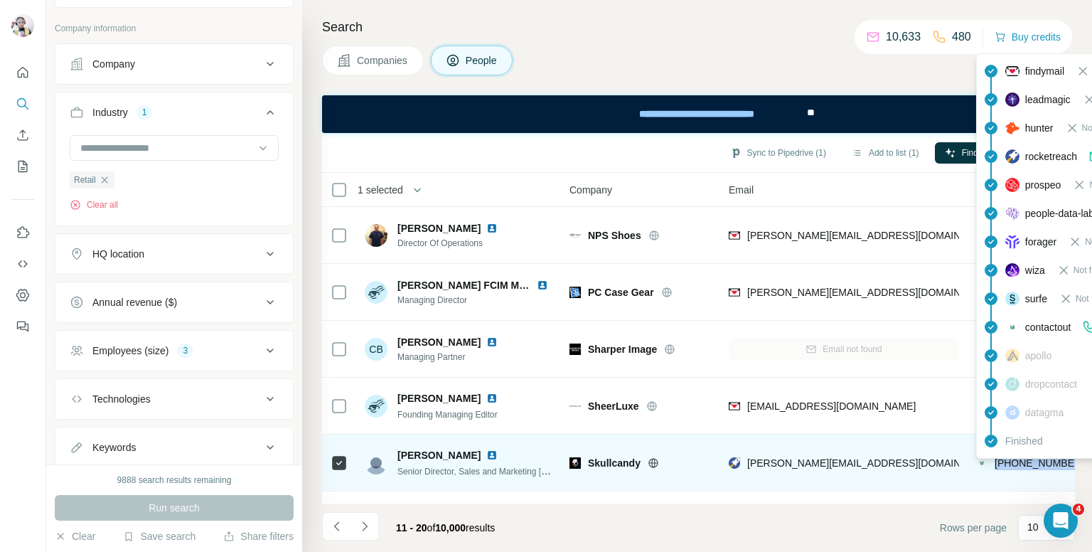
click at [1021, 463] on span "[PHONE_NUMBER]" at bounding box center [1039, 462] width 90 height 11
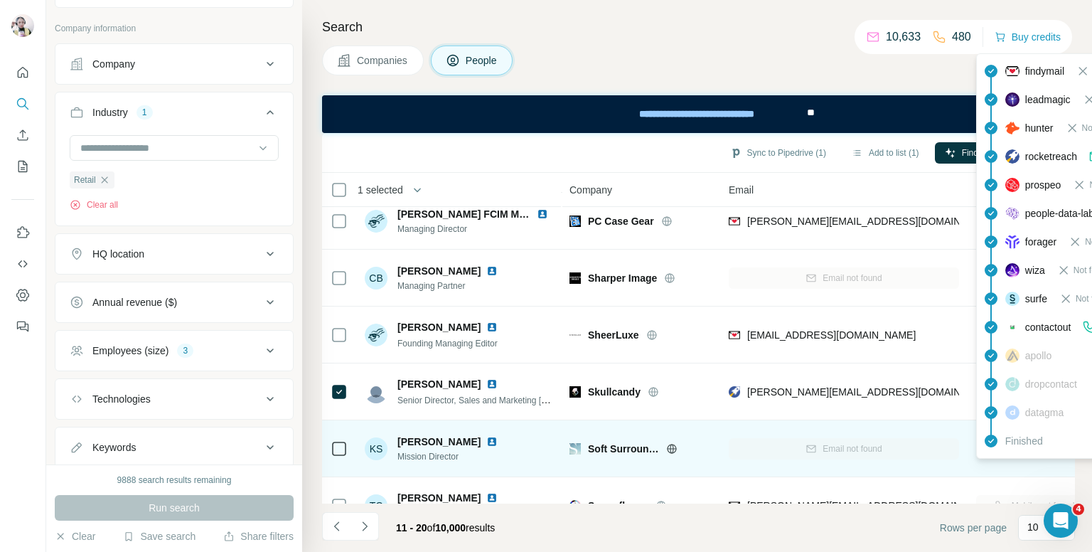
scroll to position [142, 0]
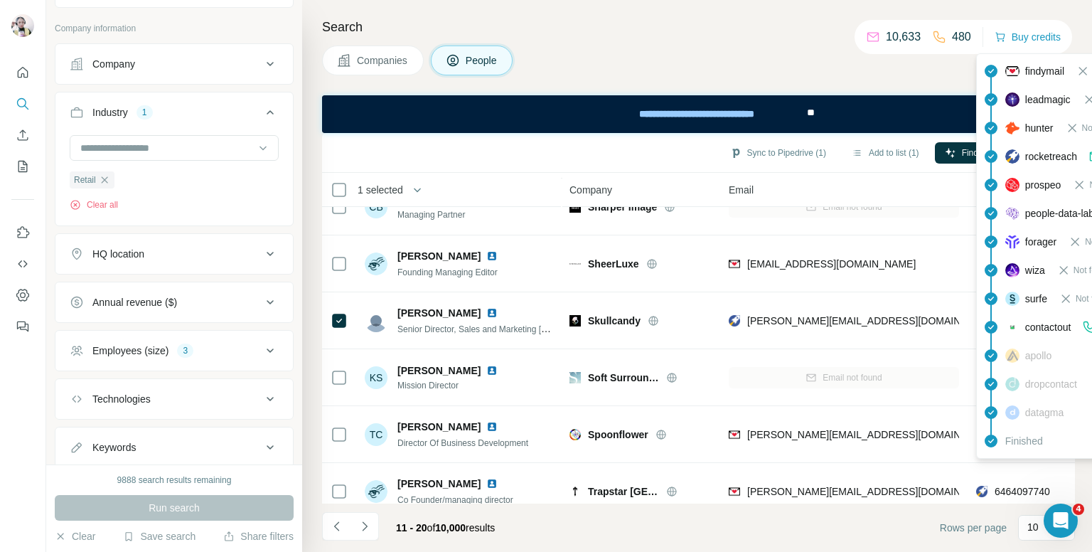
click at [662, 16] on div "Search Companies People Sync to Pipedrive (1) Add to list (1) Find emails & mob…" at bounding box center [697, 276] width 790 height 552
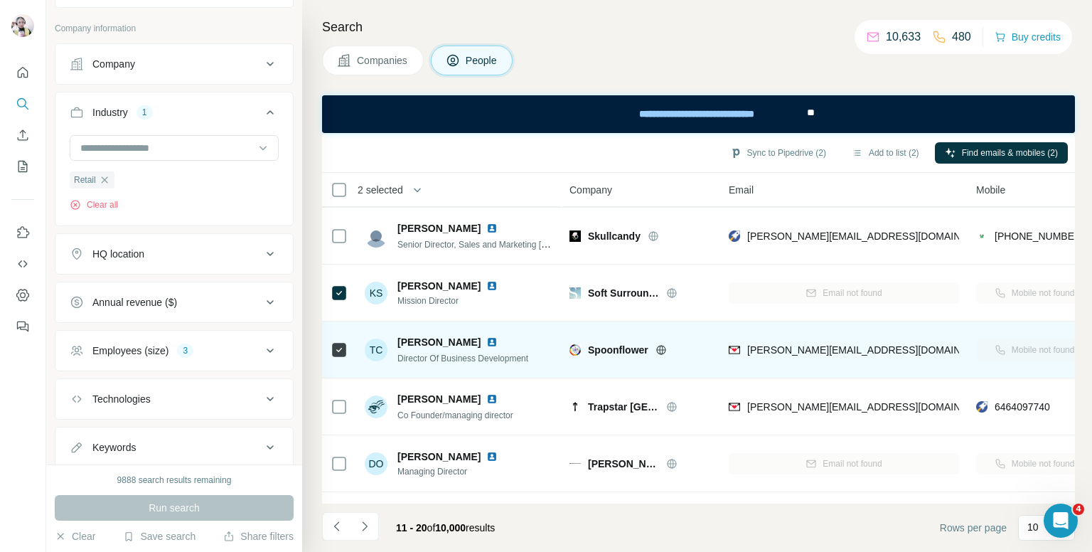
scroll to position [279, 0]
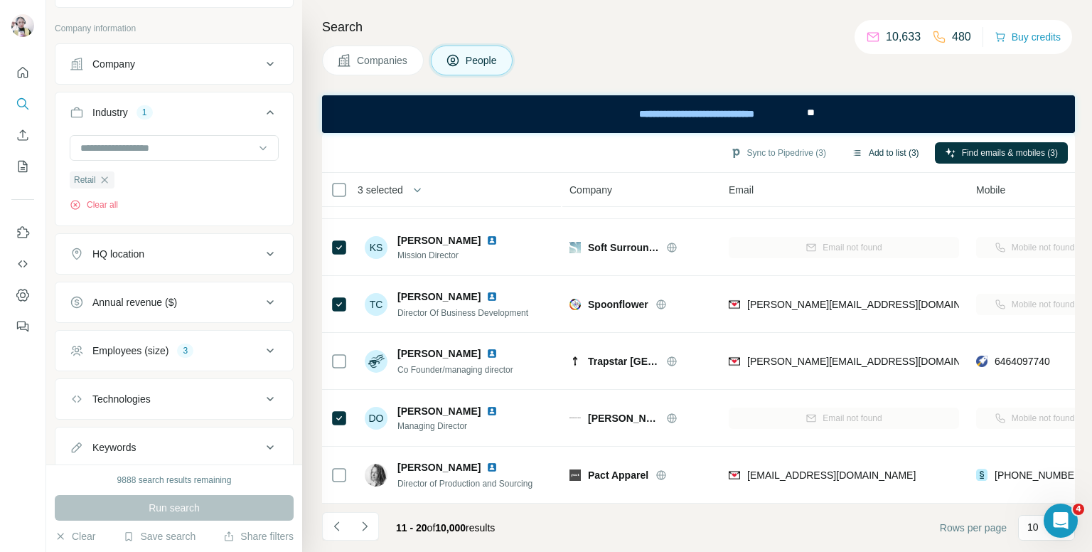
click at [874, 156] on button "Add to list (3)" at bounding box center [884, 152] width 87 height 21
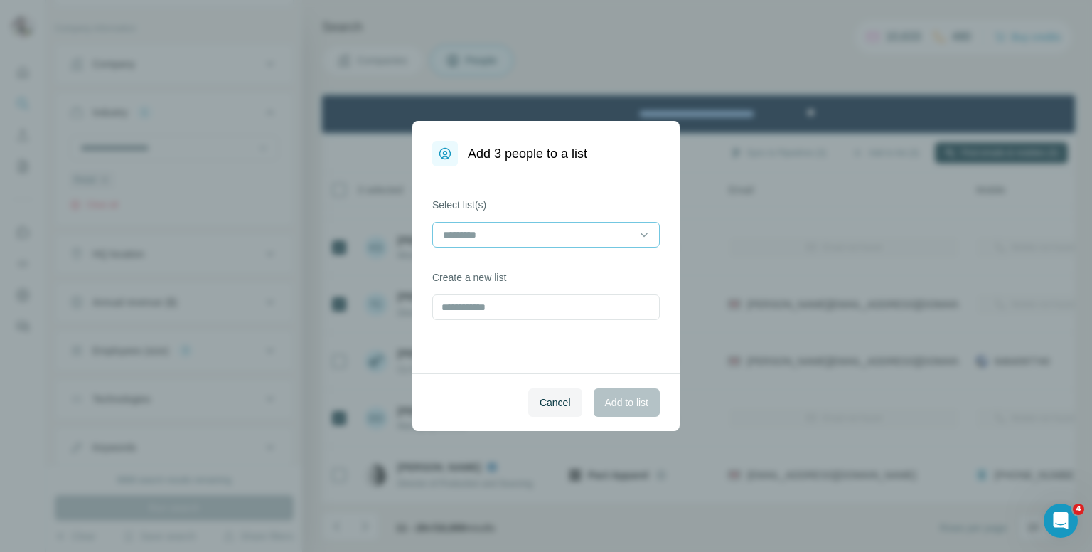
click at [478, 237] on input at bounding box center [537, 235] width 192 height 16
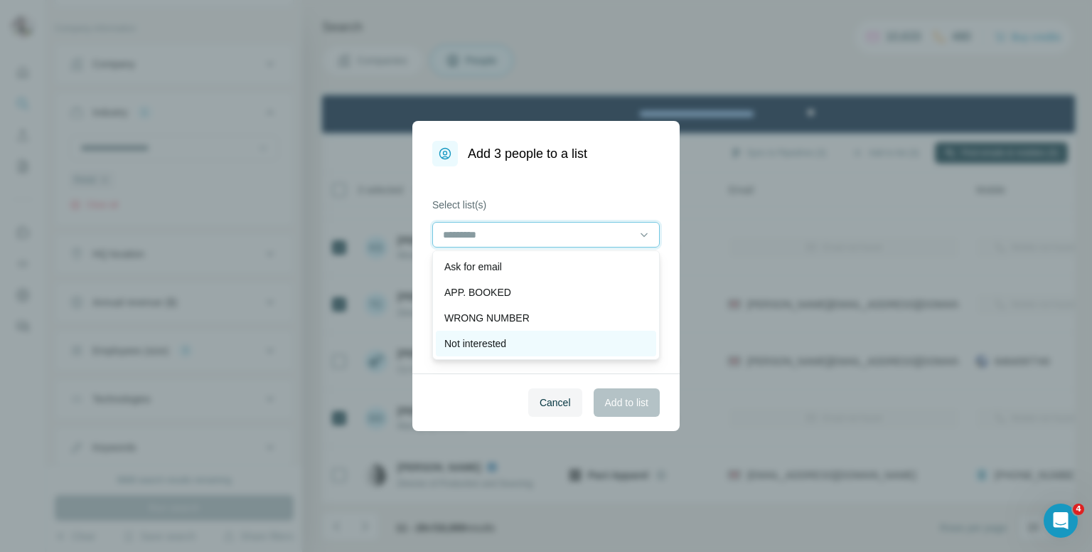
scroll to position [71, 0]
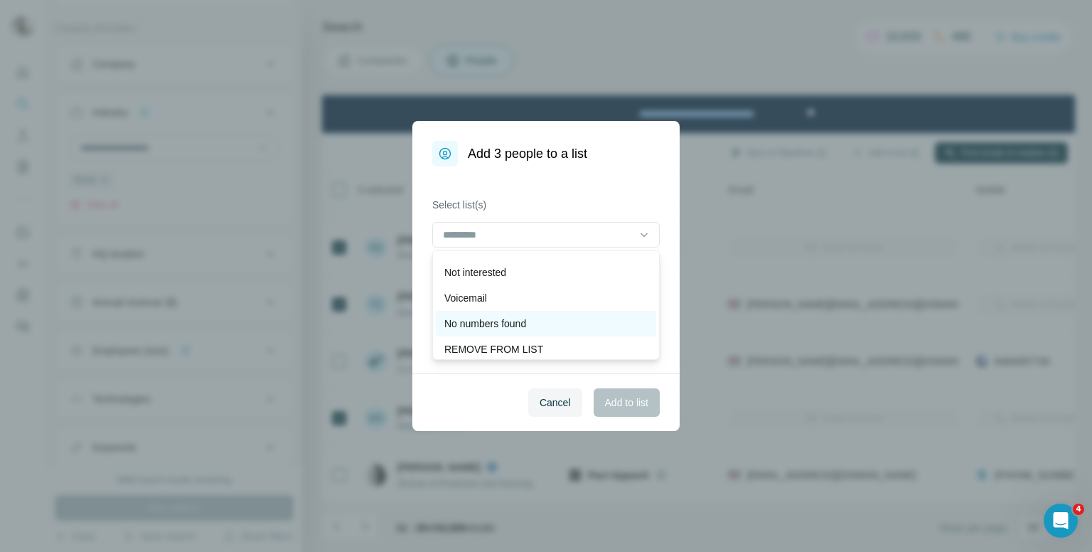
click at [490, 327] on p "No numbers found" at bounding box center [485, 323] width 82 height 14
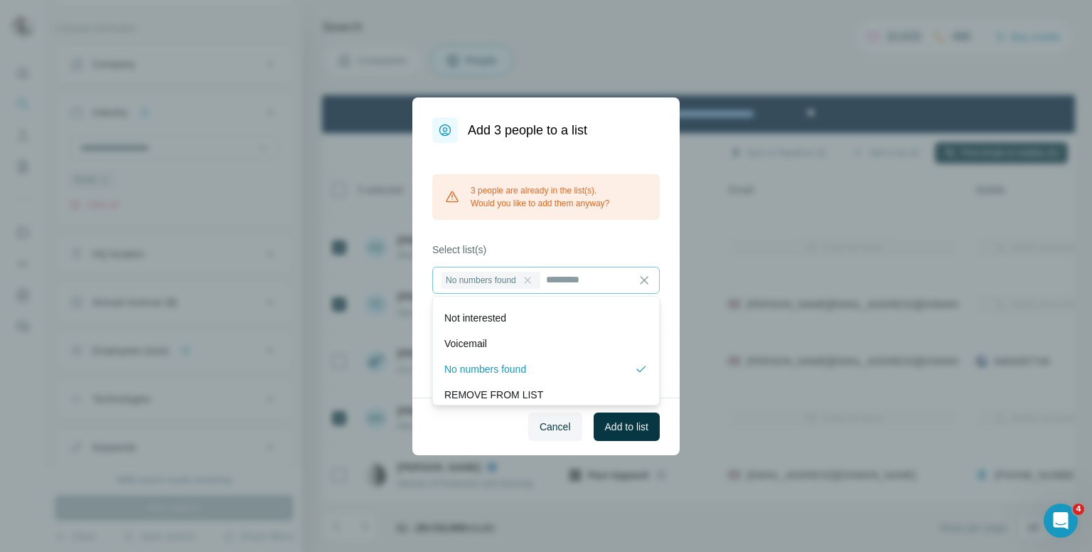
click at [533, 276] on icon at bounding box center [527, 279] width 11 height 11
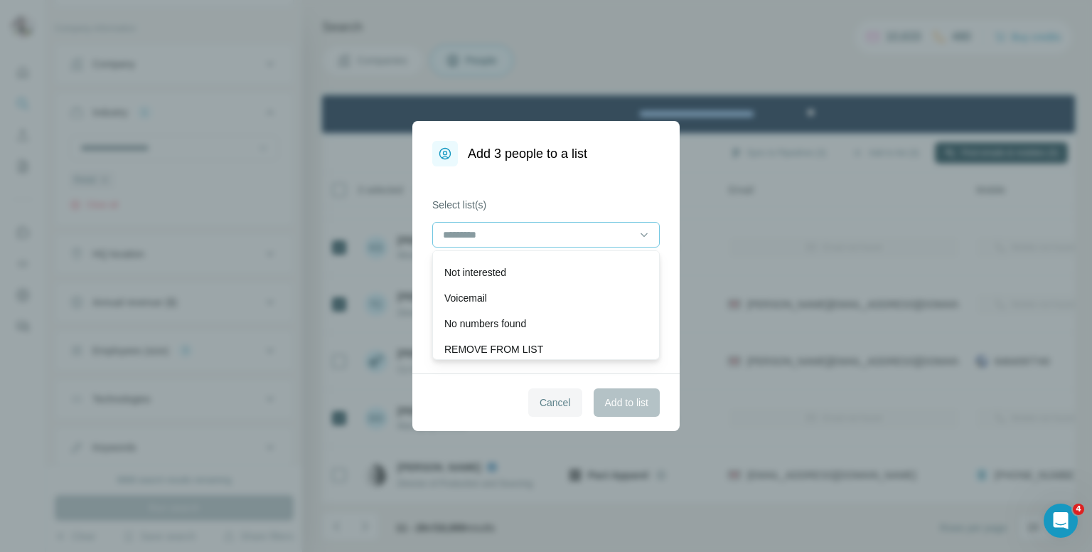
click at [539, 401] on span "Cancel" at bounding box center [554, 402] width 31 height 14
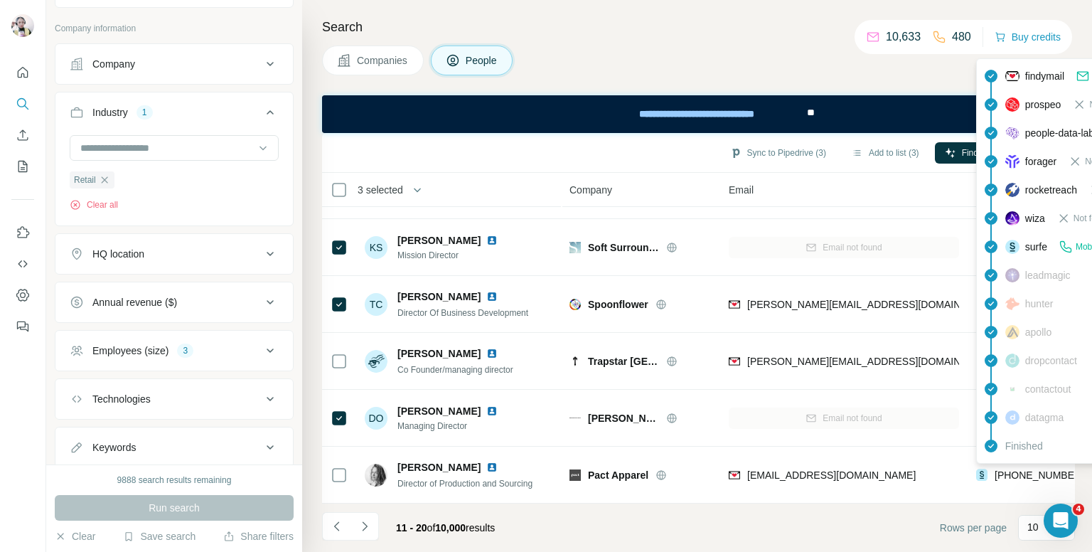
click at [1019, 462] on div "findymail Email found prospeo Not found people-data-labs Not found forager Not …" at bounding box center [1104, 260] width 256 height 405
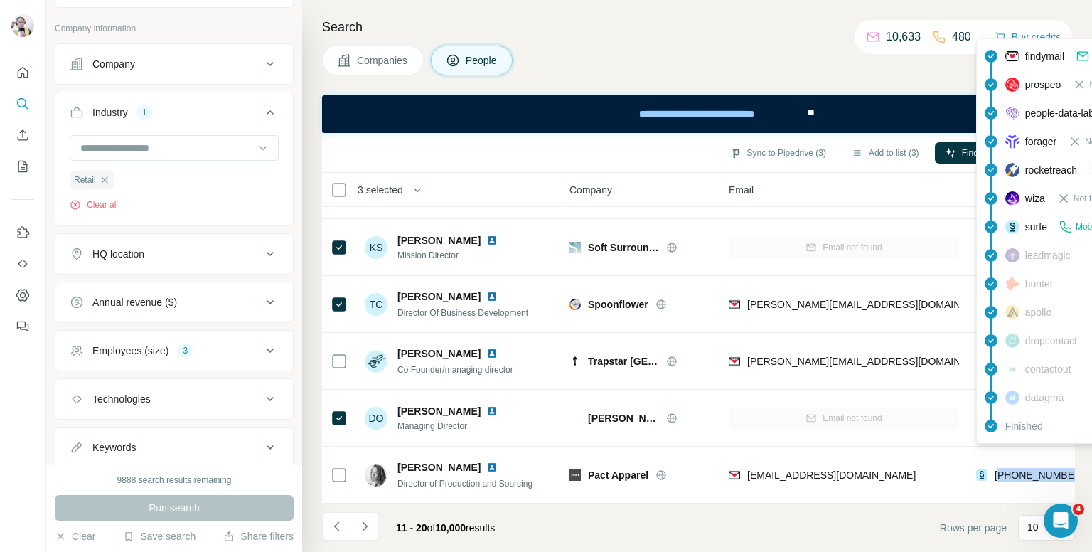
click at [1019, 469] on span "[PHONE_NUMBER]" at bounding box center [1039, 474] width 90 height 11
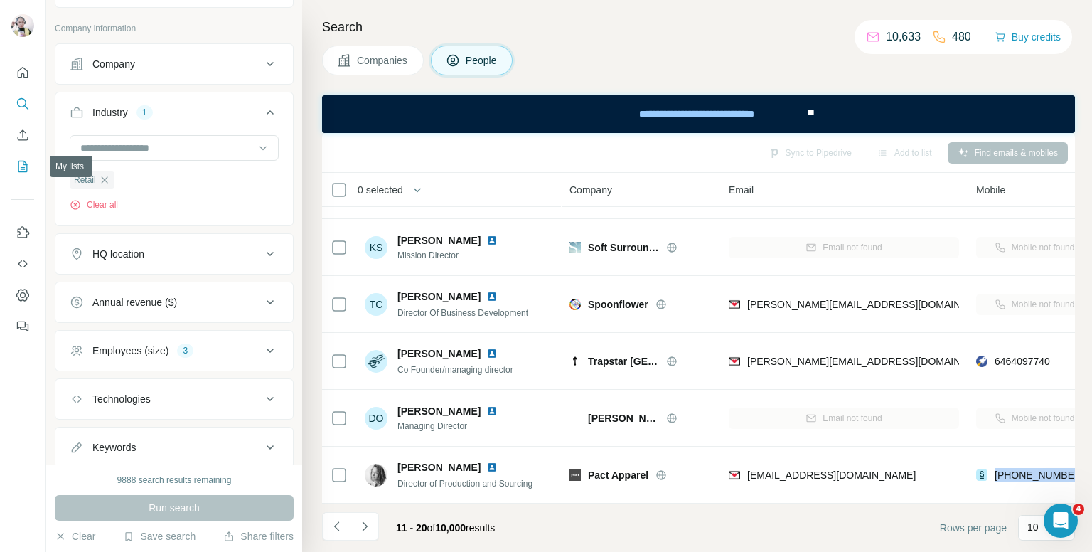
click at [23, 163] on icon "My lists" at bounding box center [23, 166] width 14 height 14
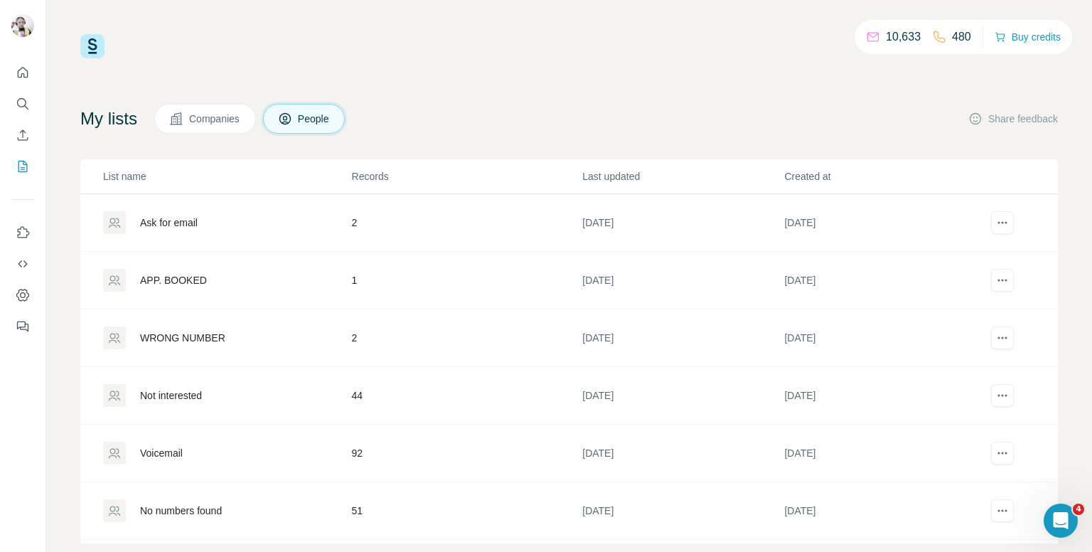
click at [642, 86] on div "10,633 480 Buy credits My lists Companies People Share feedback List name Recor…" at bounding box center [568, 288] width 977 height 509
click at [203, 448] on div "Voicemail" at bounding box center [226, 452] width 247 height 23
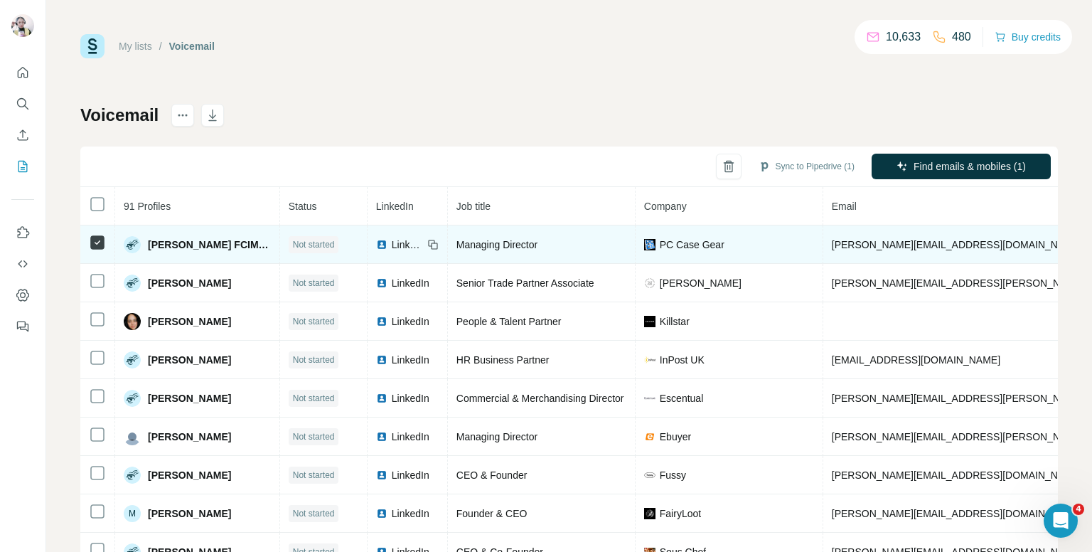
click at [176, 243] on span "[PERSON_NAME] FCIM MCMI" at bounding box center [209, 244] width 123 height 14
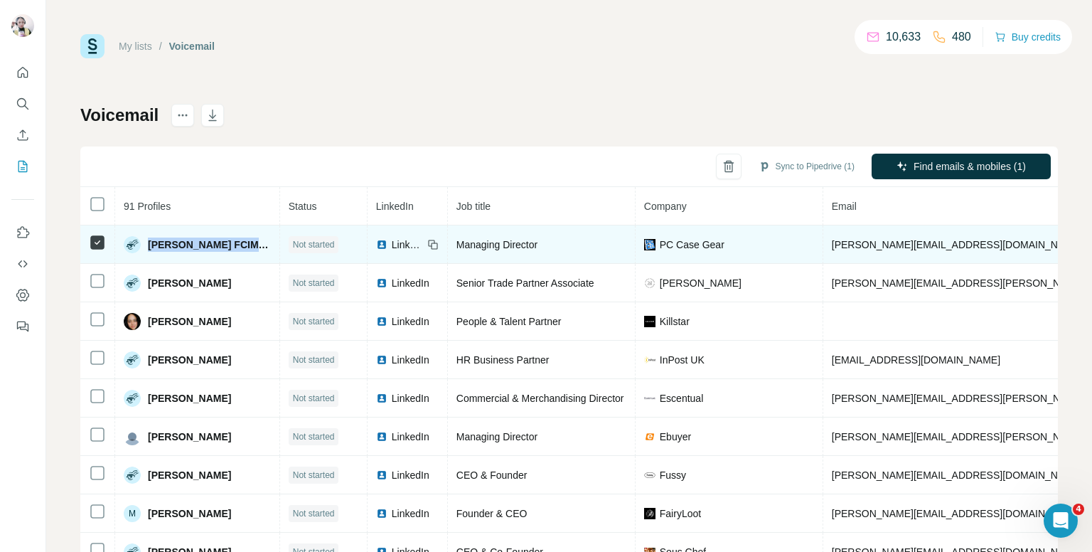
click at [176, 243] on span "[PERSON_NAME] FCIM MCMI" at bounding box center [209, 244] width 123 height 14
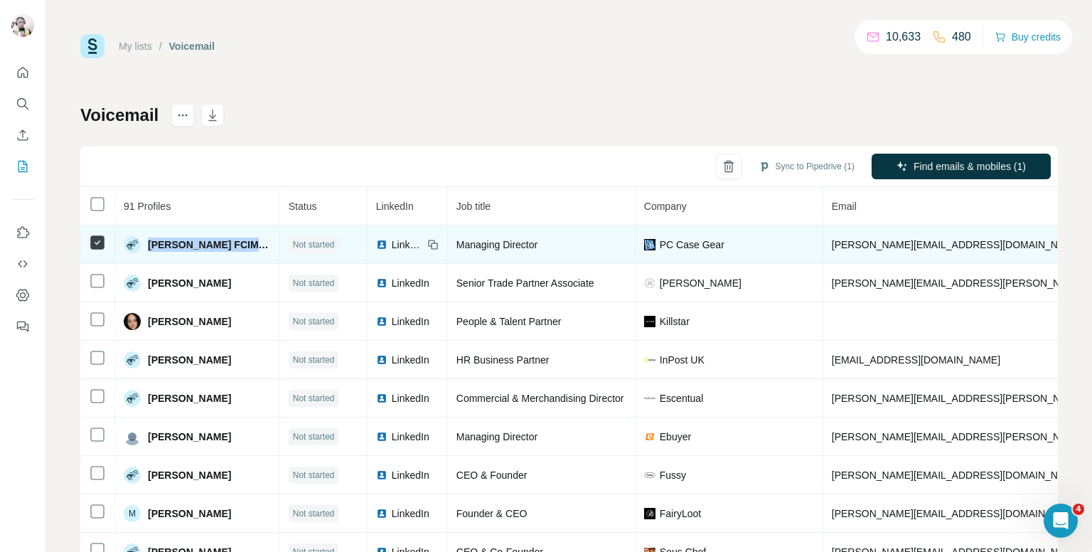
click at [176, 243] on span "[PERSON_NAME] FCIM MCMI" at bounding box center [209, 244] width 123 height 14
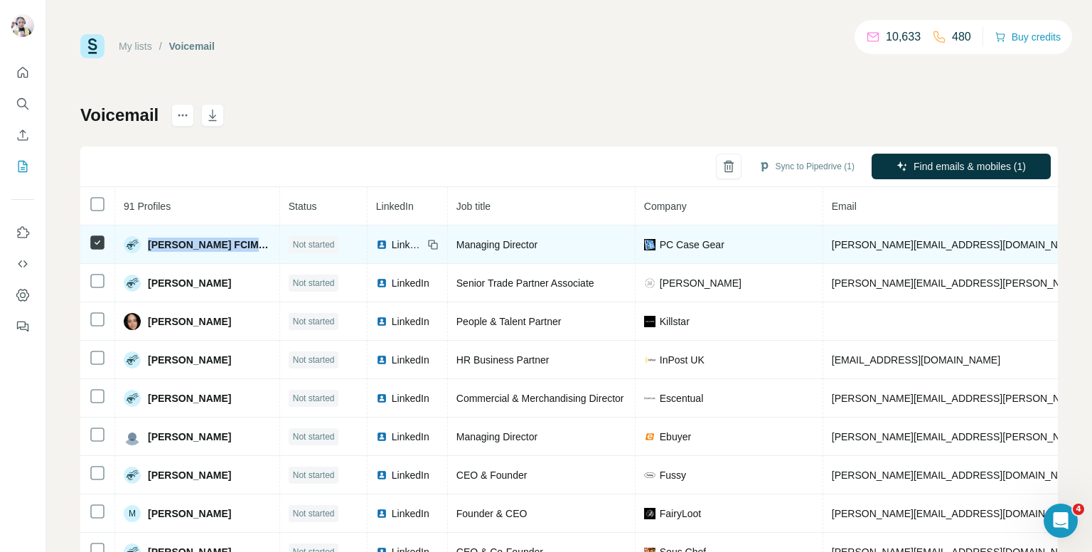
click at [176, 243] on span "[PERSON_NAME] FCIM MCMI" at bounding box center [209, 244] width 123 height 14
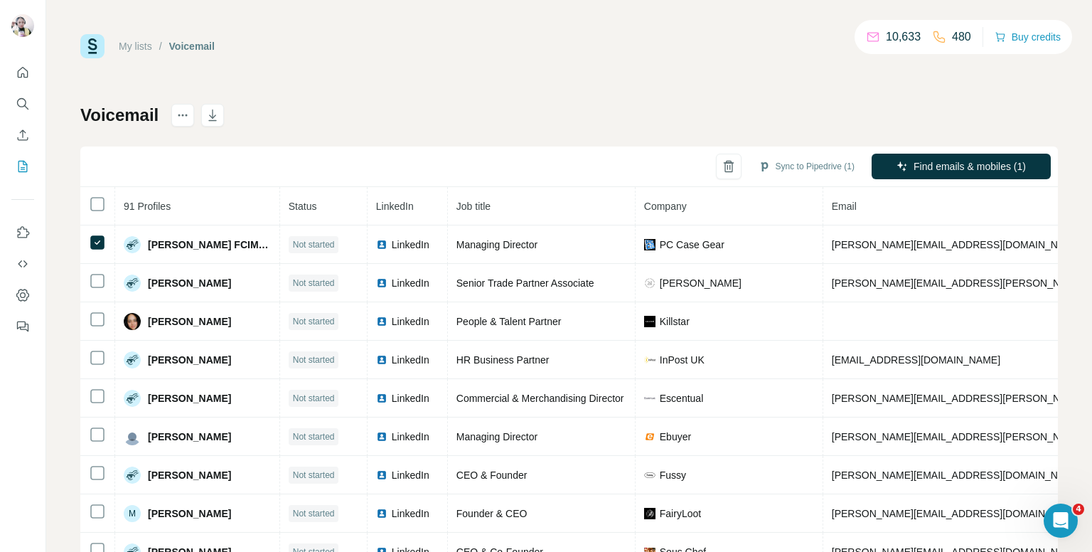
drag, startPoint x: 176, startPoint y: 243, endPoint x: 434, endPoint y: 95, distance: 297.1
click at [434, 95] on div "My lists / Voicemail 10,633 480 Buy credits Voicemail Sync to Pipedrive (1) Fin…" at bounding box center [568, 298] width 977 height 528
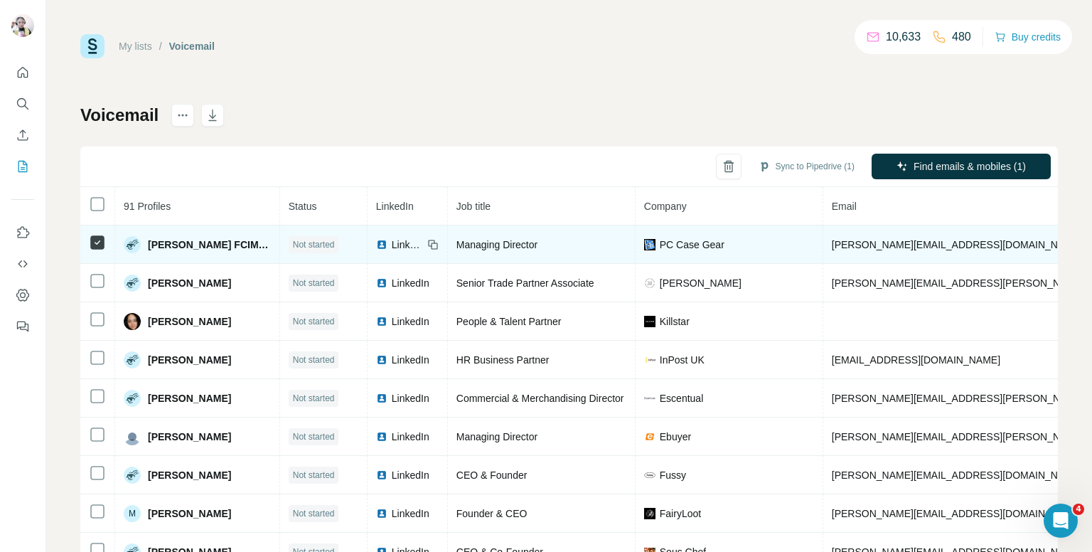
click at [392, 243] on span "LinkedIn" at bounding box center [407, 244] width 31 height 14
click at [427, 245] on icon at bounding box center [432, 244] width 11 height 11
click at [392, 240] on span "LinkedIn" at bounding box center [407, 244] width 31 height 14
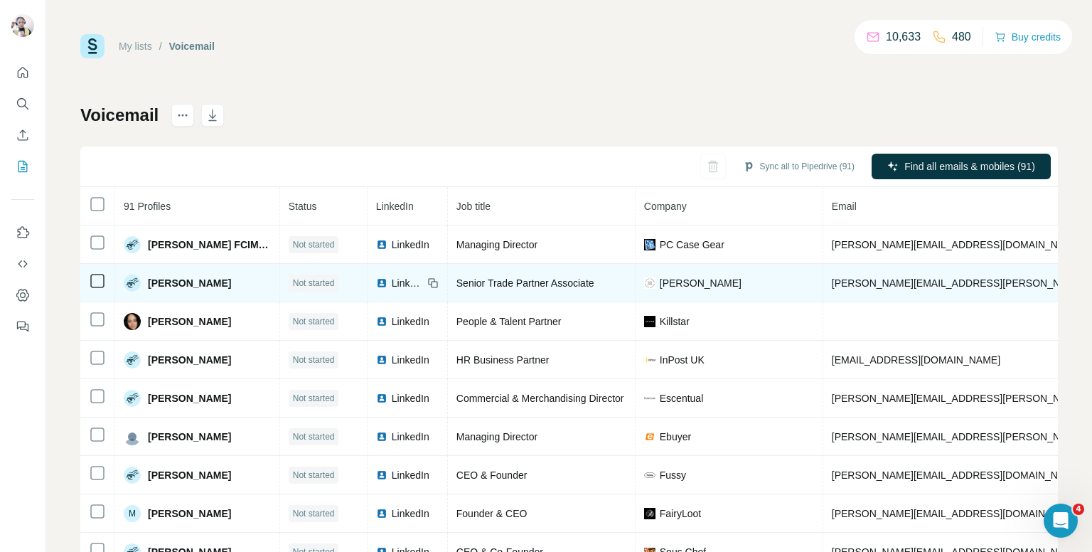
click at [392, 282] on span "LinkedIn" at bounding box center [407, 283] width 31 height 14
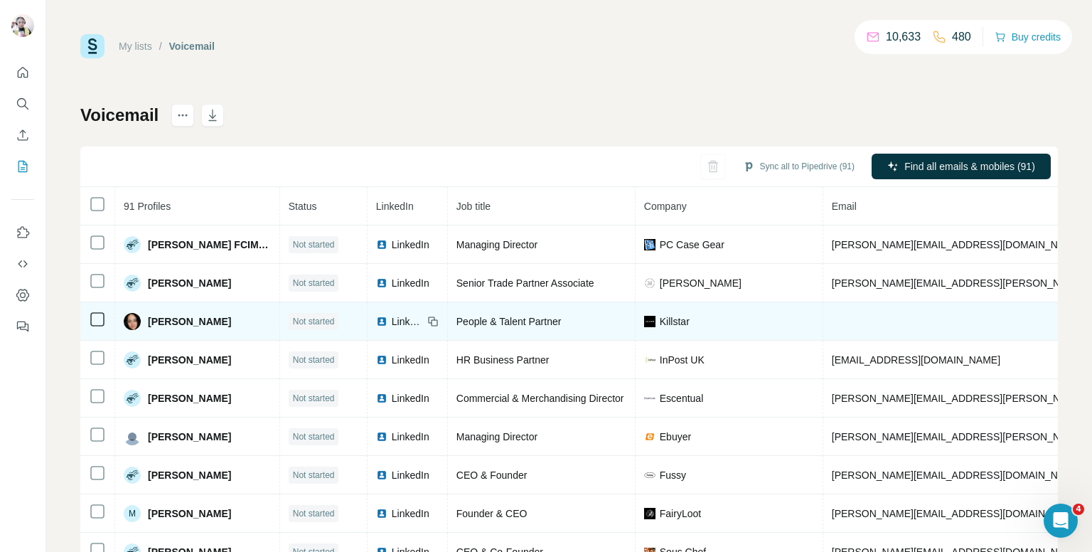
click at [392, 317] on span "LinkedIn" at bounding box center [407, 321] width 31 height 14
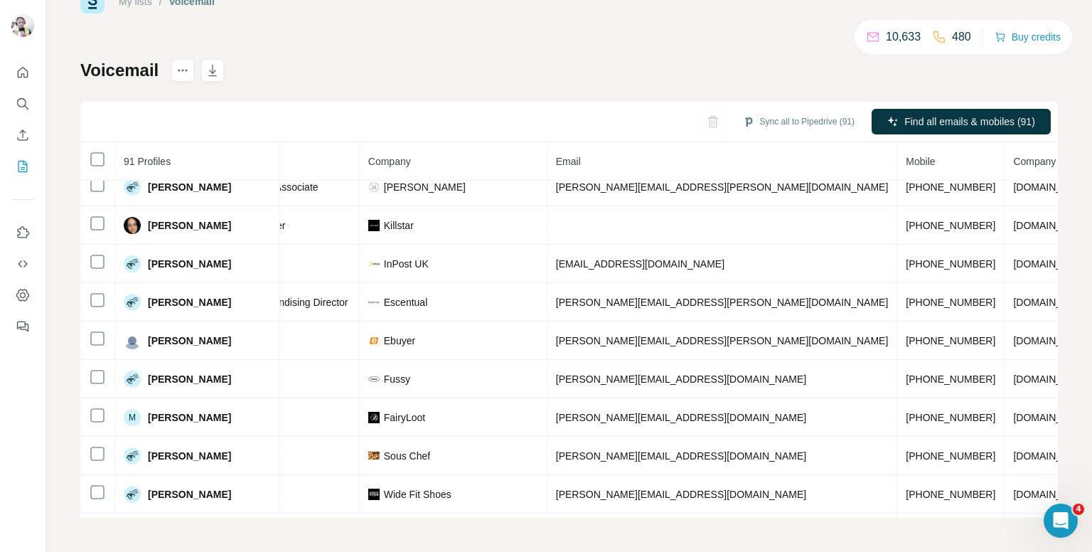
scroll to position [51, 355]
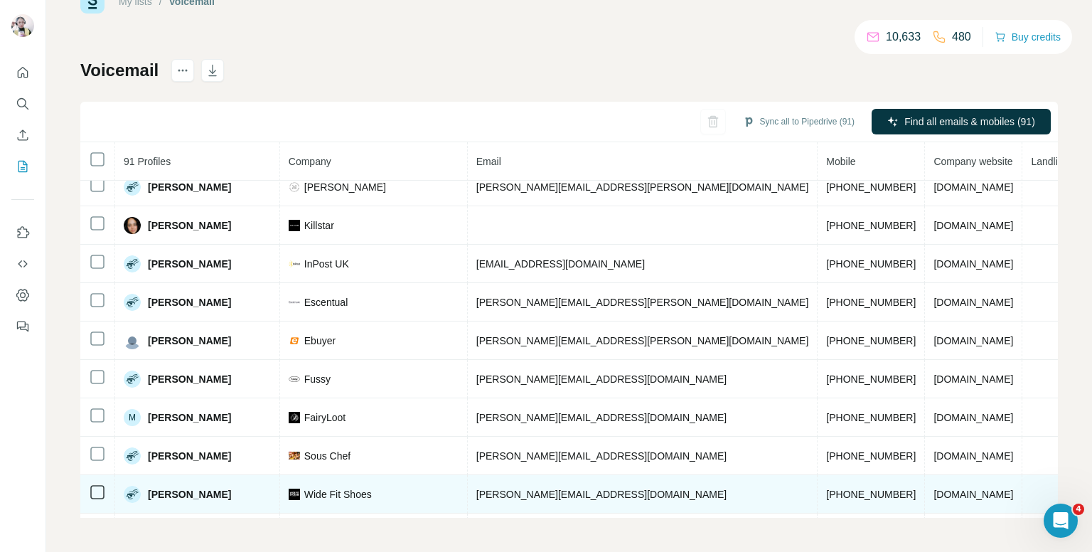
click at [826, 489] on span "[PHONE_NUMBER]" at bounding box center [871, 493] width 90 height 11
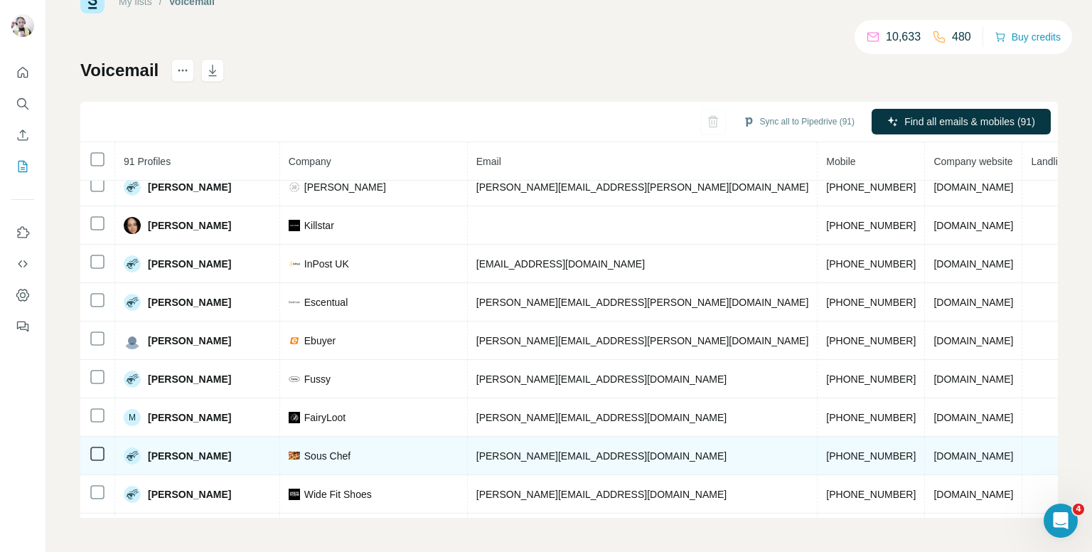
click at [826, 450] on span "[PHONE_NUMBER]" at bounding box center [871, 455] width 90 height 11
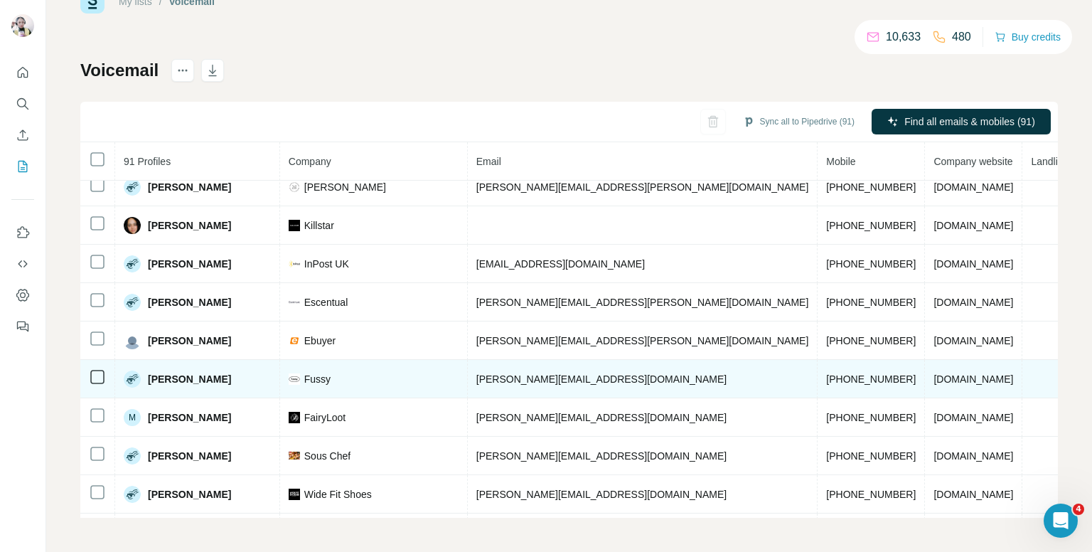
click at [826, 377] on span "[PHONE_NUMBER]" at bounding box center [871, 378] width 90 height 11
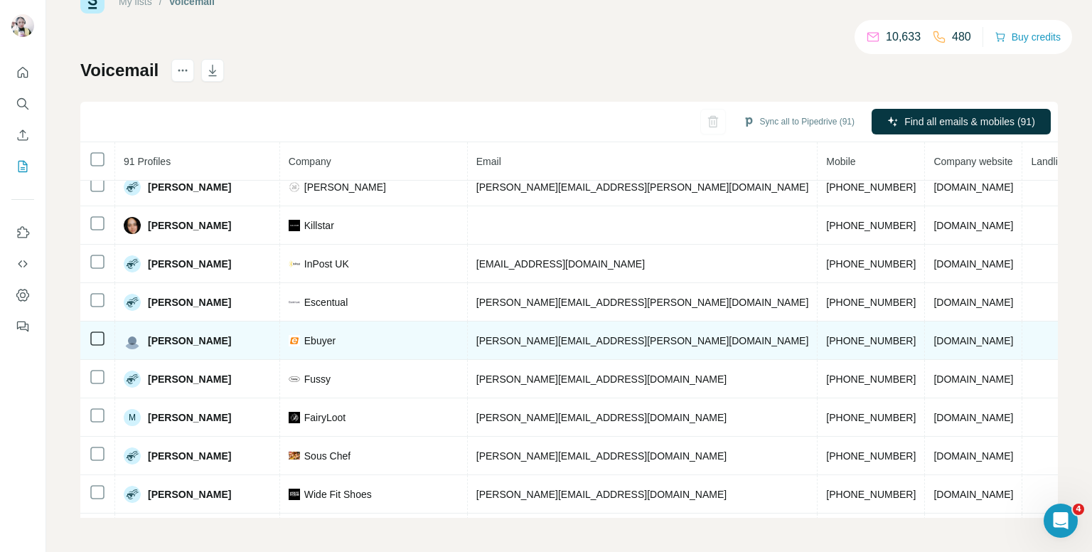
click at [826, 335] on span "[PHONE_NUMBER]" at bounding box center [871, 340] width 90 height 11
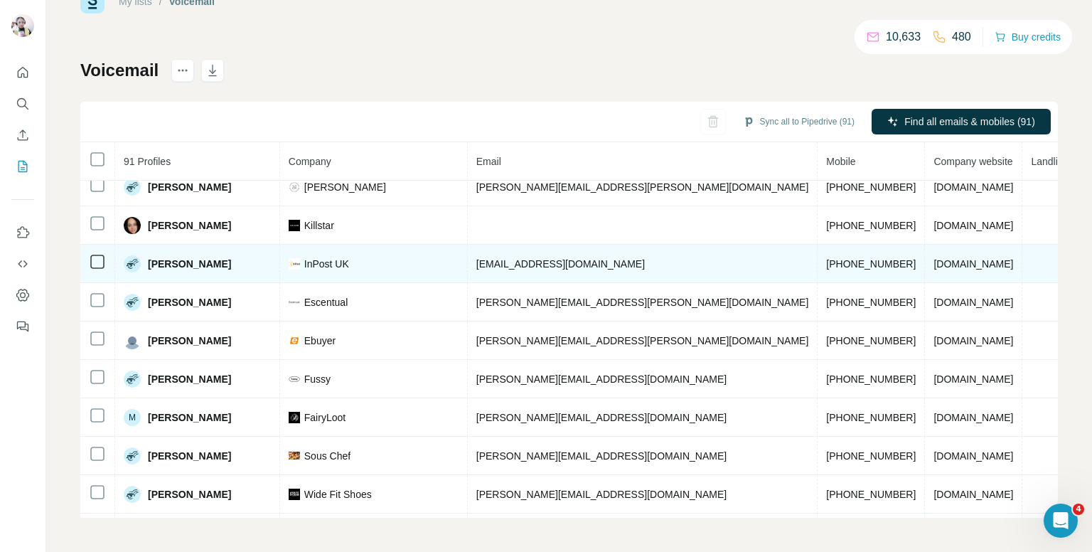
click at [826, 258] on span "[PHONE_NUMBER]" at bounding box center [871, 263] width 90 height 11
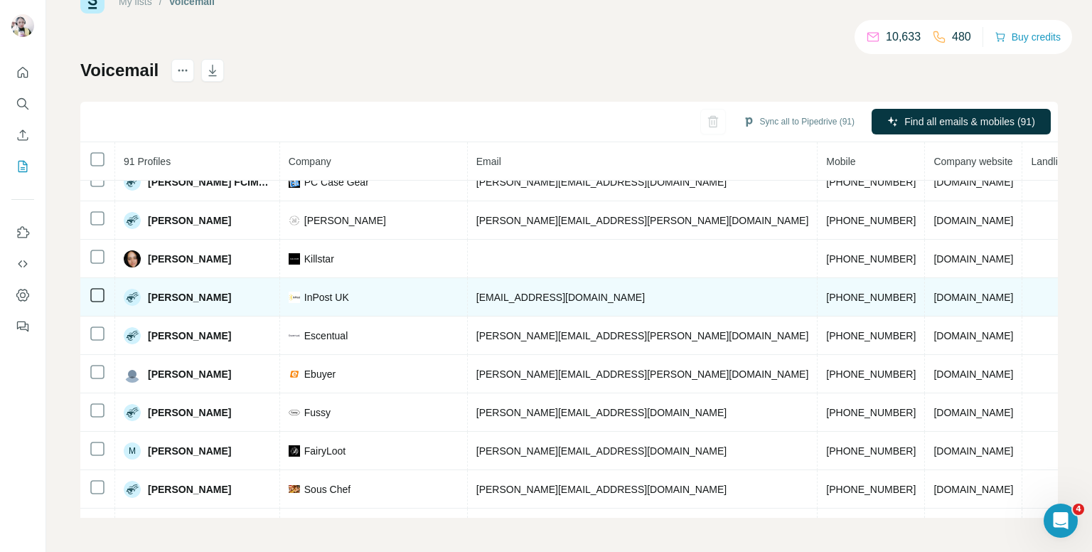
scroll to position [0, 355]
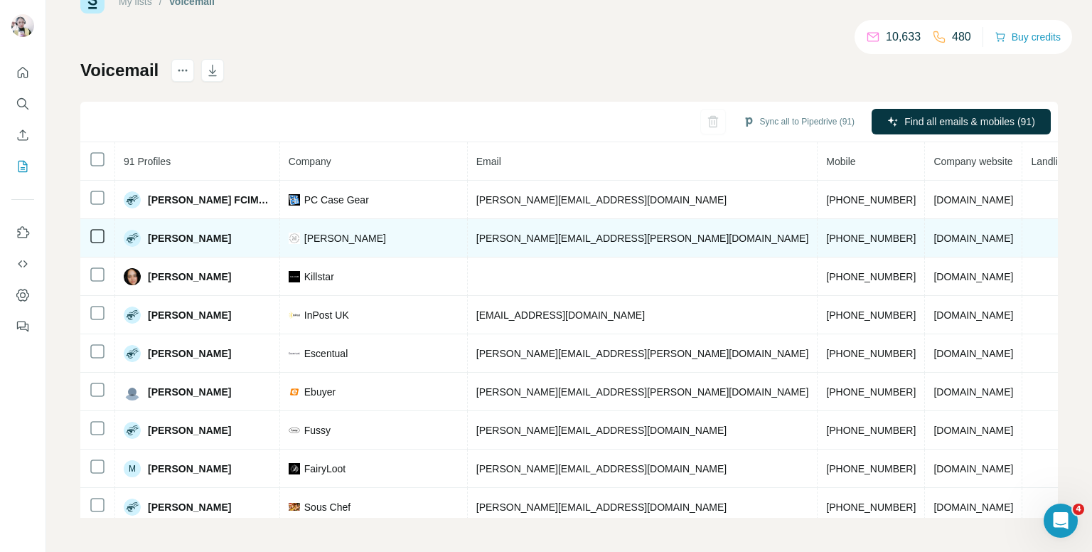
click at [826, 238] on span "[PHONE_NUMBER]" at bounding box center [871, 237] width 90 height 11
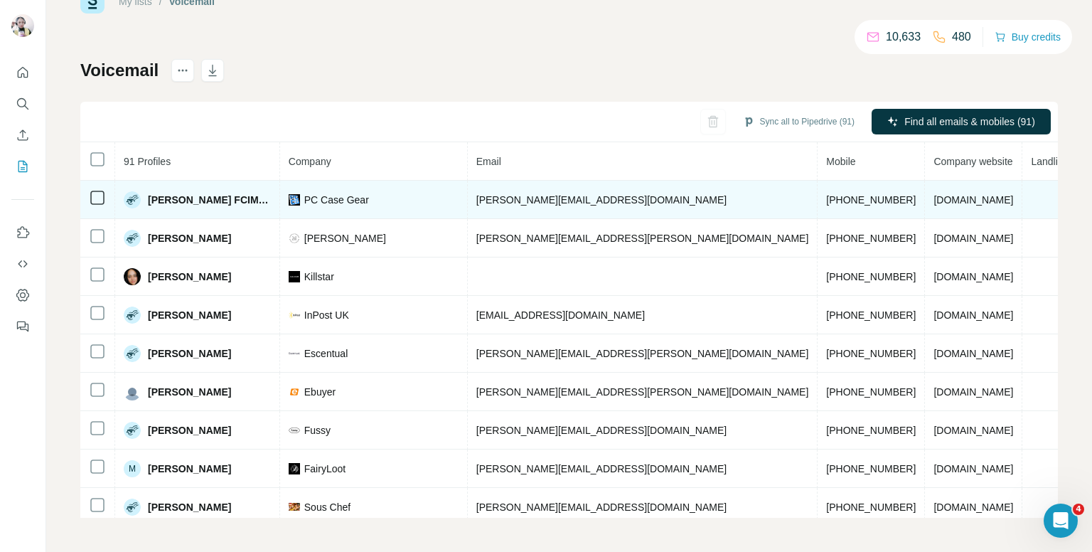
click at [826, 200] on span "[PHONE_NUMBER]" at bounding box center [871, 199] width 90 height 11
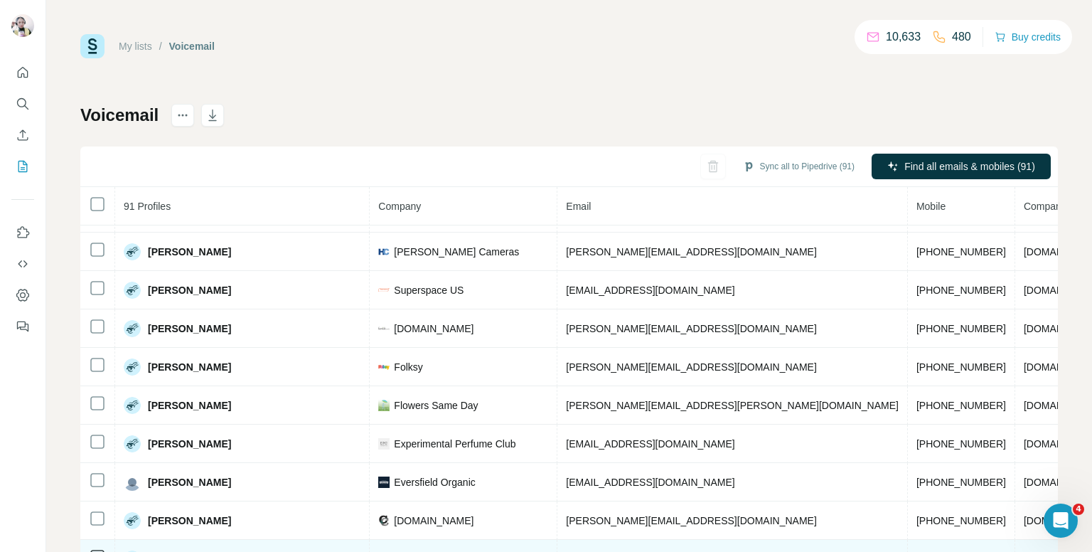
scroll to position [45, 0]
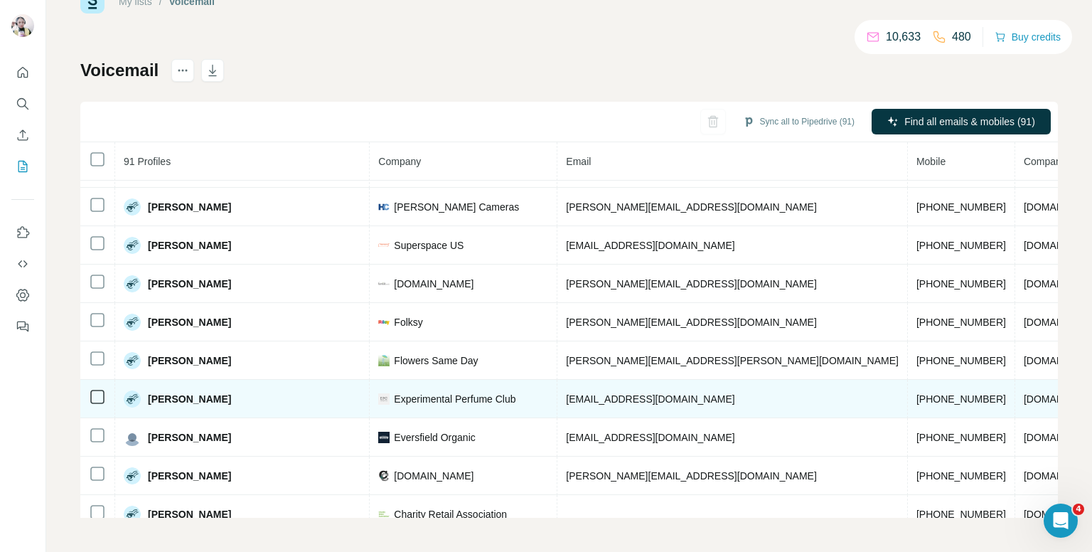
click at [916, 393] on span "[PHONE_NUMBER]" at bounding box center [961, 398] width 90 height 11
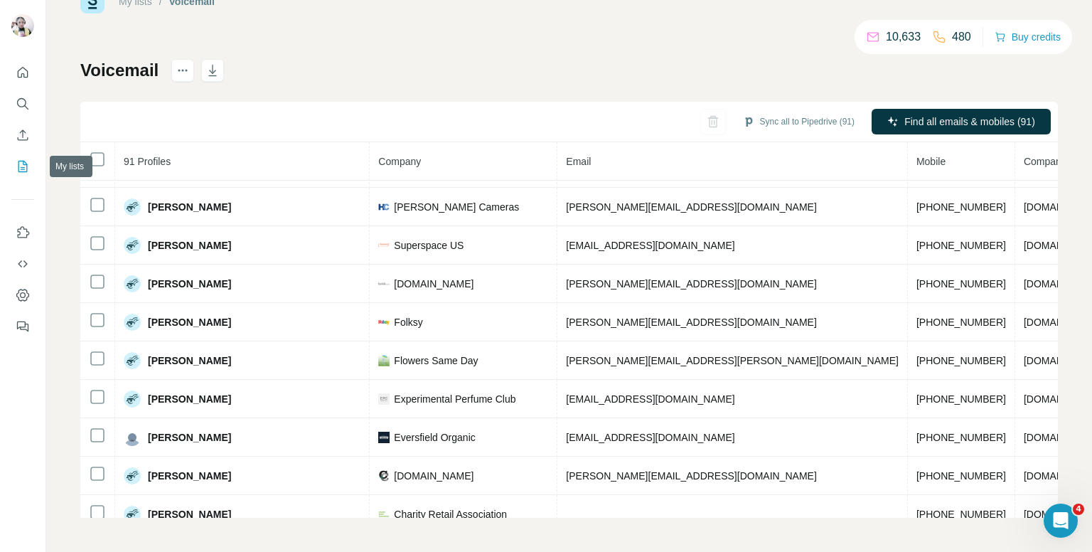
click at [10, 162] on div at bounding box center [22, 195] width 45 height 288
click at [19, 177] on button "My lists" at bounding box center [22, 167] width 23 height 26
click at [24, 161] on icon "My lists" at bounding box center [22, 166] width 9 height 11
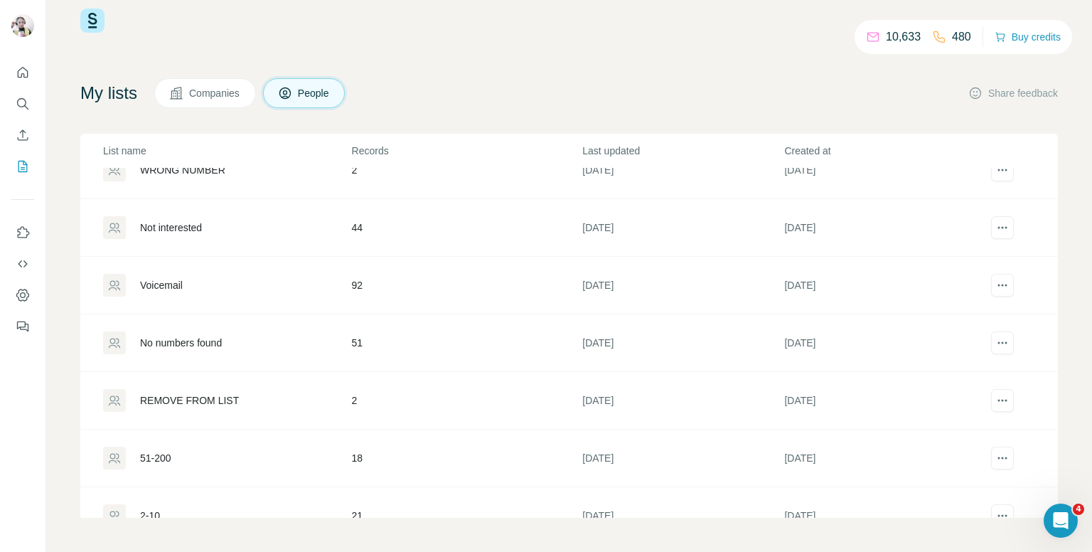
scroll to position [213, 0]
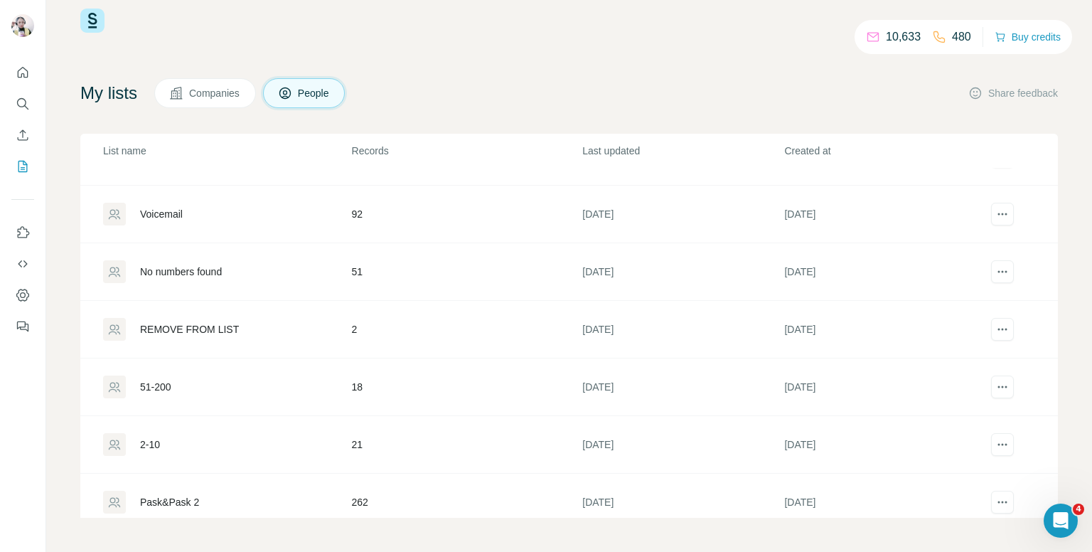
click at [296, 388] on div "51-200" at bounding box center [226, 386] width 247 height 23
click at [299, 392] on div "51-200" at bounding box center [226, 386] width 247 height 23
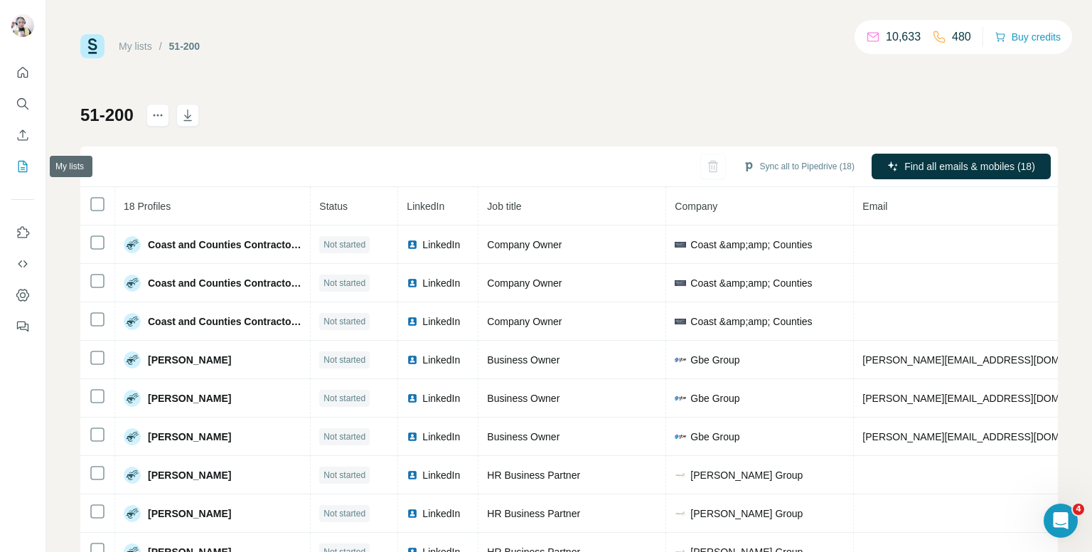
click at [23, 163] on icon "My lists" at bounding box center [23, 166] width 14 height 14
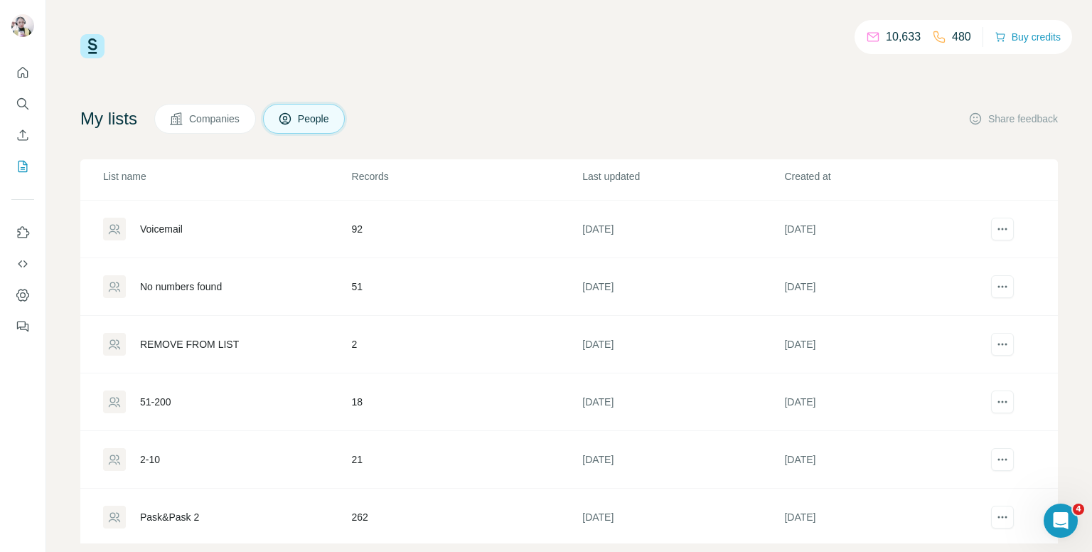
scroll to position [225, 0]
click at [296, 510] on div "Pask&Pask 2" at bounding box center [226, 516] width 247 height 23
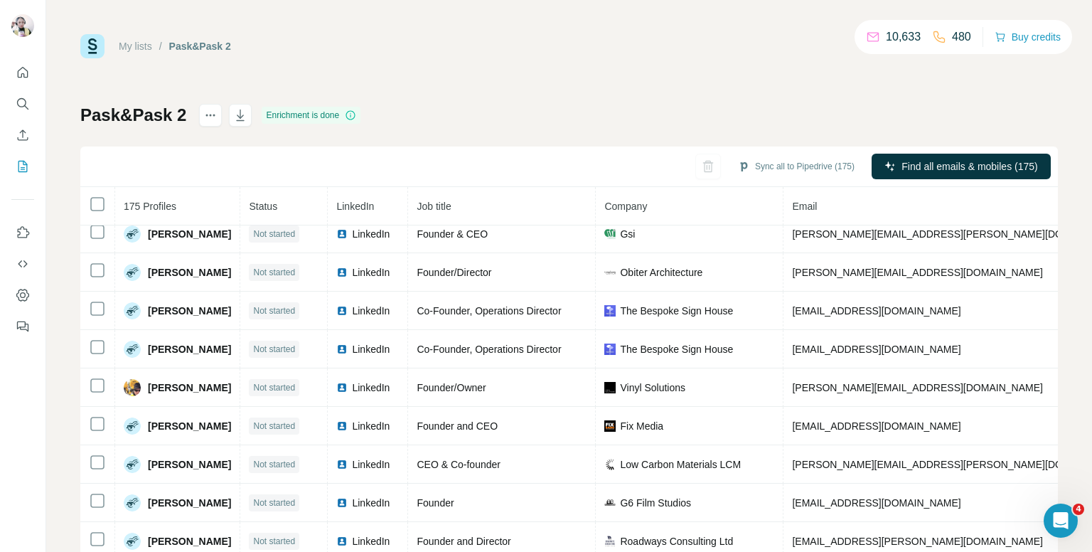
scroll to position [355, 0]
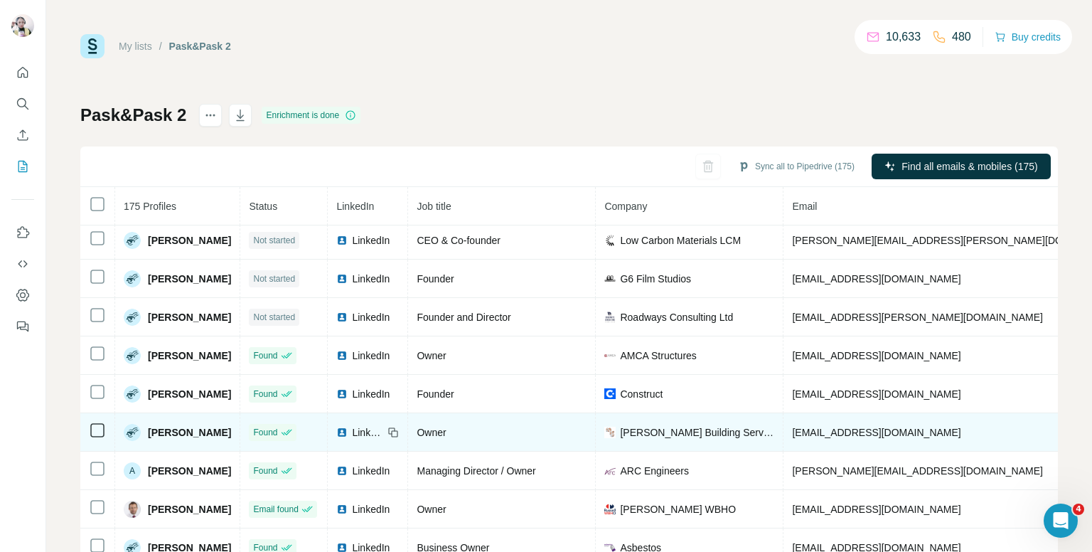
scroll to position [645, 0]
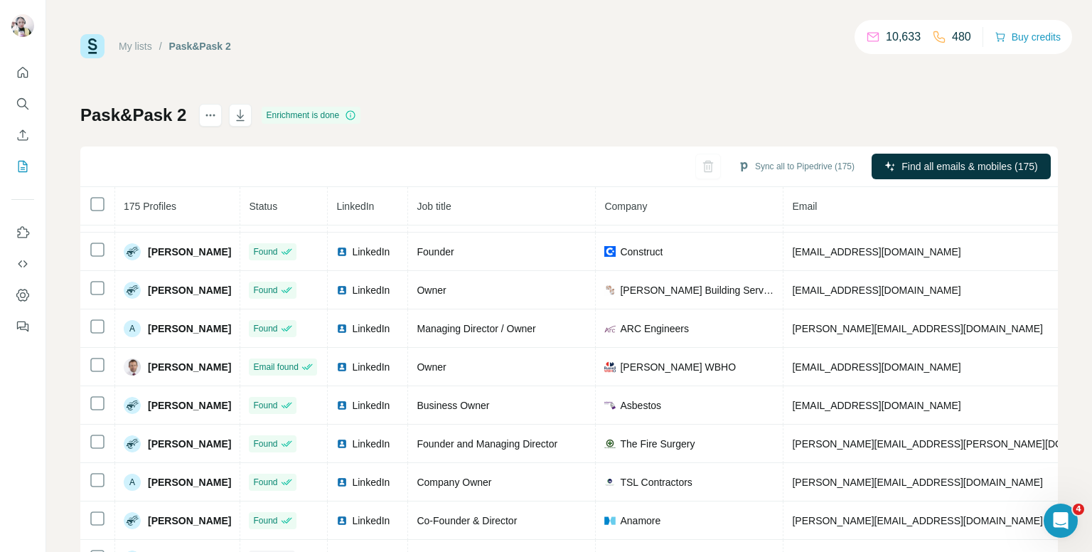
drag, startPoint x: 1031, startPoint y: 477, endPoint x: 679, endPoint y: 113, distance: 505.7
click at [679, 113] on div "Pask&Pask 2 Enrichment is done Sync all to Pipedrive (175) Find all emails & mo…" at bounding box center [568, 333] width 977 height 458
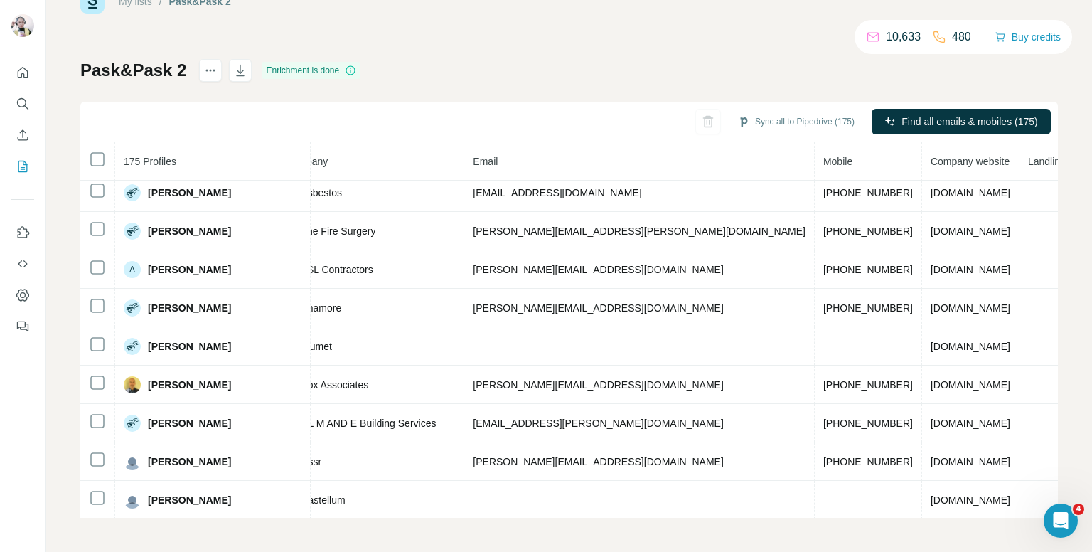
scroll to position [813, 418]
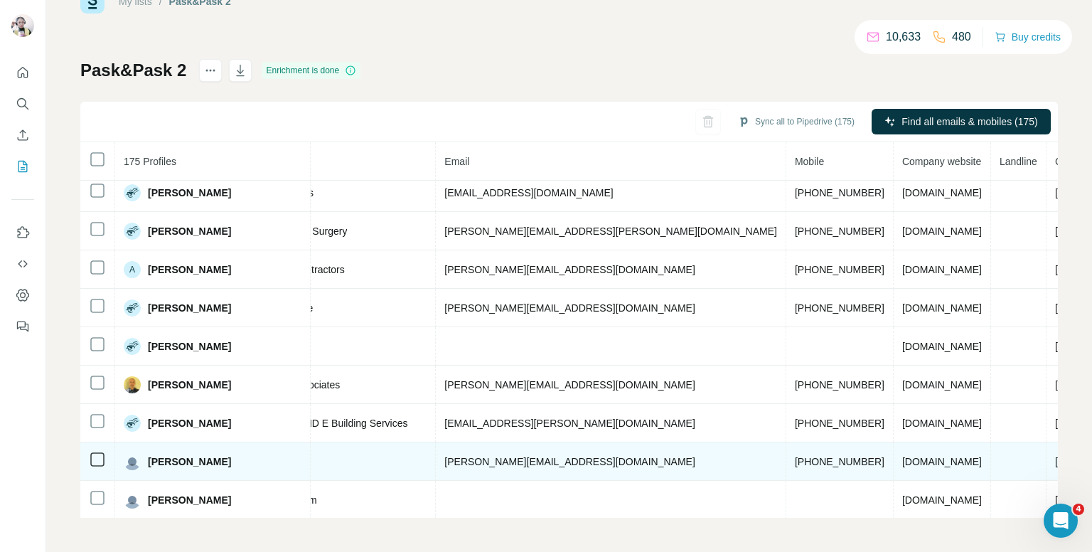
click at [795, 456] on span "[PHONE_NUMBER]" at bounding box center [840, 461] width 90 height 11
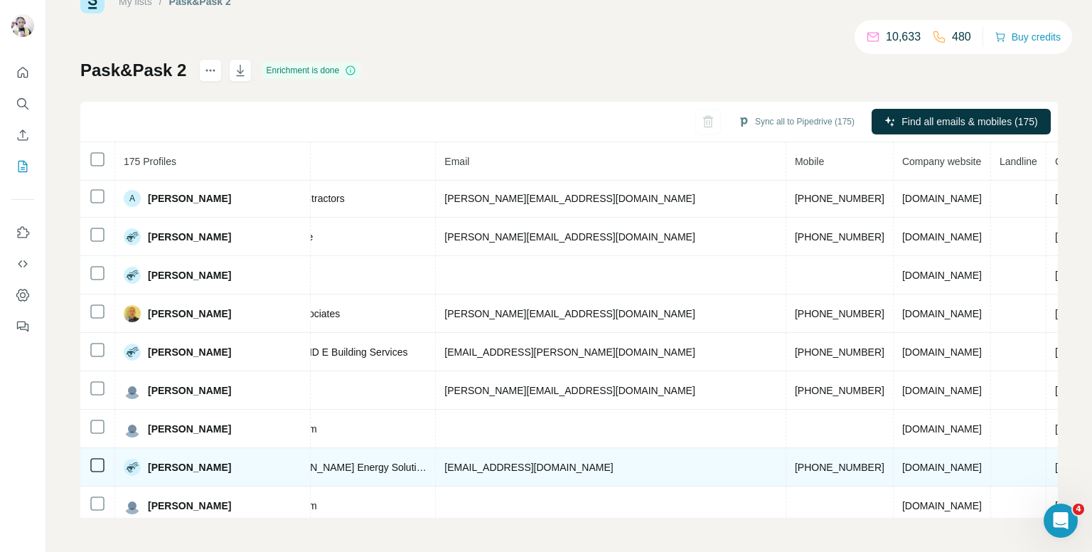
click at [795, 461] on span "[PHONE_NUMBER]" at bounding box center [840, 466] width 90 height 11
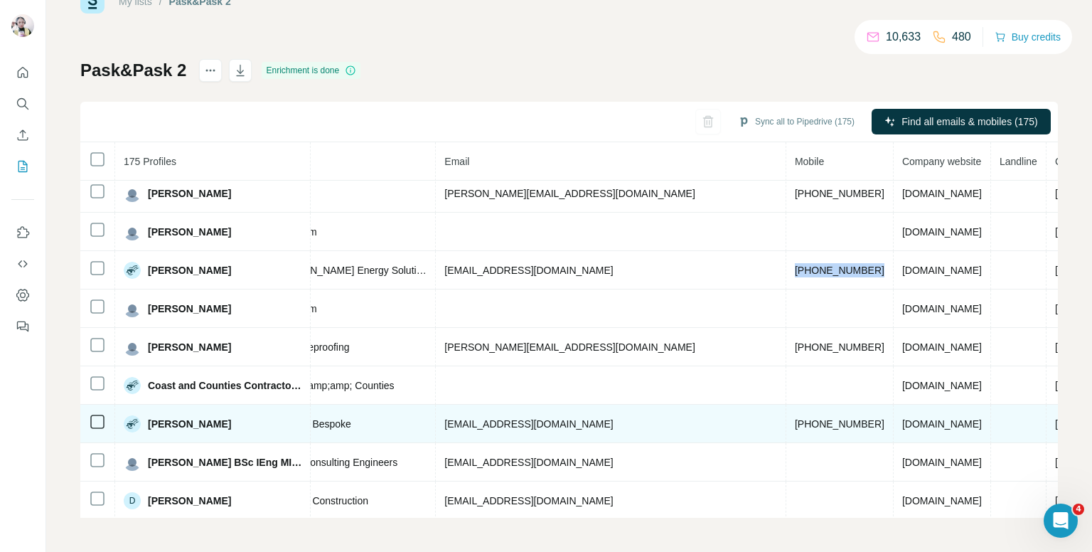
scroll to position [1097, 418]
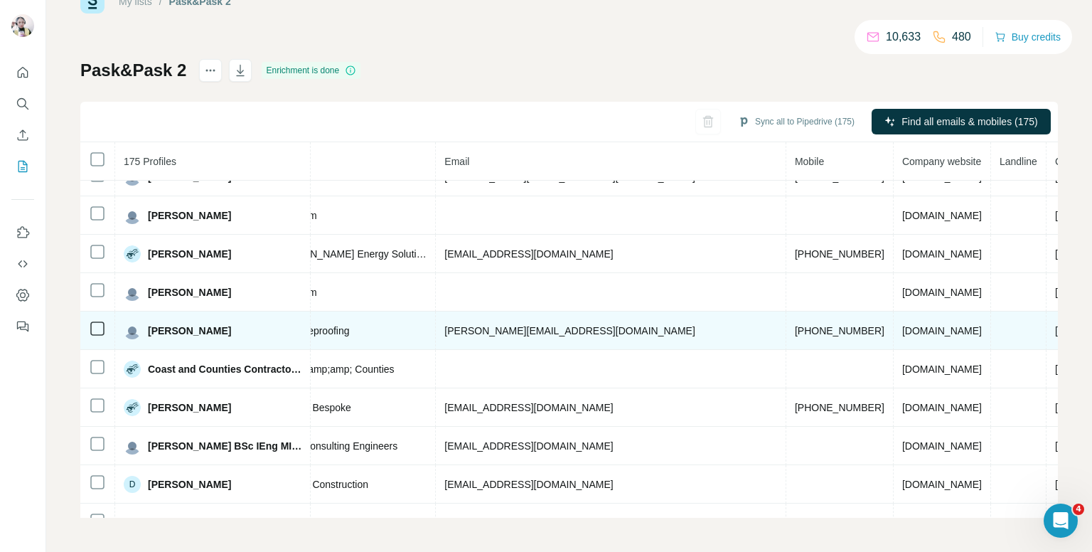
click at [795, 325] on span "[PHONE_NUMBER]" at bounding box center [840, 330] width 90 height 11
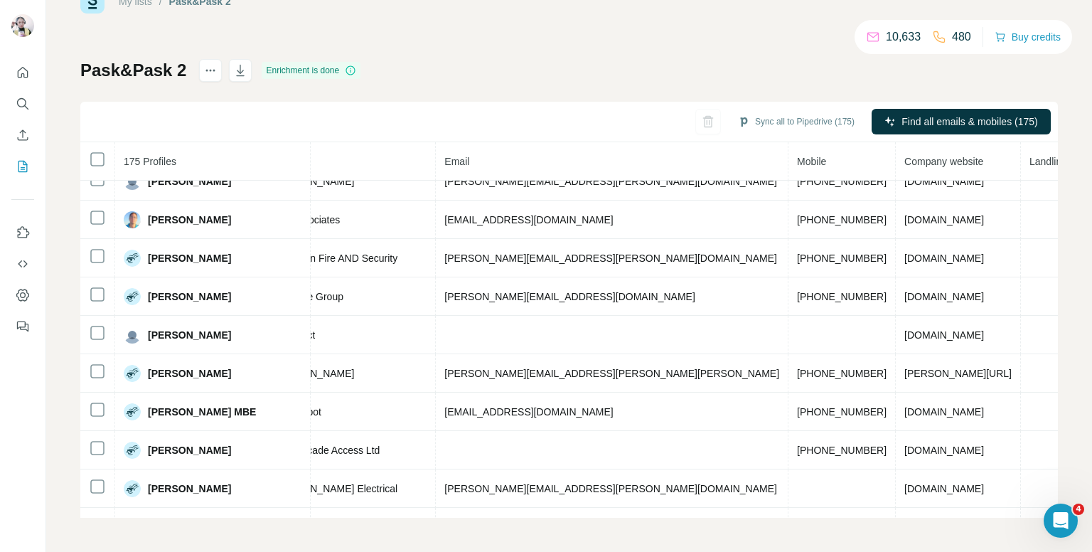
scroll to position [1478, 418]
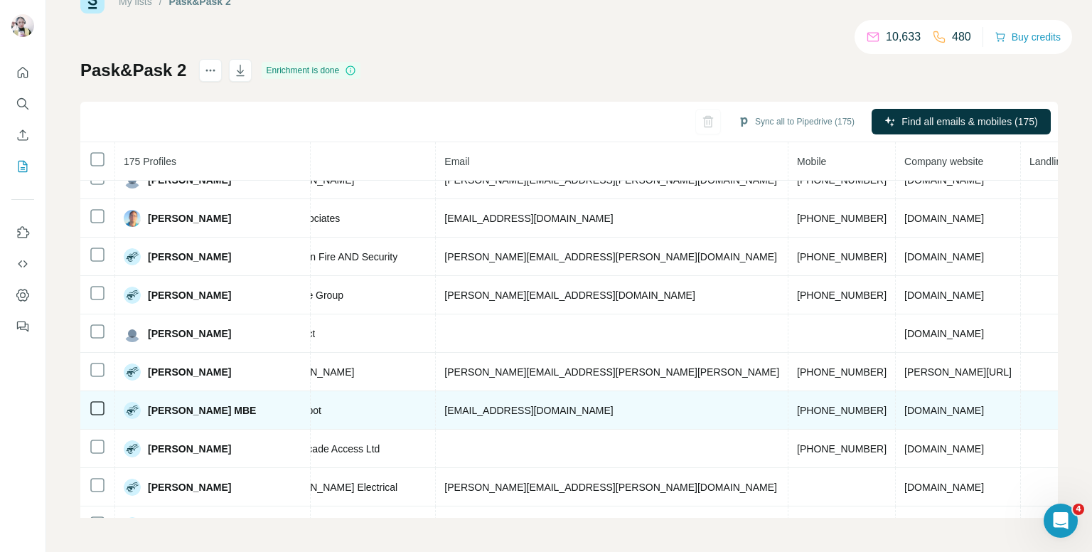
click at [797, 404] on span "[PHONE_NUMBER]" at bounding box center [842, 409] width 90 height 11
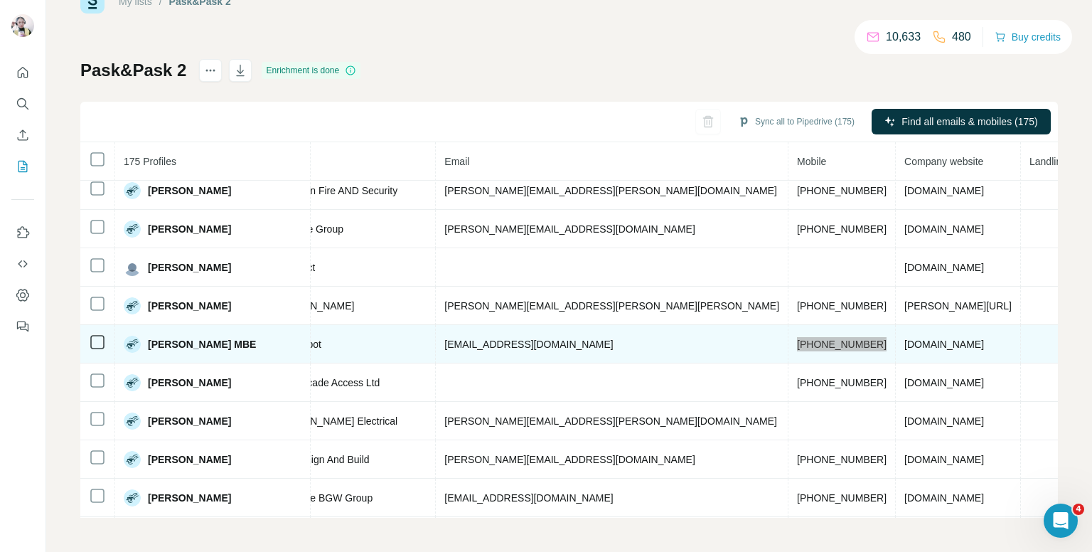
scroll to position [1575, 418]
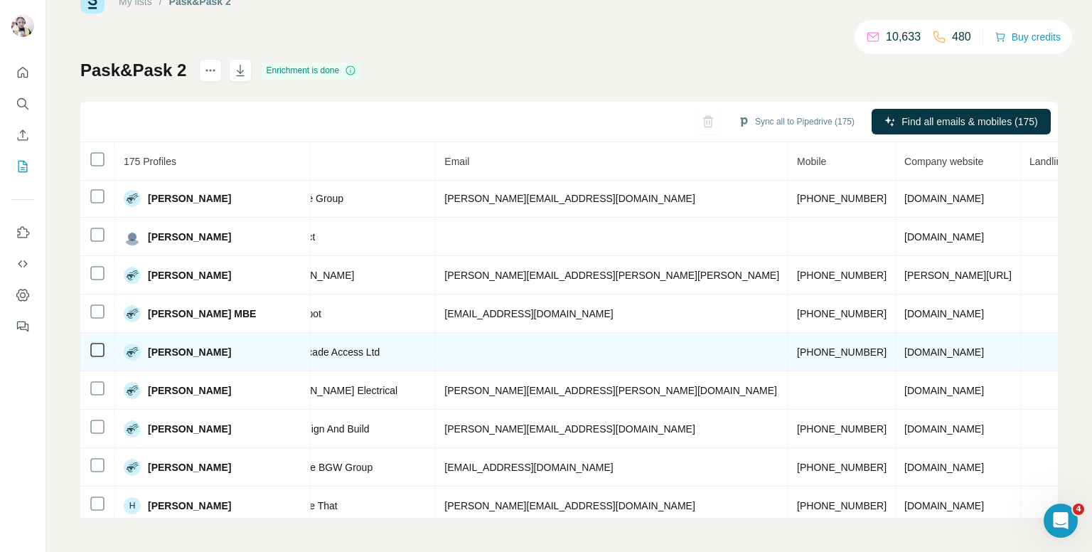
click at [797, 346] on span "[PHONE_NUMBER]" at bounding box center [842, 351] width 90 height 11
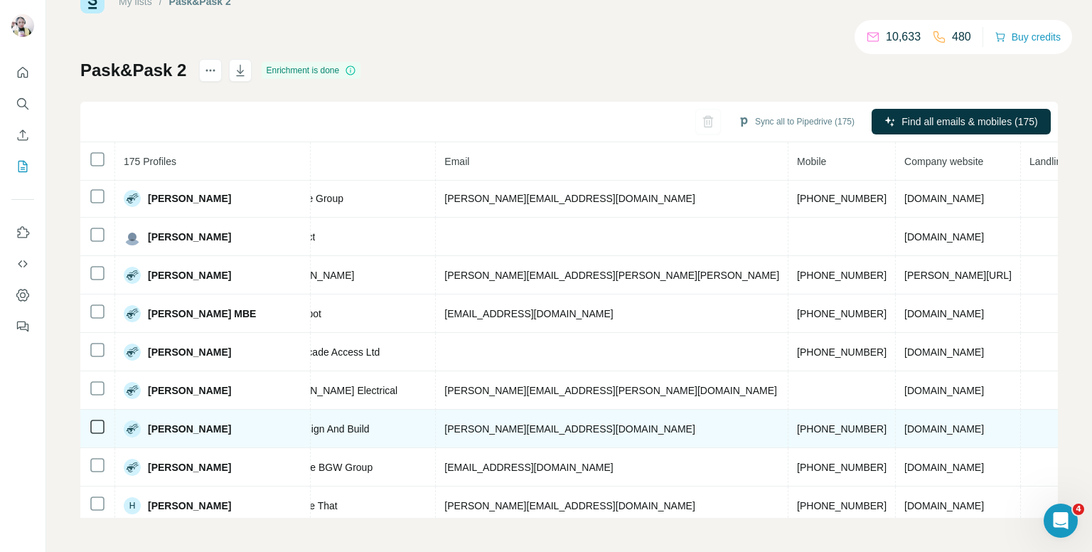
click at [797, 423] on span "[PHONE_NUMBER]" at bounding box center [842, 428] width 90 height 11
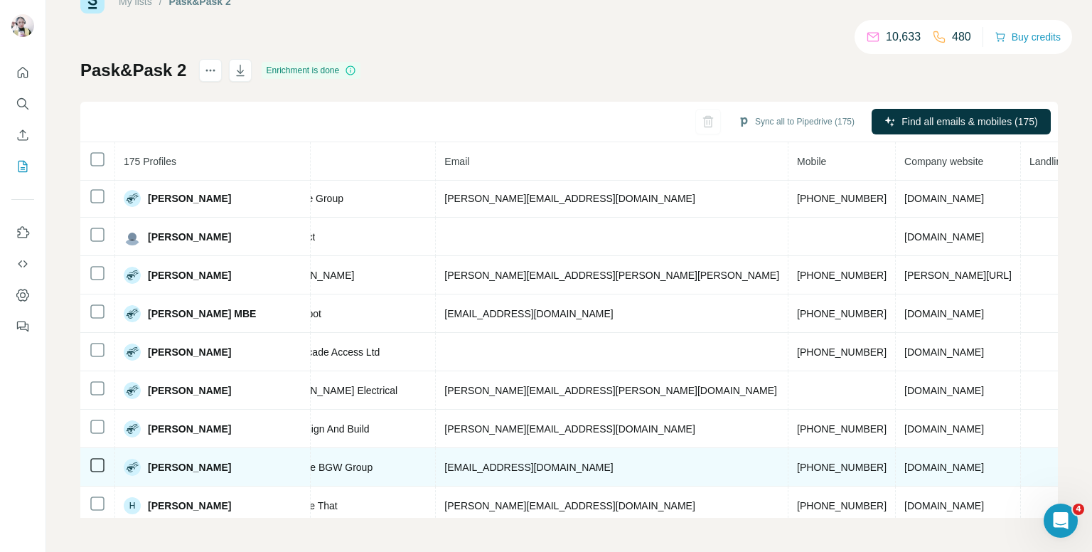
click at [797, 461] on span "[PHONE_NUMBER]" at bounding box center [842, 466] width 90 height 11
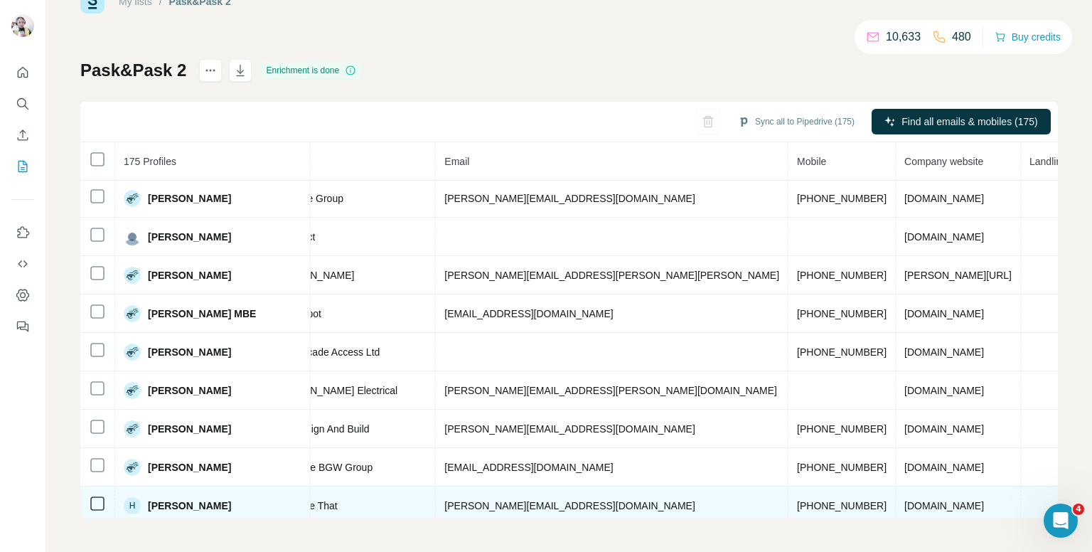
click at [797, 500] on span "[PHONE_NUMBER]" at bounding box center [842, 505] width 90 height 11
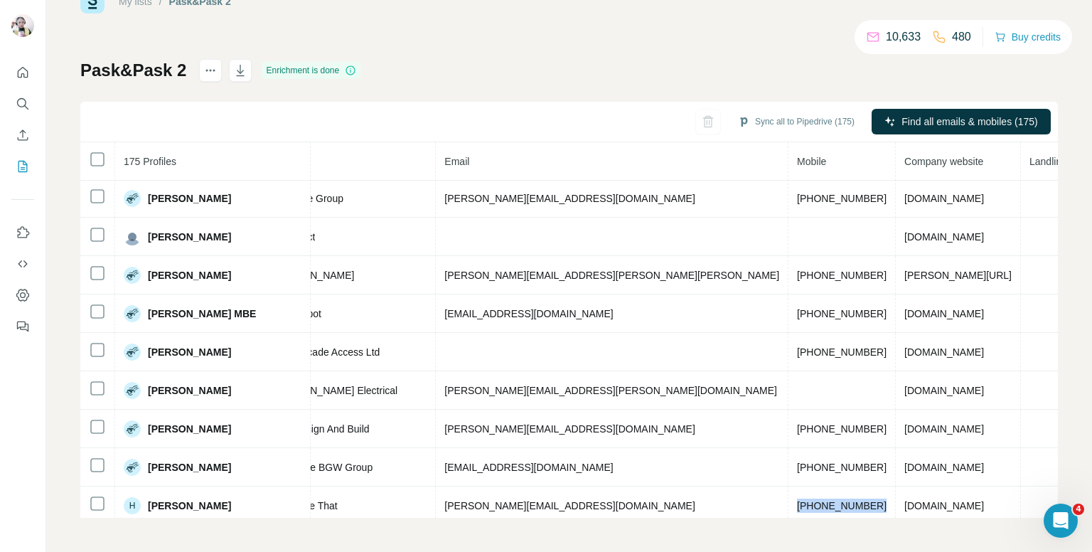
scroll to position [1788, 418]
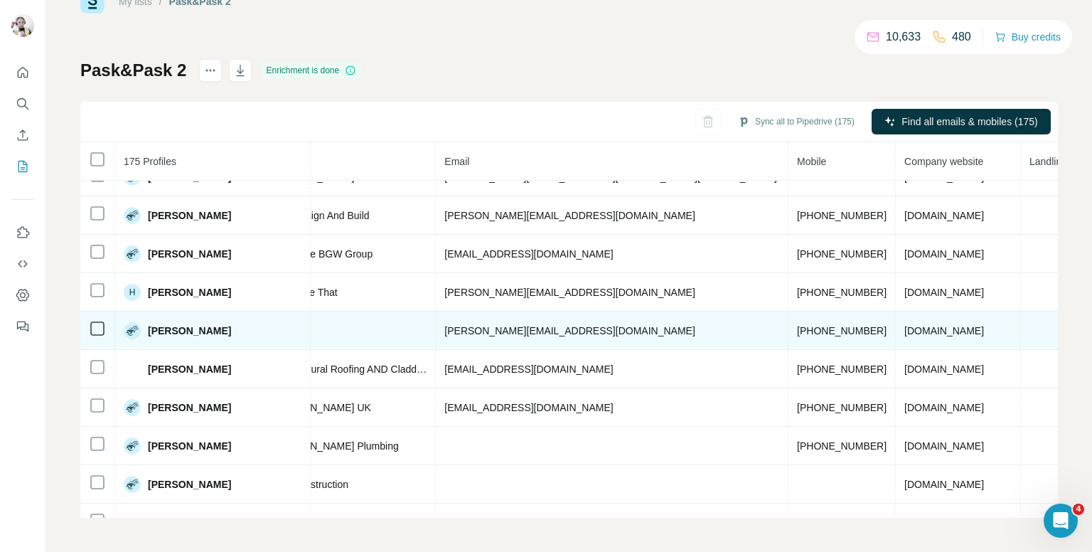
click at [797, 325] on span "[PHONE_NUMBER]" at bounding box center [842, 330] width 90 height 11
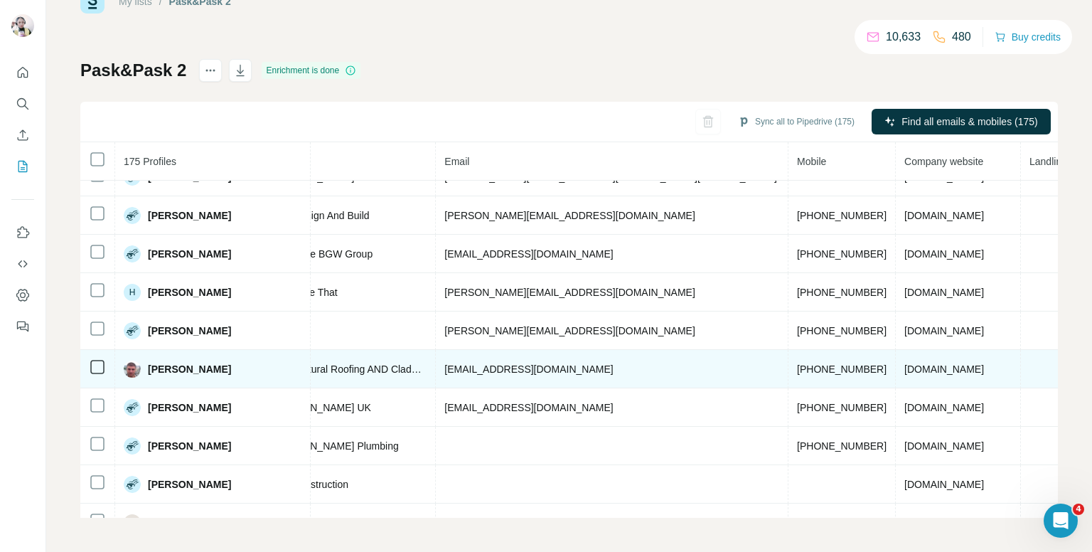
click at [797, 363] on span "[PHONE_NUMBER]" at bounding box center [842, 368] width 90 height 11
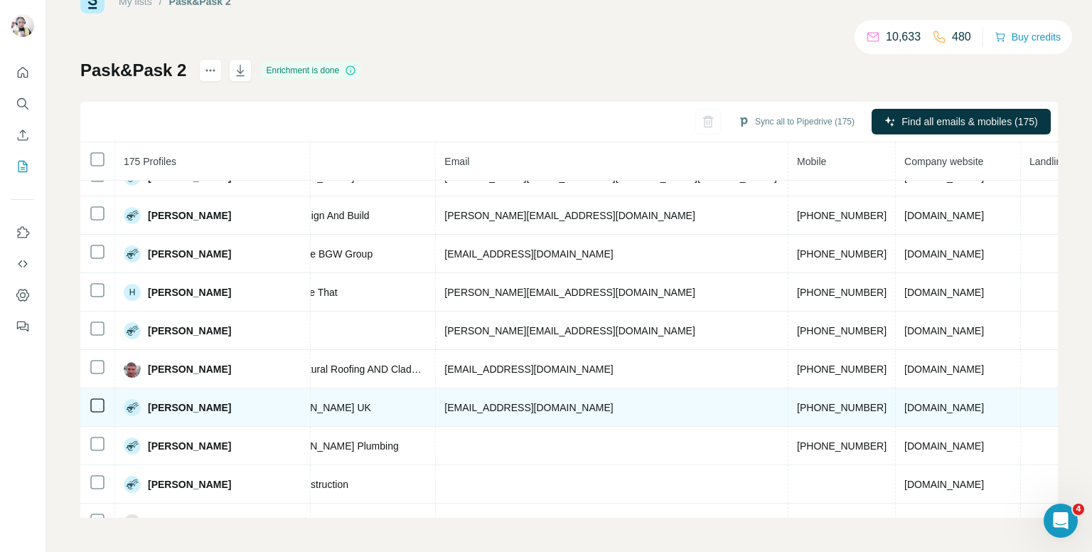
click at [788, 388] on td "[PHONE_NUMBER]" at bounding box center [841, 407] width 107 height 38
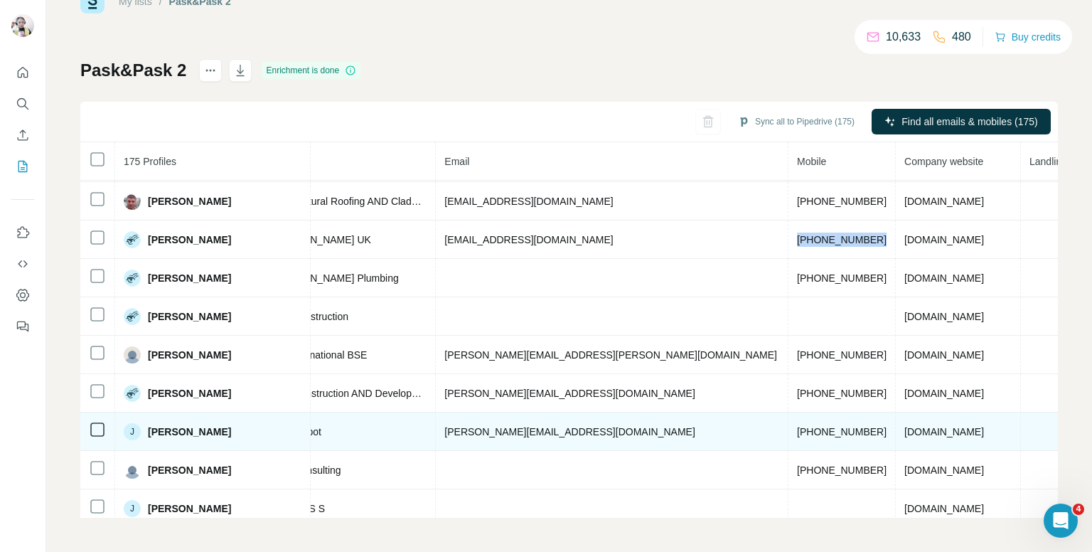
scroll to position [2337, 418]
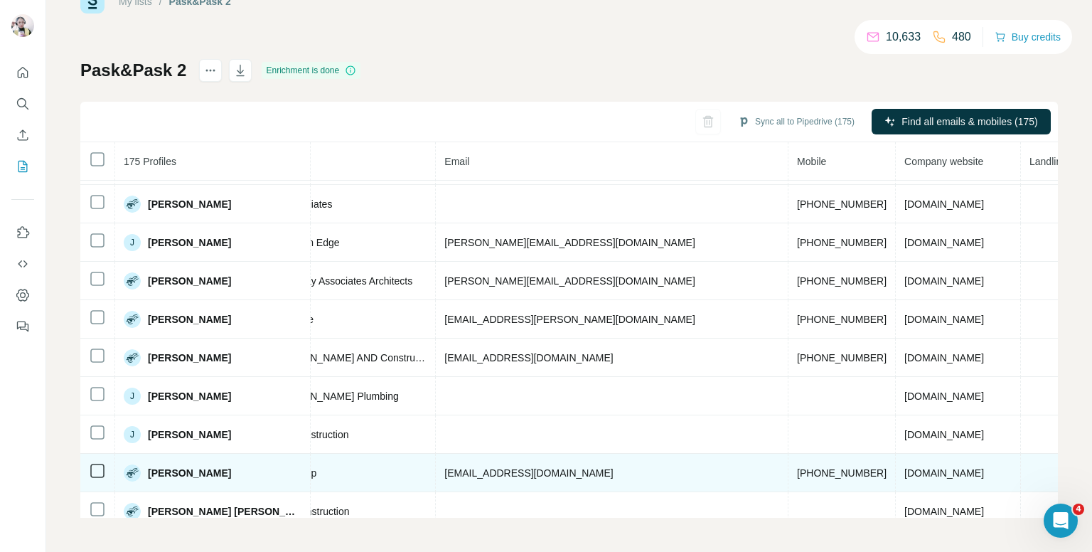
click at [797, 467] on span "[PHONE_NUMBER]" at bounding box center [842, 472] width 90 height 11
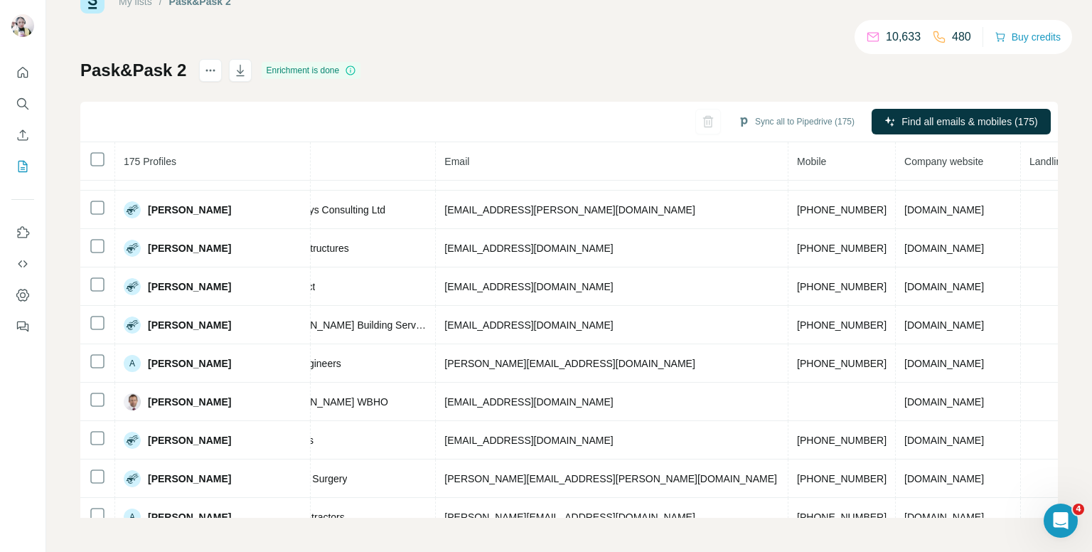
scroll to position [560, 418]
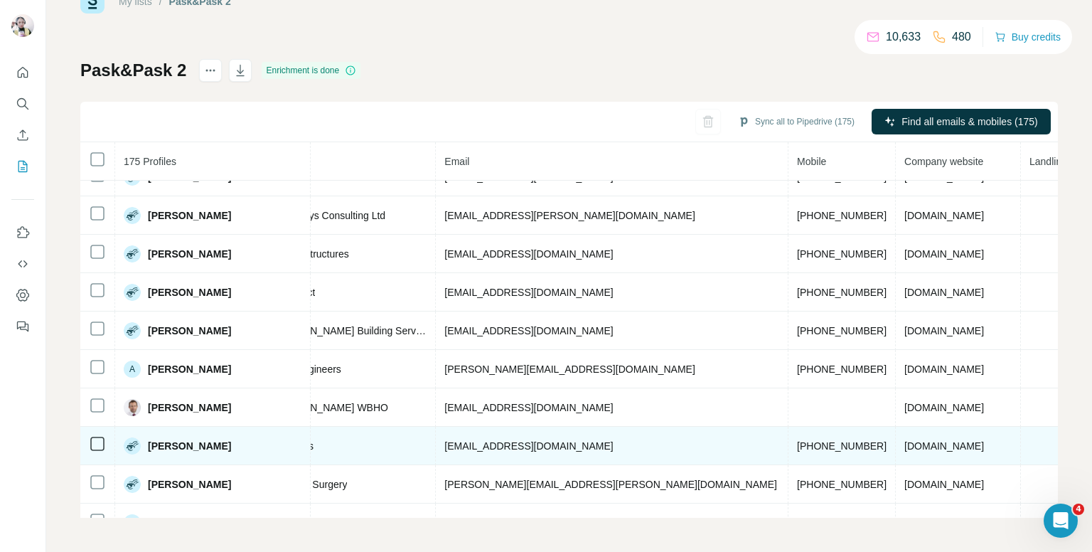
click at [797, 440] on span "[PHONE_NUMBER]" at bounding box center [842, 445] width 90 height 11
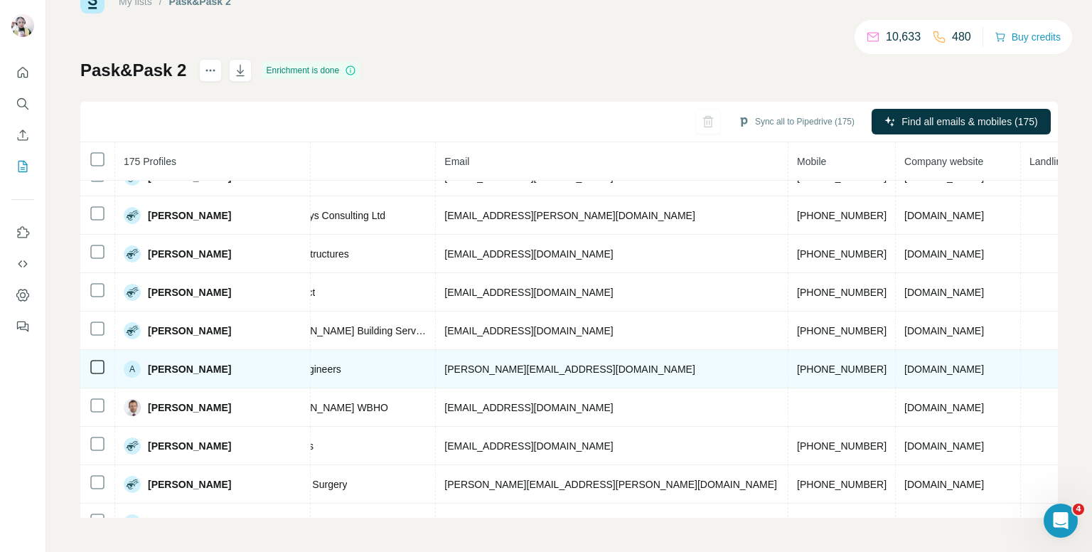
click at [797, 363] on span "[PHONE_NUMBER]" at bounding box center [842, 368] width 90 height 11
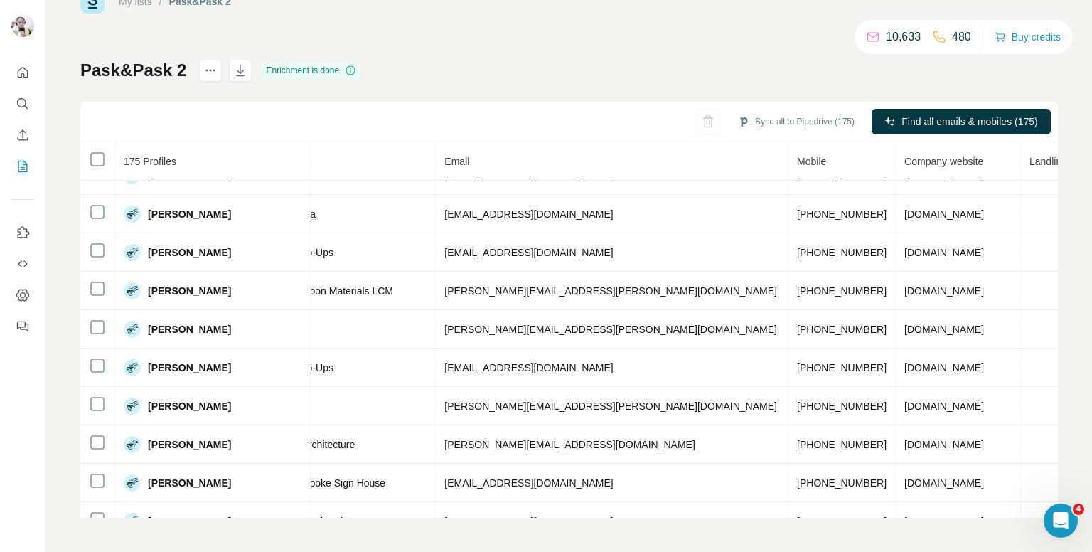
scroll to position [0, 418]
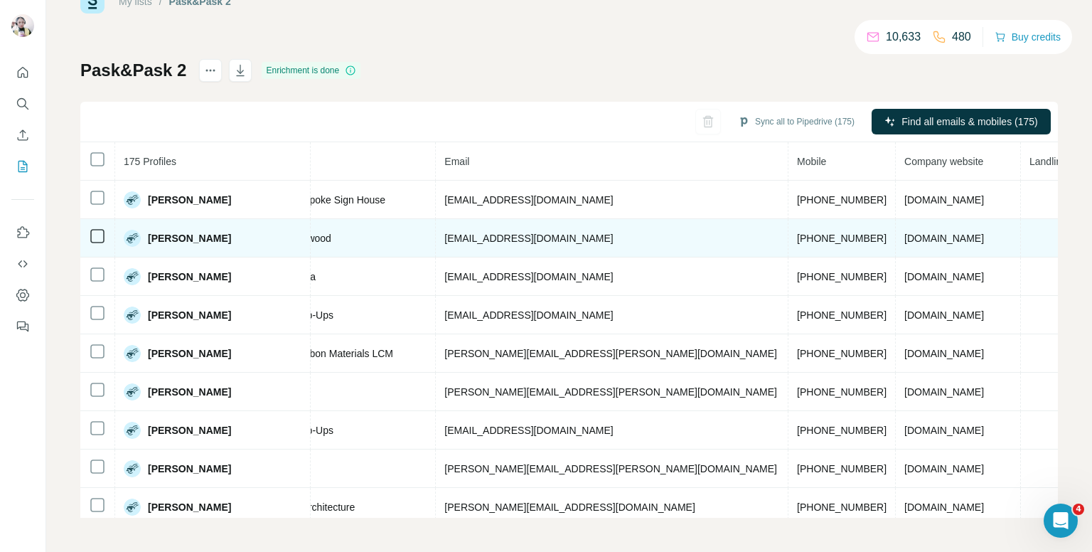
click at [797, 234] on span "[PHONE_NUMBER]" at bounding box center [842, 237] width 90 height 11
